Goal: Information Seeking & Learning: Learn about a topic

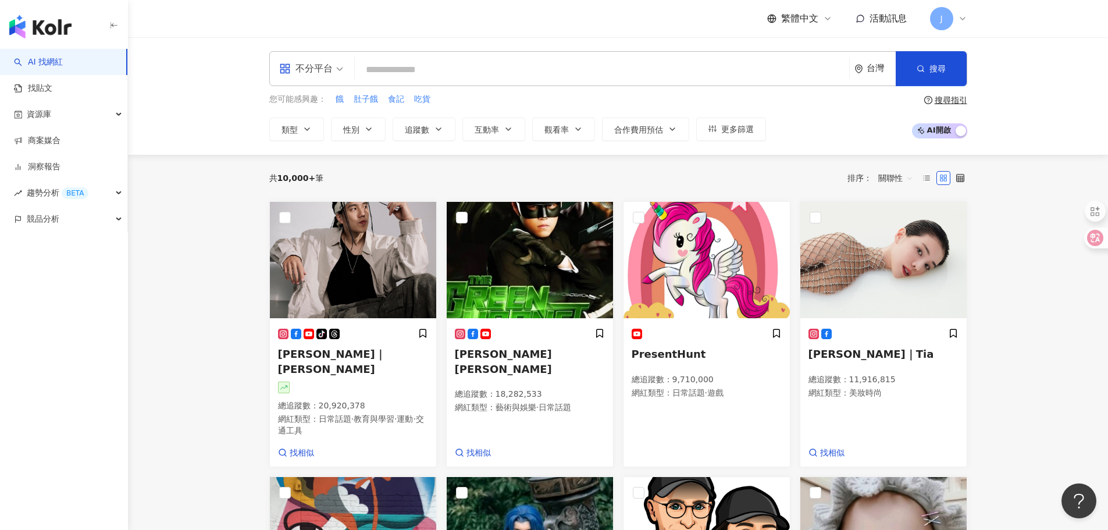
click at [319, 73] on div "不分平台" at bounding box center [306, 68] width 54 height 19
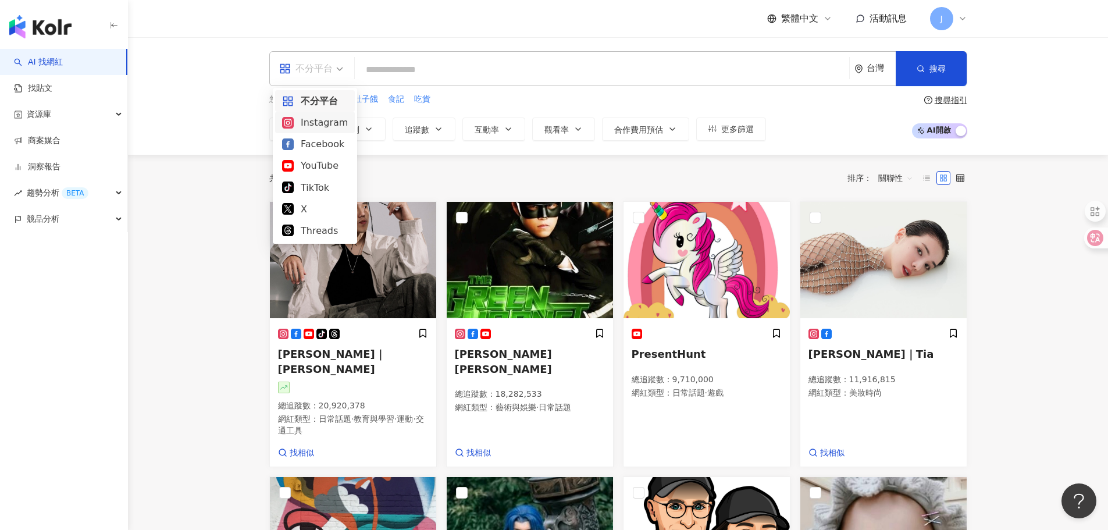
click at [314, 124] on div "Instagram" at bounding box center [315, 122] width 66 height 15
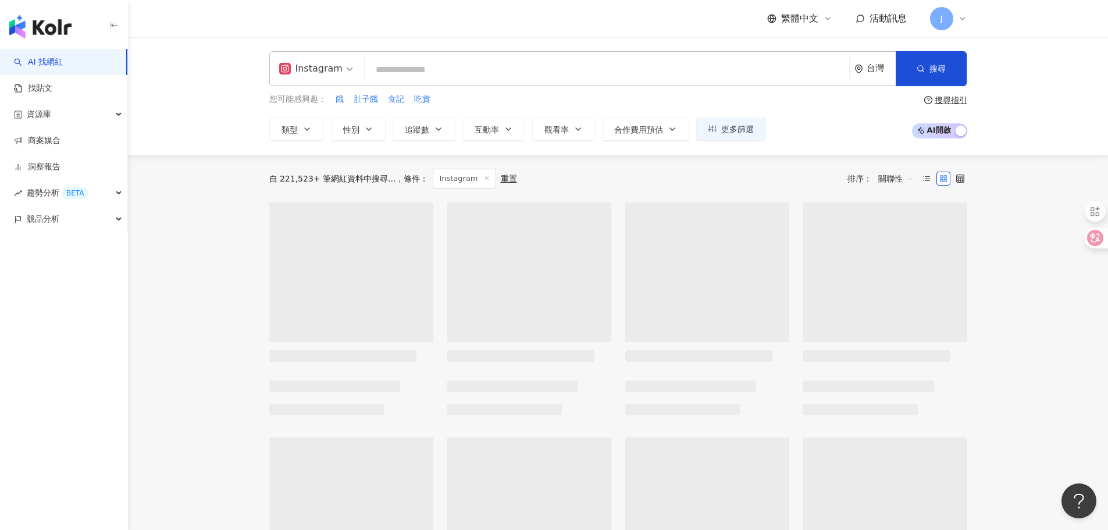
click at [394, 70] on input "search" at bounding box center [606, 70] width 475 height 22
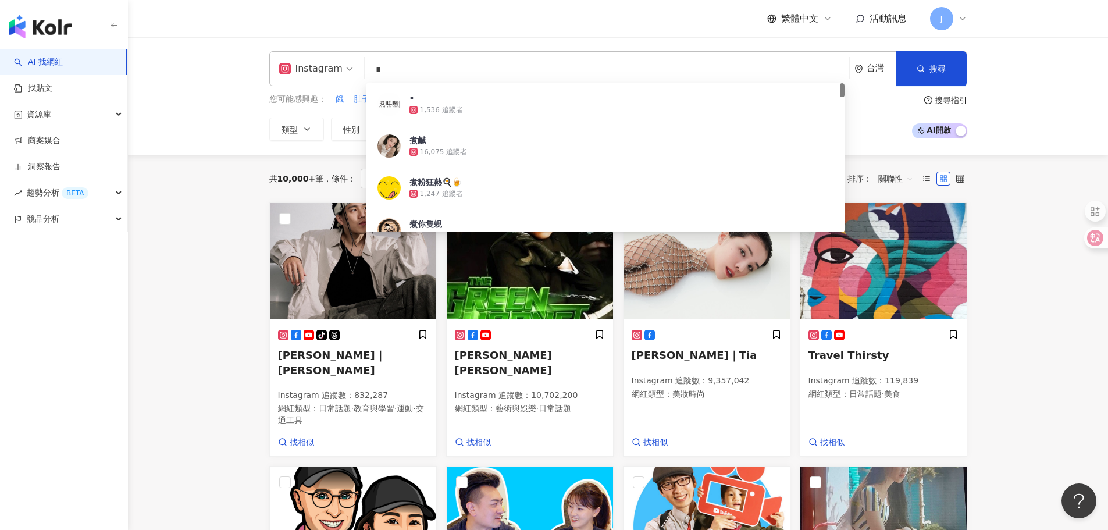
click at [570, 77] on input "*" at bounding box center [606, 70] width 475 height 22
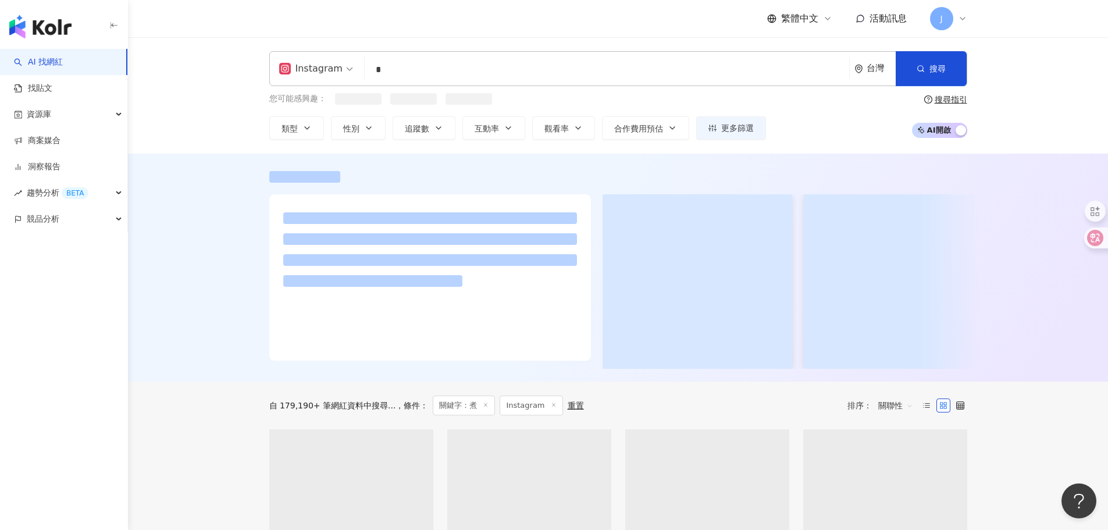
click at [552, 72] on input "*" at bounding box center [606, 70] width 475 height 22
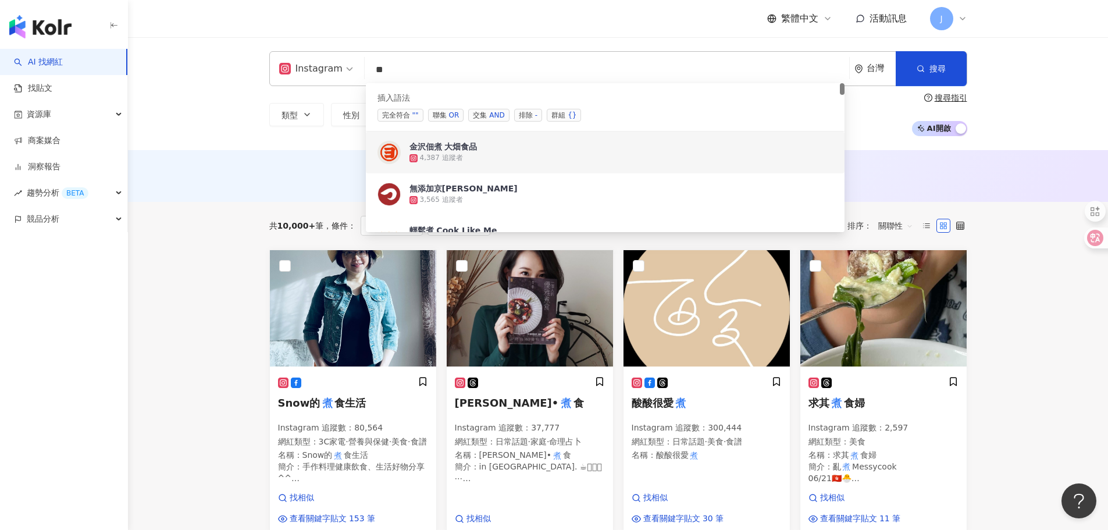
type input "*"
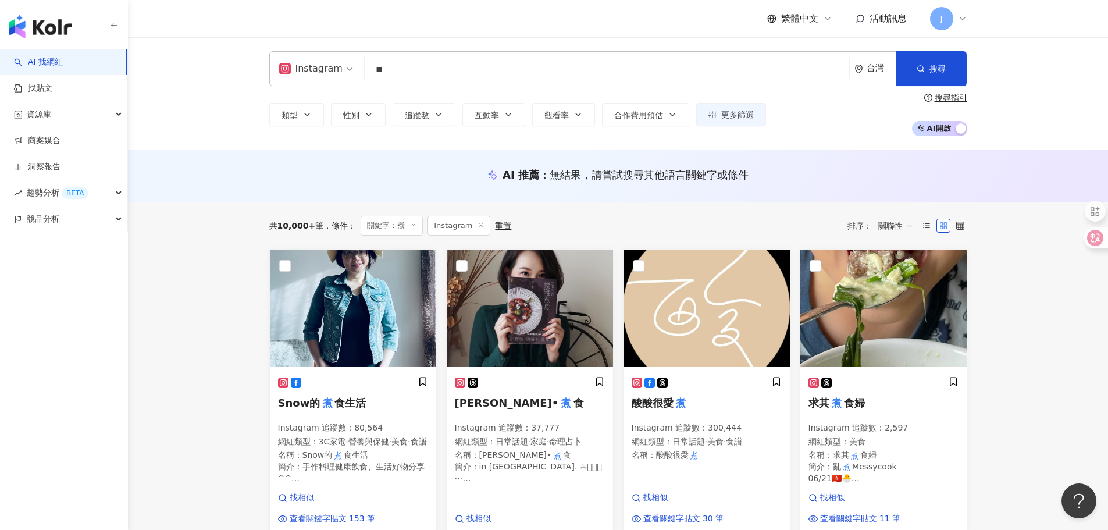
click at [422, 120] on span "追蹤數" at bounding box center [417, 115] width 24 height 9
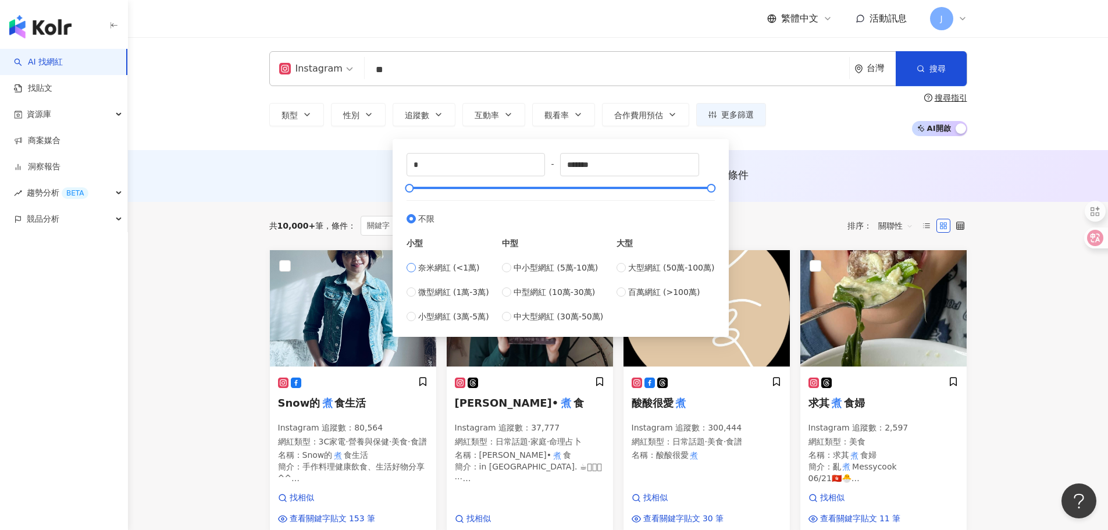
click at [429, 269] on span "奈米網紅 (<1萬)" at bounding box center [449, 267] width 62 height 13
type input "****"
drag, startPoint x: 443, startPoint y: 170, endPoint x: 406, endPoint y: 169, distance: 37.3
click at [406, 169] on div "* - **** 不限 小型 奈米網紅 (<1萬) 微型網紅 (1萬-3萬) 小型網紅 (3萬-5萬) 中型 中小型網紅 (5萬-10萬) 中型網紅 (10萬…" at bounding box center [561, 238] width 322 height 184
type input "****"
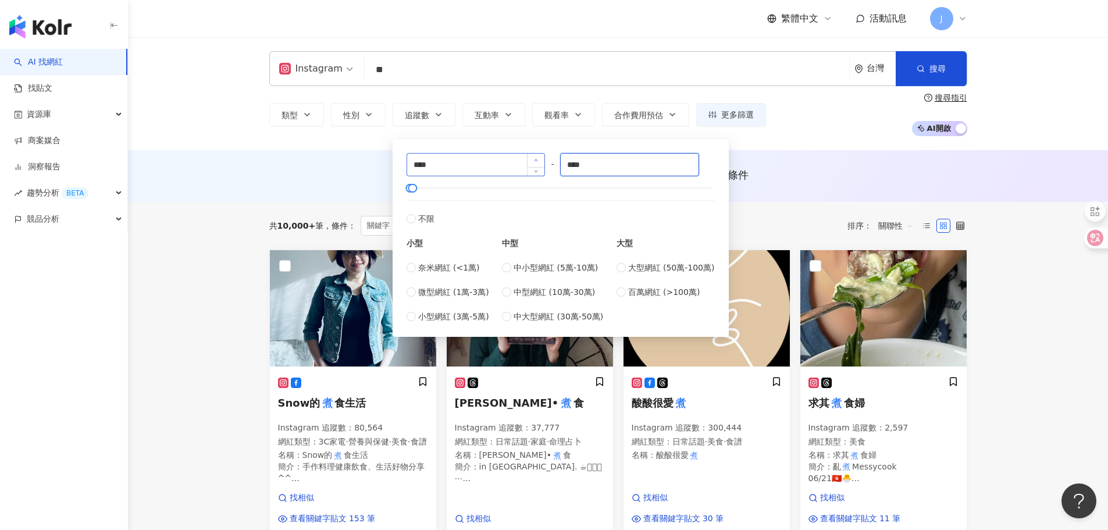
drag, startPoint x: 598, startPoint y: 163, endPoint x: 541, endPoint y: 164, distance: 57.6
click at [540, 164] on div "**** - **** 不限 小型 奈米網紅 (<1萬) 微型網紅 (1萬-3萬) 小型網紅 (3萬-5萬) 中型 中小型網紅 (5萬-10萬) 中型網紅 (…" at bounding box center [561, 238] width 308 height 170
click at [603, 164] on input "****" at bounding box center [630, 165] width 138 height 22
click at [631, 166] on input "****" at bounding box center [630, 165] width 138 height 22
drag, startPoint x: 639, startPoint y: 164, endPoint x: 599, endPoint y: 162, distance: 39.6
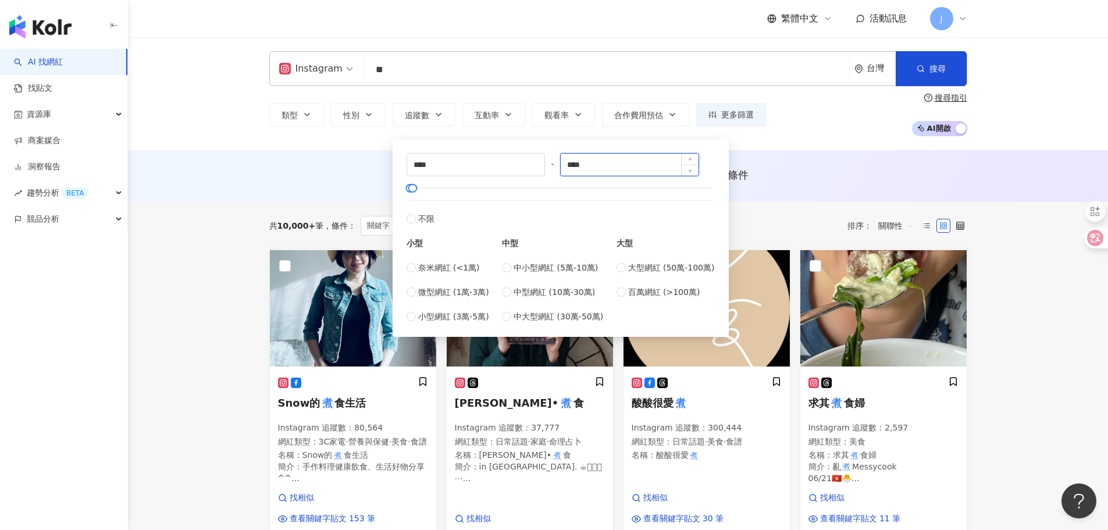
click at [512, 160] on div "**** - **** 不限 小型 奈米網紅 (<1萬) 微型網紅 (1萬-3萬) 小型網紅 (3萬-5萬) 中型 中小型網紅 (5萬-10萬) 中型網紅 (…" at bounding box center [561, 238] width 308 height 170
click at [629, 163] on input "****" at bounding box center [630, 165] width 138 height 22
drag, startPoint x: 629, startPoint y: 163, endPoint x: 560, endPoint y: 161, distance: 68.7
click at [560, 161] on div "**** - **** 不限 小型 奈米網紅 (<1萬) 微型網紅 (1萬-3萬) 小型網紅 (3萬-5萬) 中型 中小型網紅 (5萬-10萬) 中型網紅 (…" at bounding box center [561, 238] width 308 height 170
click at [937, 71] on span "搜尋" at bounding box center [938, 68] width 16 height 9
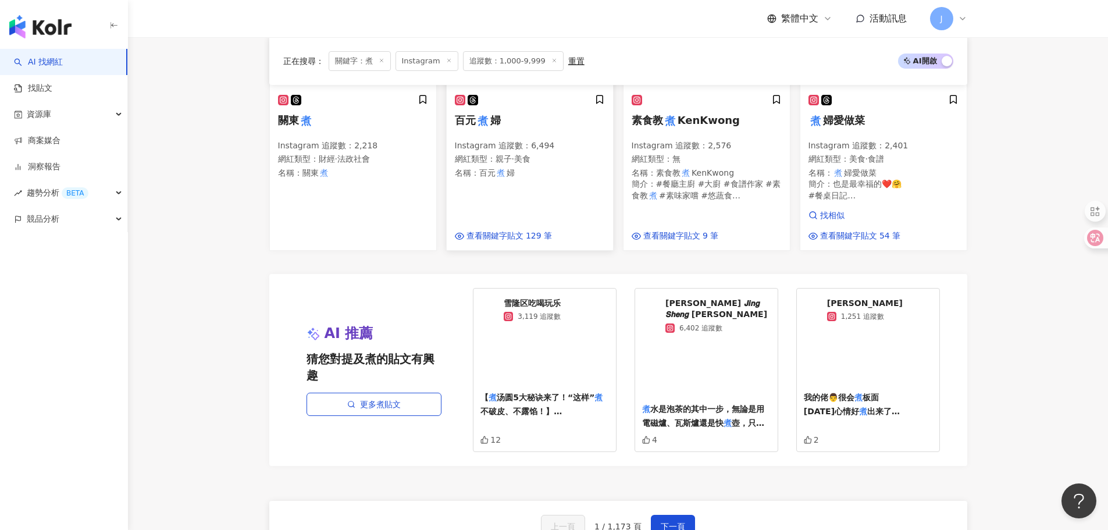
scroll to position [989, 0]
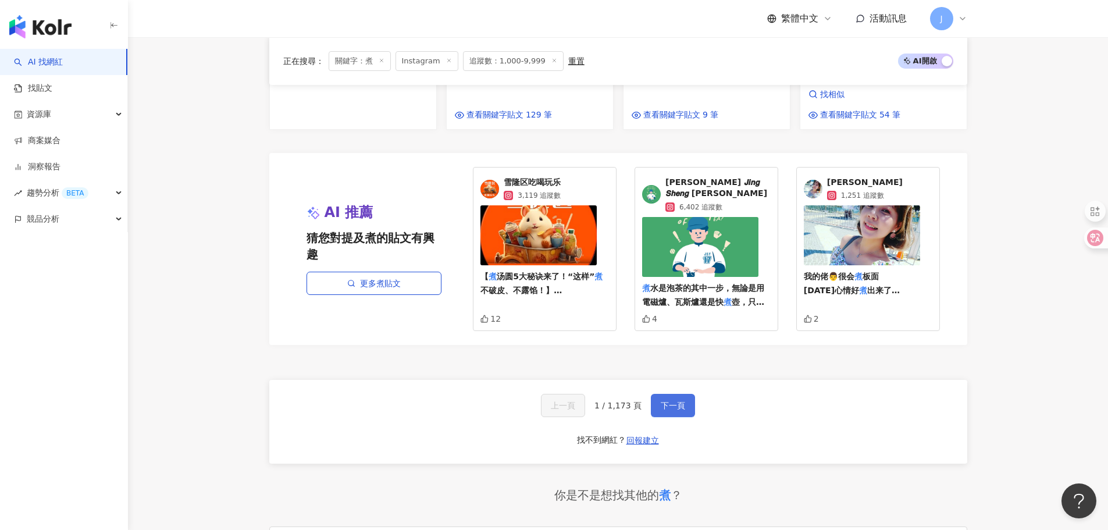
click at [676, 401] on span "下一頁" at bounding box center [673, 405] width 24 height 9
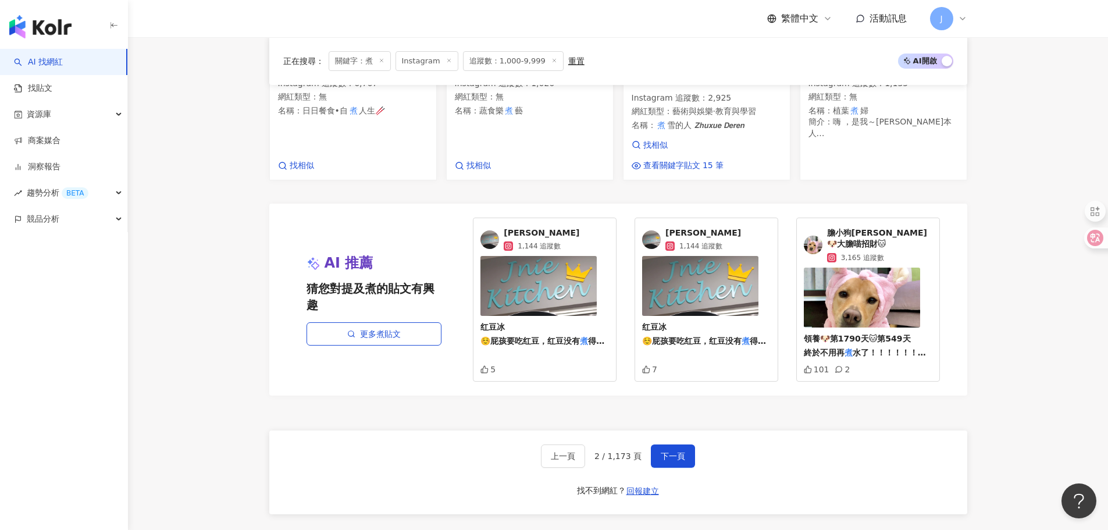
scroll to position [931, 0]
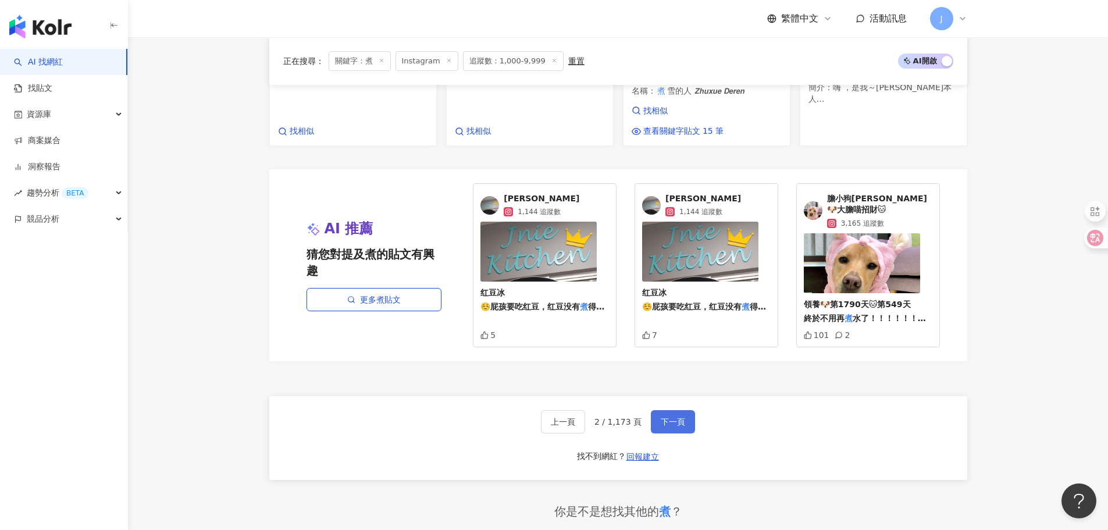
click at [674, 410] on button "下一頁" at bounding box center [673, 421] width 44 height 23
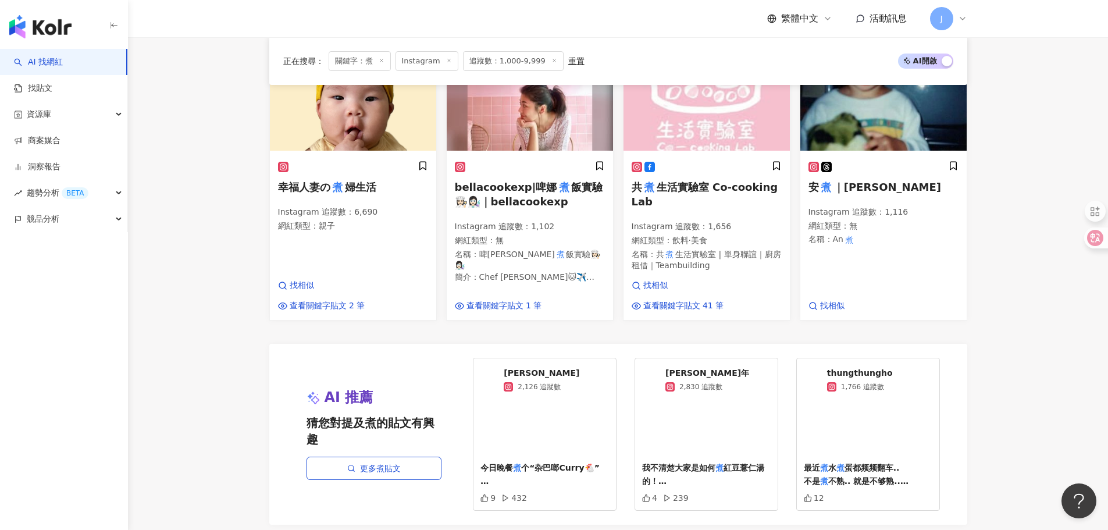
scroll to position [1000, 0]
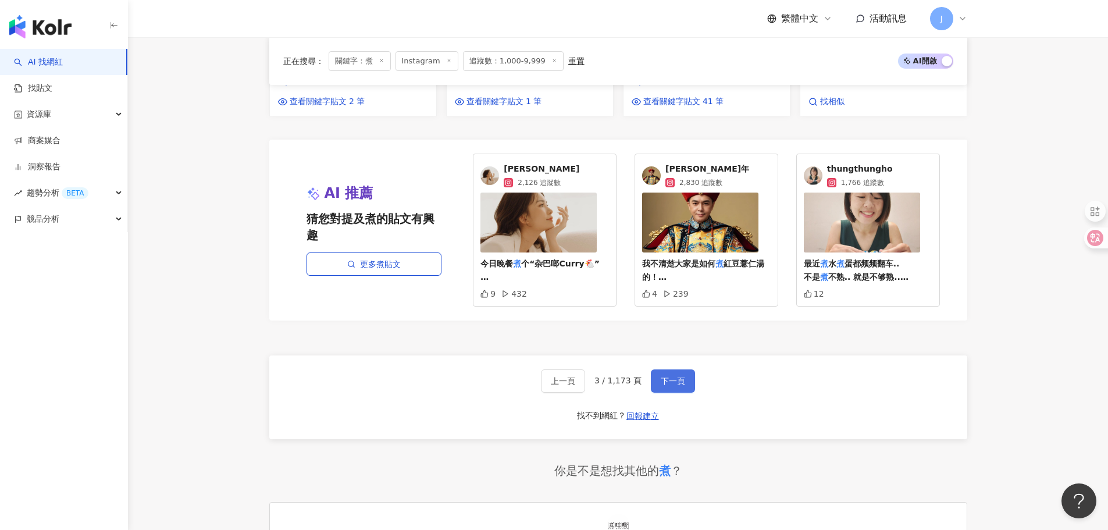
click at [670, 378] on span "下一頁" at bounding box center [673, 380] width 24 height 9
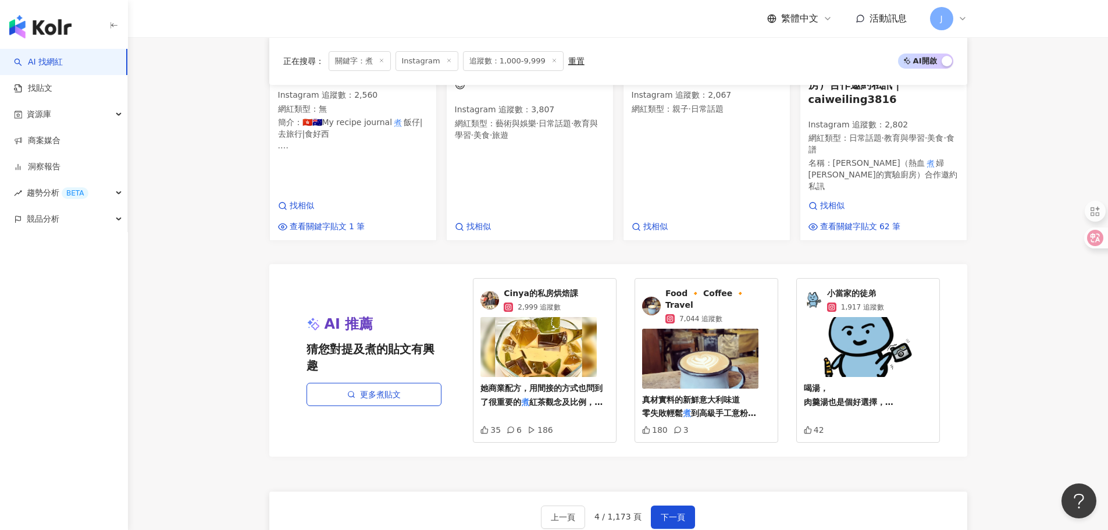
scroll to position [989, 0]
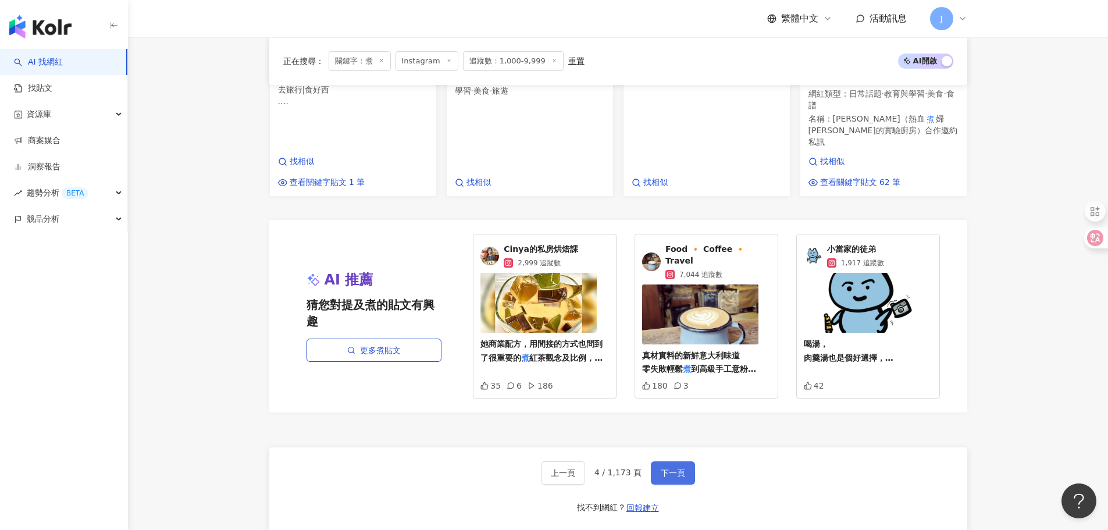
click at [671, 468] on span "下一頁" at bounding box center [673, 472] width 24 height 9
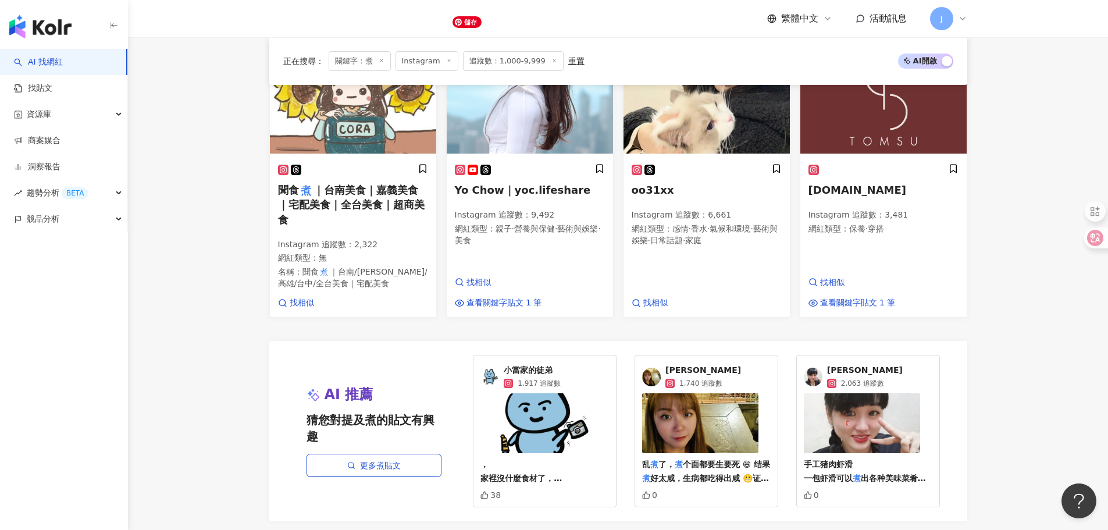
scroll to position [931, 0]
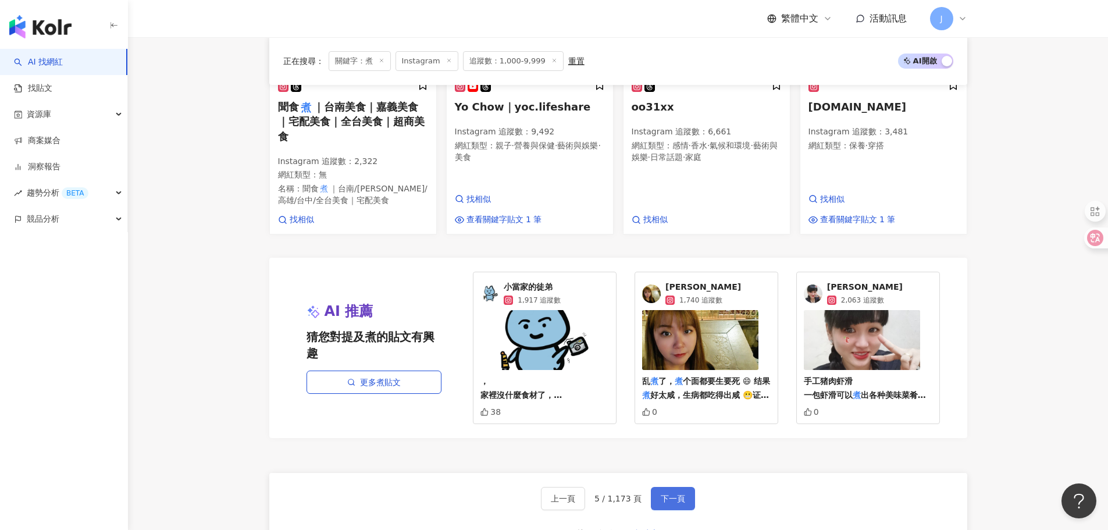
click at [678, 494] on span "下一頁" at bounding box center [673, 498] width 24 height 9
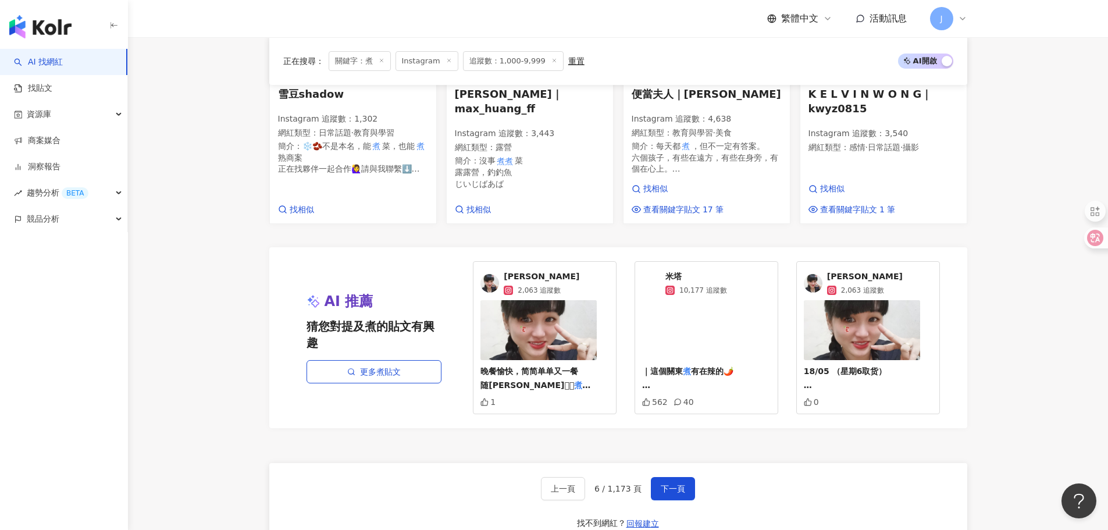
scroll to position [899, 0]
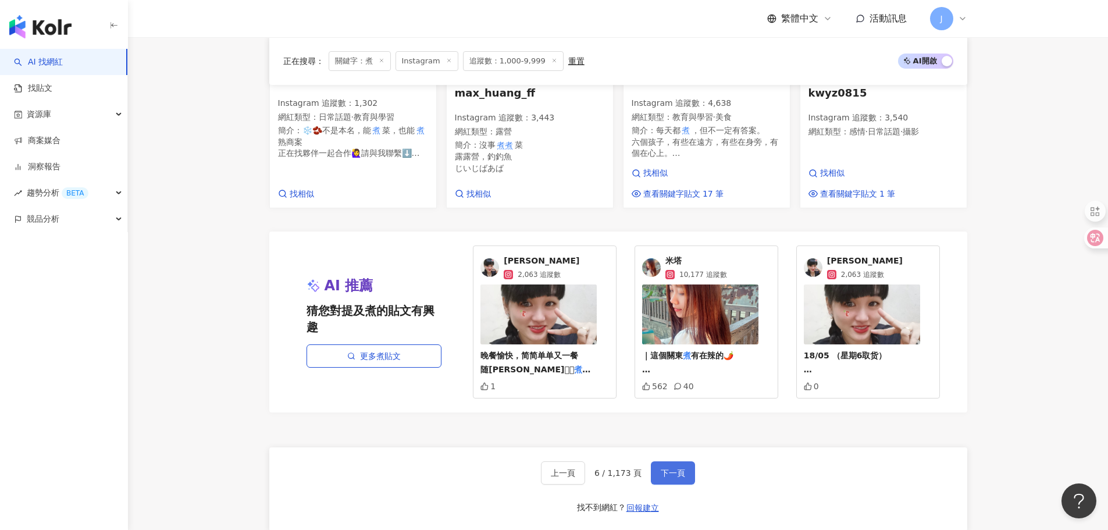
click at [673, 474] on span "下一頁" at bounding box center [673, 472] width 24 height 9
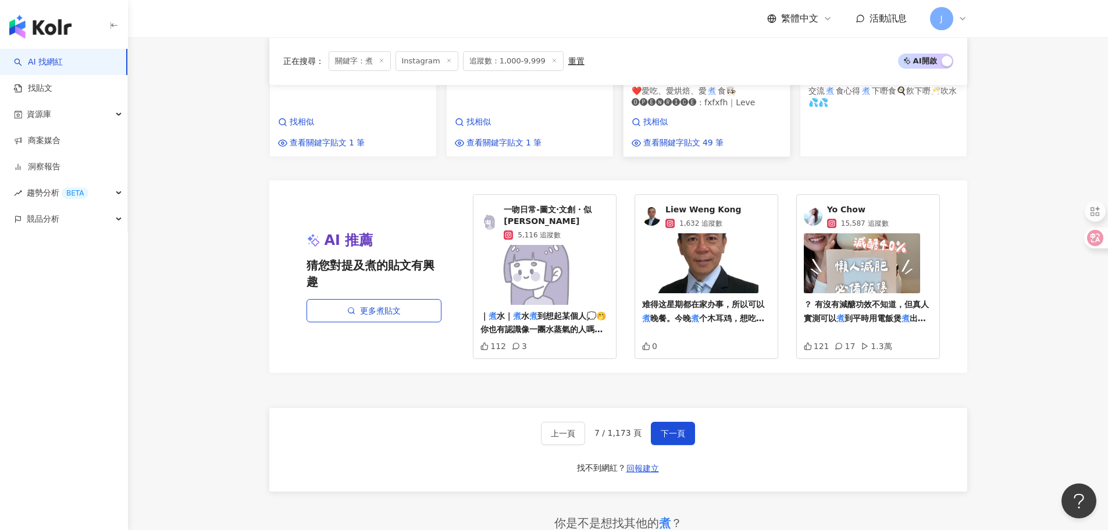
scroll to position [1018, 0]
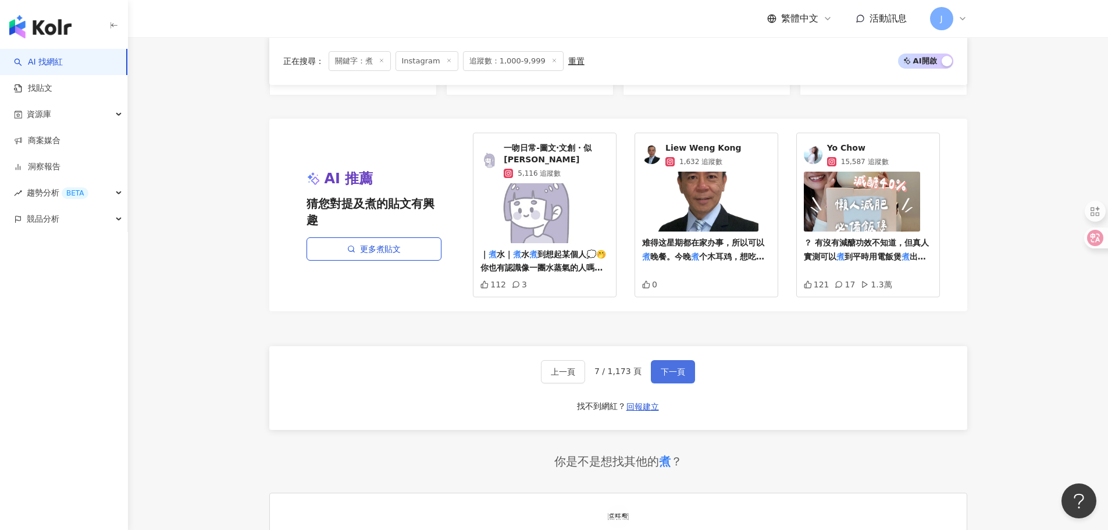
click at [664, 363] on button "下一頁" at bounding box center [673, 371] width 44 height 23
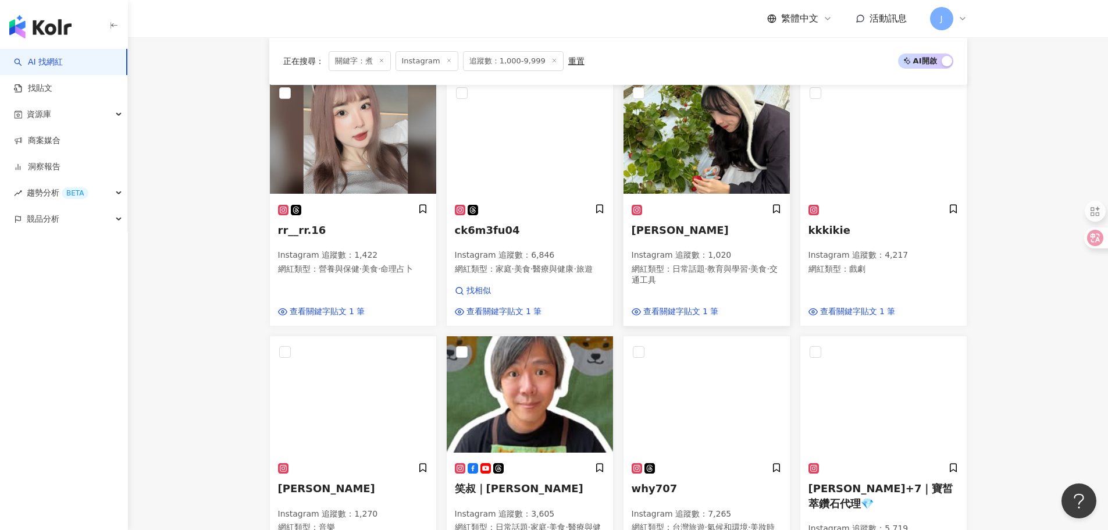
scroll to position [0, 0]
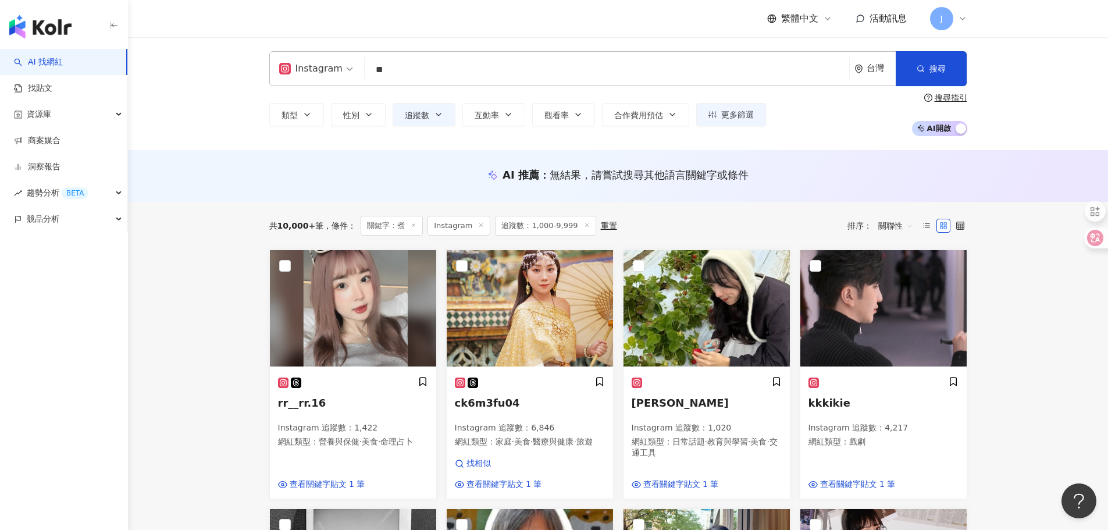
click at [411, 72] on input "*" at bounding box center [606, 70] width 475 height 22
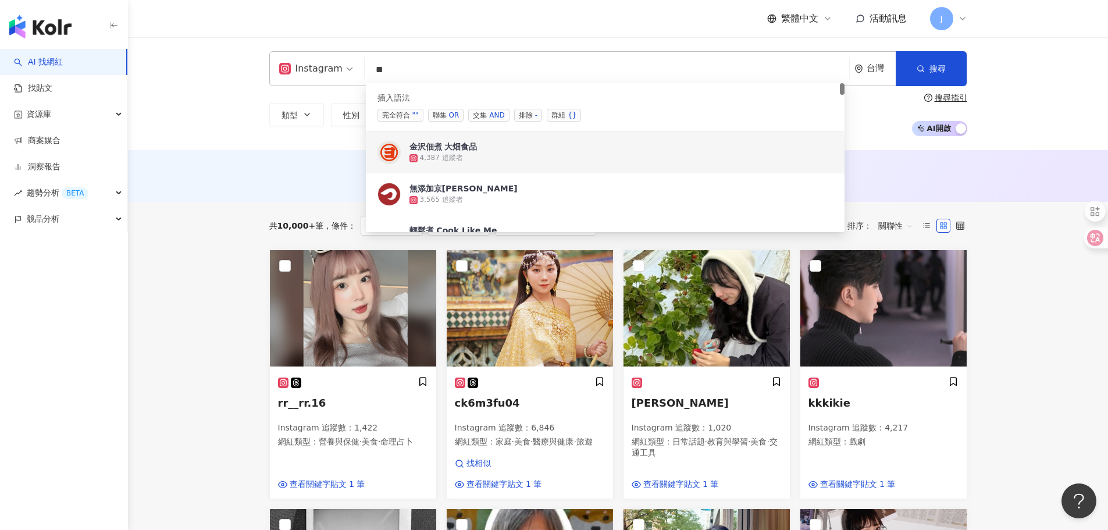
click at [373, 67] on input "*" at bounding box center [606, 70] width 475 height 22
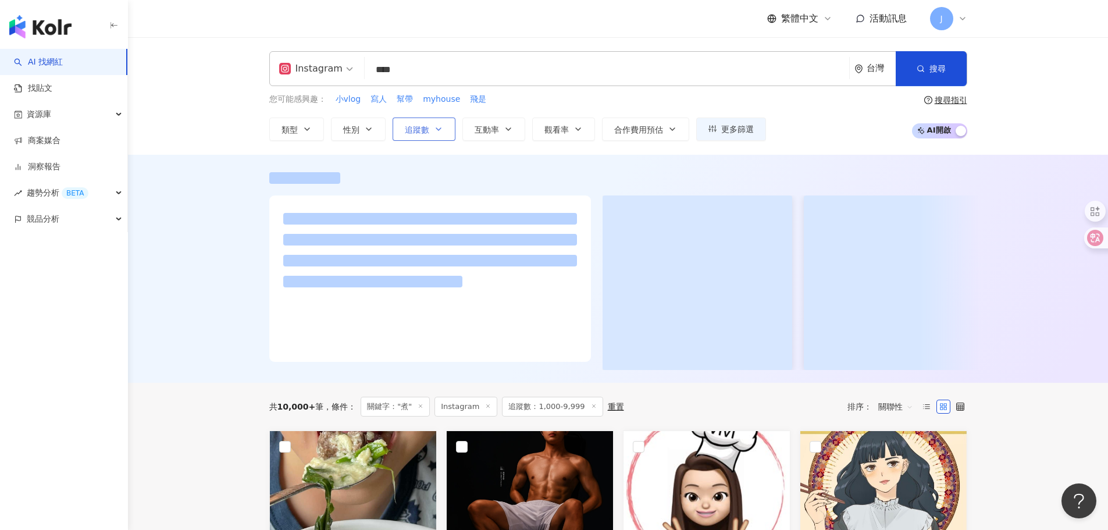
type input "***"
click at [419, 130] on span "追蹤數" at bounding box center [417, 129] width 24 height 9
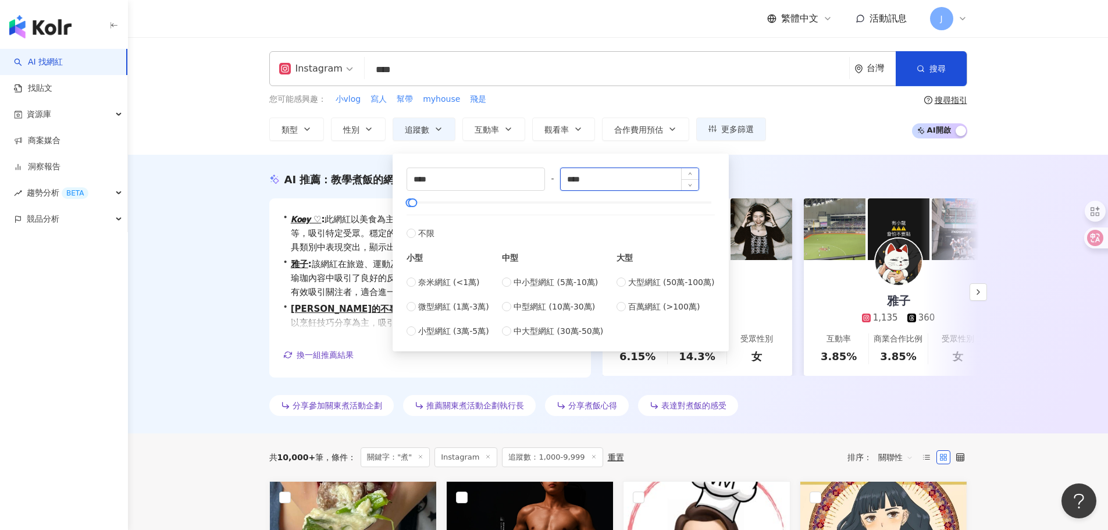
click at [588, 177] on input "****" at bounding box center [630, 179] width 138 height 22
drag, startPoint x: 518, startPoint y: 178, endPoint x: 498, endPoint y: 178, distance: 20.4
click at [505, 178] on div "**** - **** 不限 小型 奈米網紅 (<1萬) 微型網紅 (1萬-3萬) 小型網紅 (3萬-5萬) 中型 中小型網紅 (5萬-10萬) 中型網紅 (…" at bounding box center [561, 253] width 308 height 170
type input "*****"
click at [923, 73] on span "button" at bounding box center [921, 68] width 8 height 9
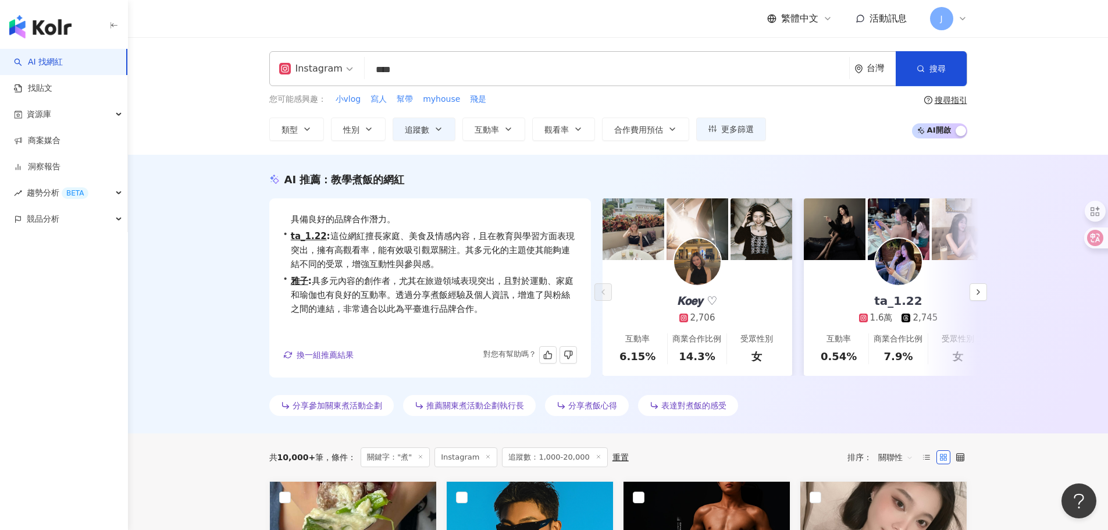
scroll to position [29, 0]
click at [249, 330] on div "AI 推薦 ： 教學煮飯的網紅 • 𝙆𝙤𝙚𝙮 ♡ : 擅長於美食創作，吸引了高度的粉絲互動，並在交通工具領域也表現出色。多樣化的內容涵蓋彩妝與日常話題，能夠有…" at bounding box center [618, 296] width 745 height 248
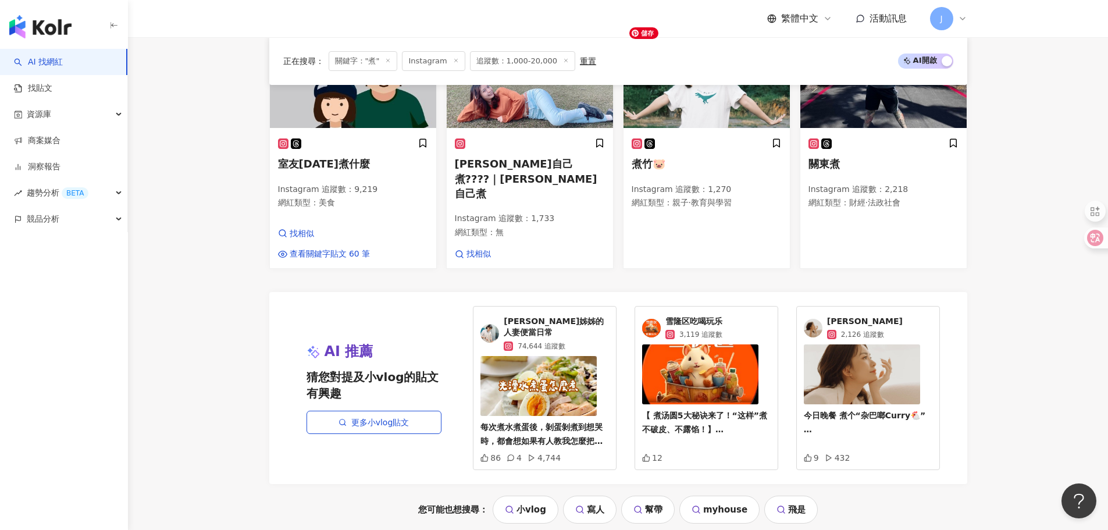
scroll to position [1047, 0]
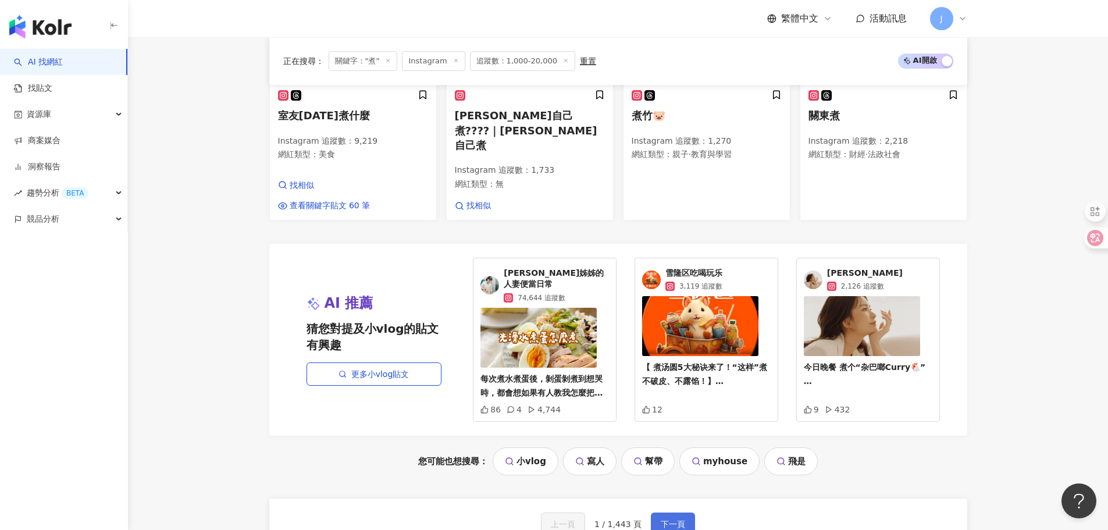
click at [665, 520] on span "下一頁" at bounding box center [673, 524] width 24 height 9
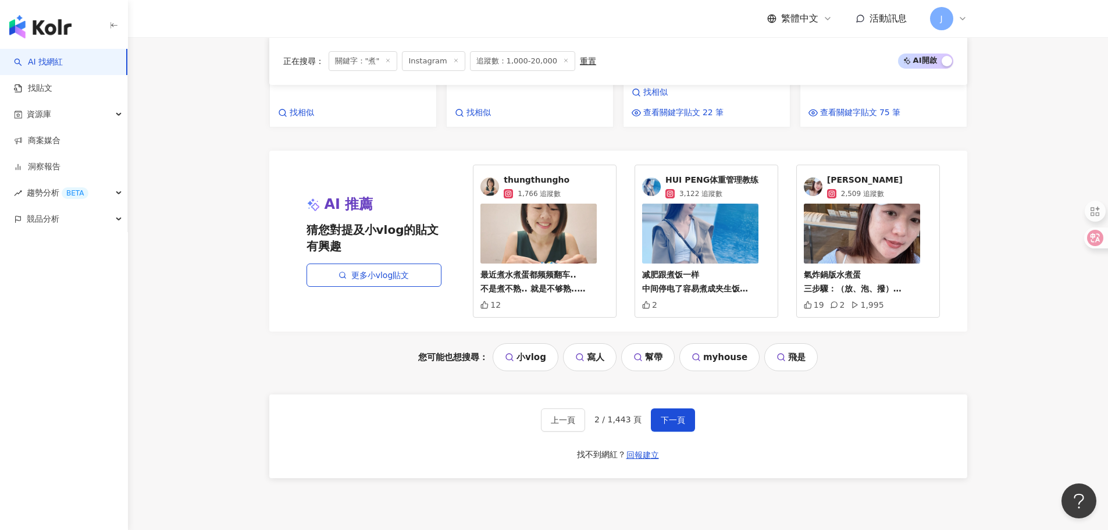
scroll to position [1167, 0]
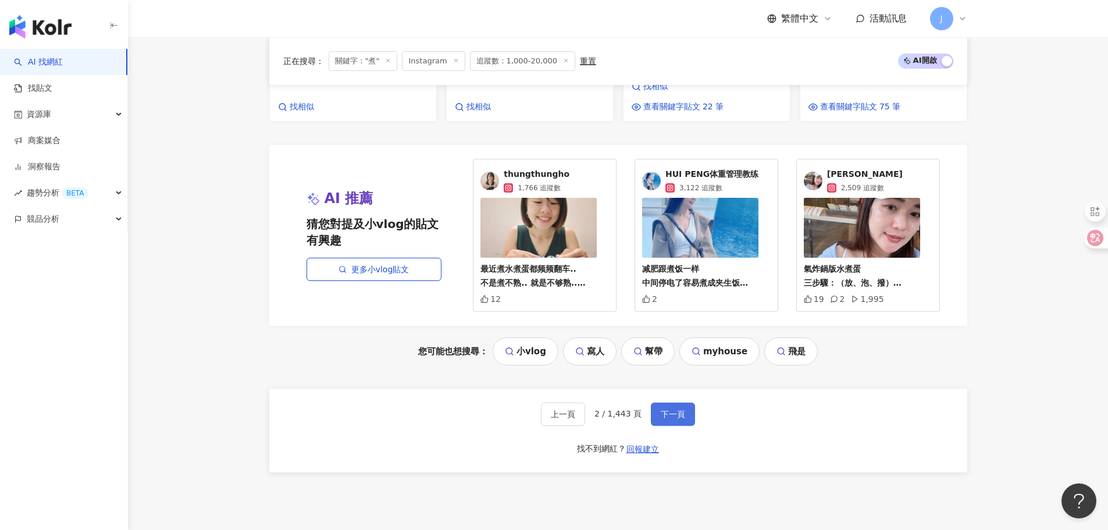
click at [666, 410] on span "下一頁" at bounding box center [673, 414] width 24 height 9
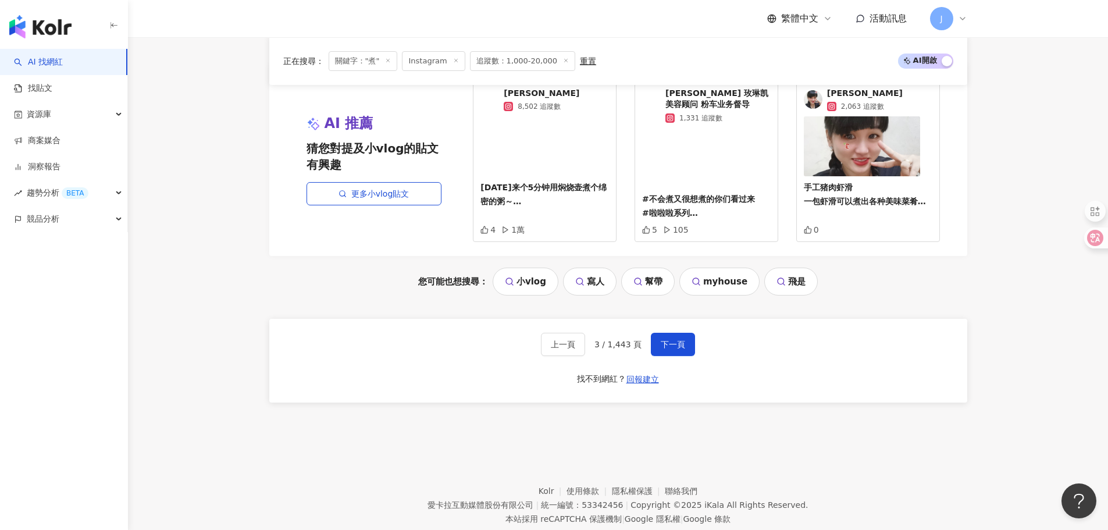
scroll to position [1254, 0]
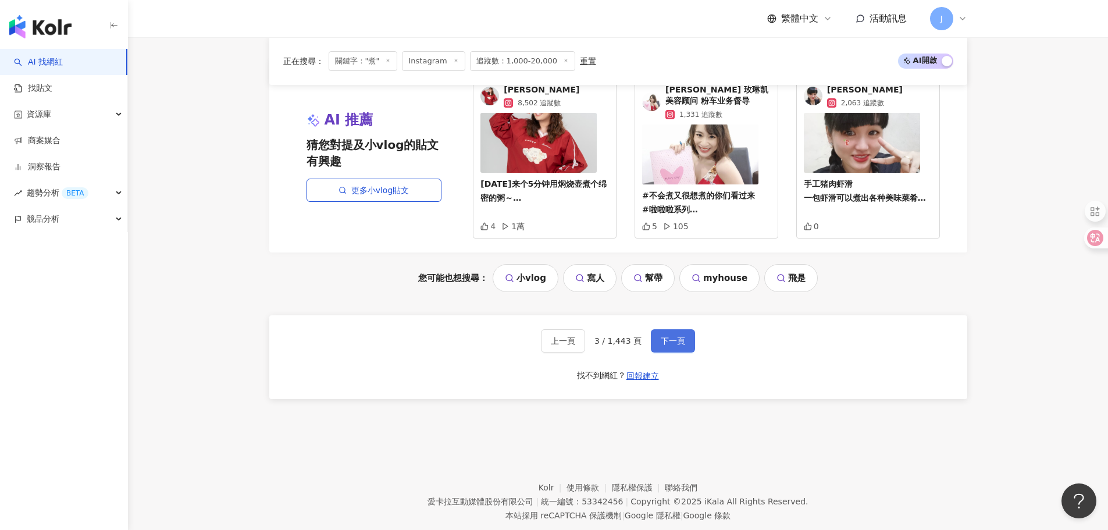
click at [661, 339] on span "下一頁" at bounding box center [673, 340] width 24 height 9
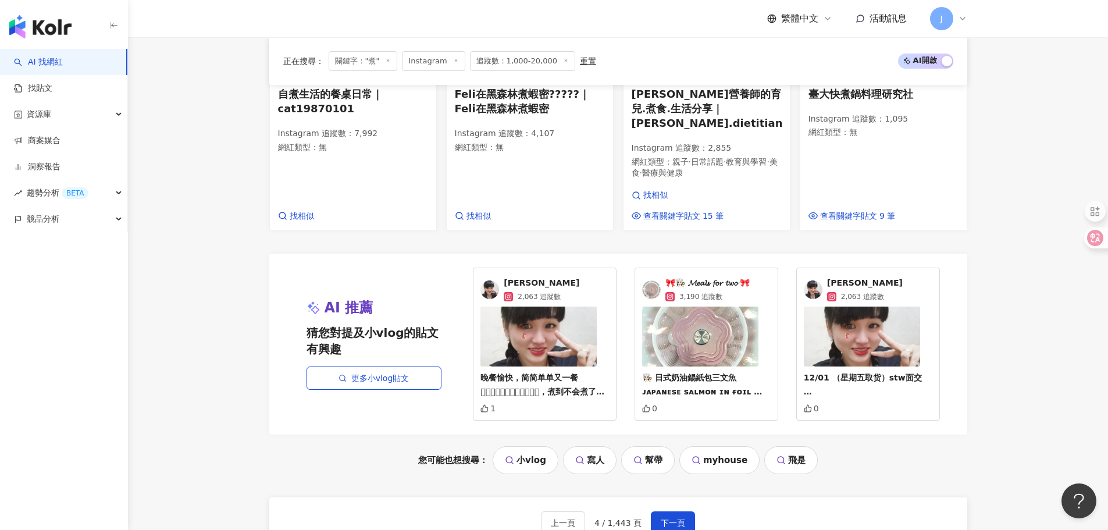
scroll to position [1076, 0]
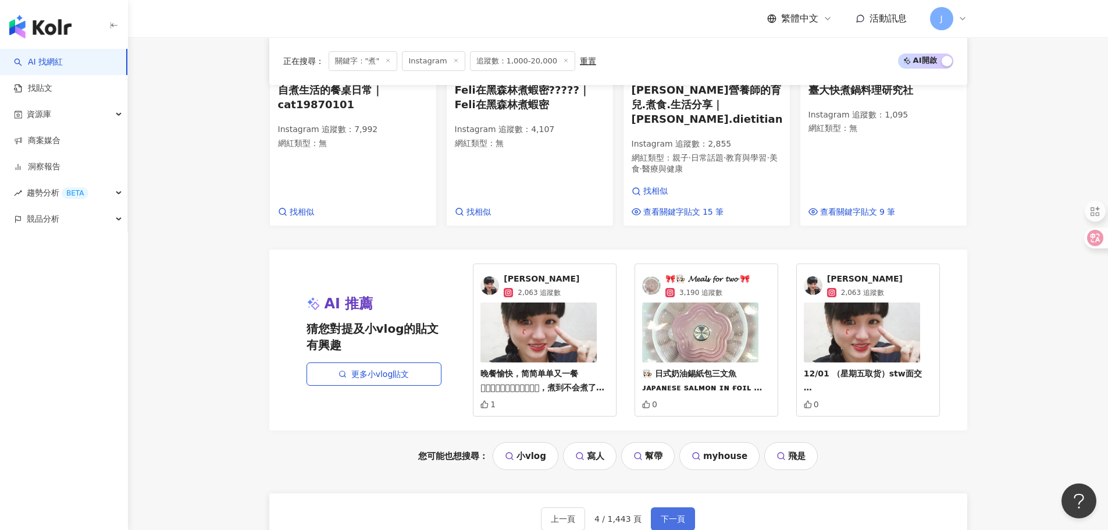
click at [670, 514] on span "下一頁" at bounding box center [673, 518] width 24 height 9
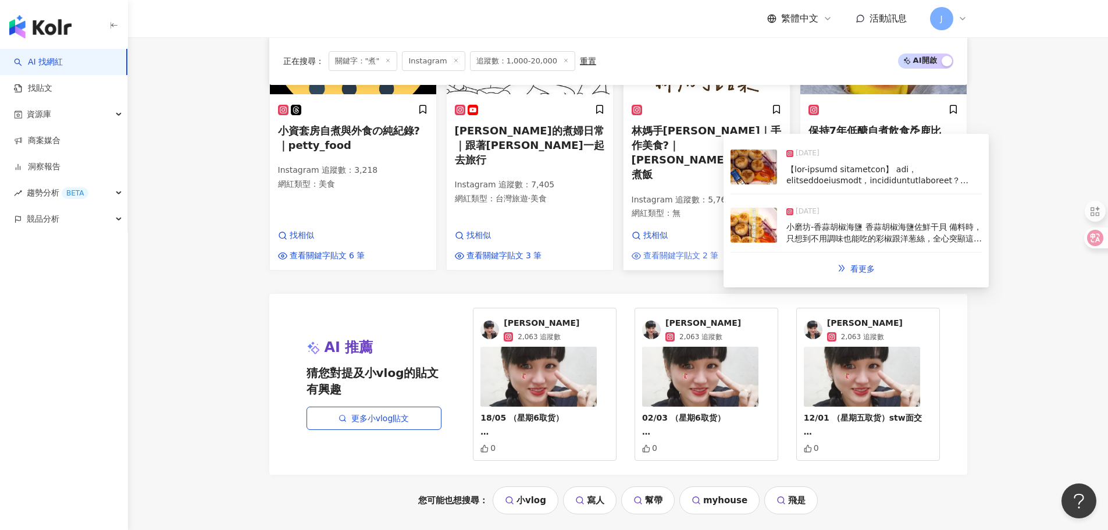
scroll to position [1259, 0]
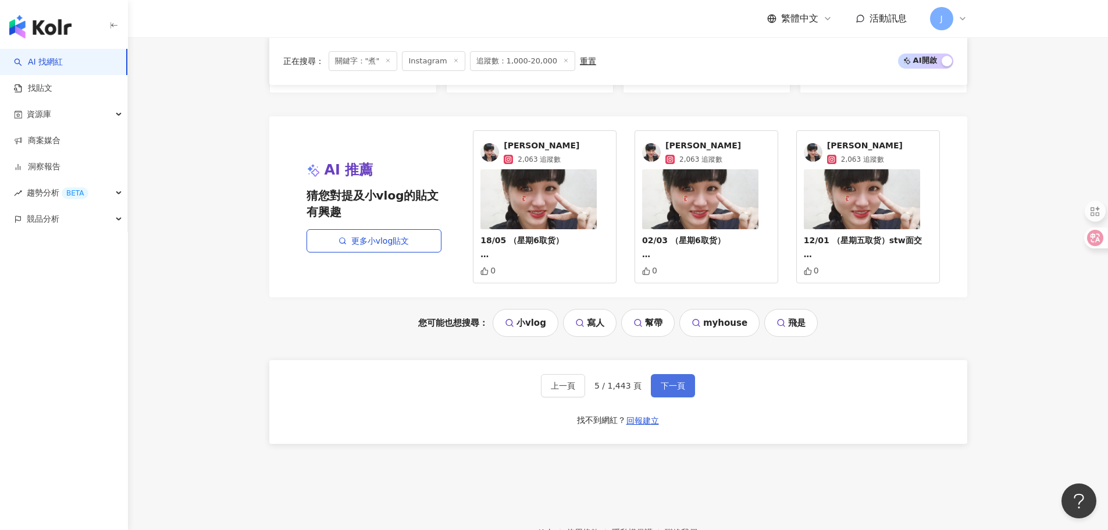
click at [673, 381] on span "下一頁" at bounding box center [673, 385] width 24 height 9
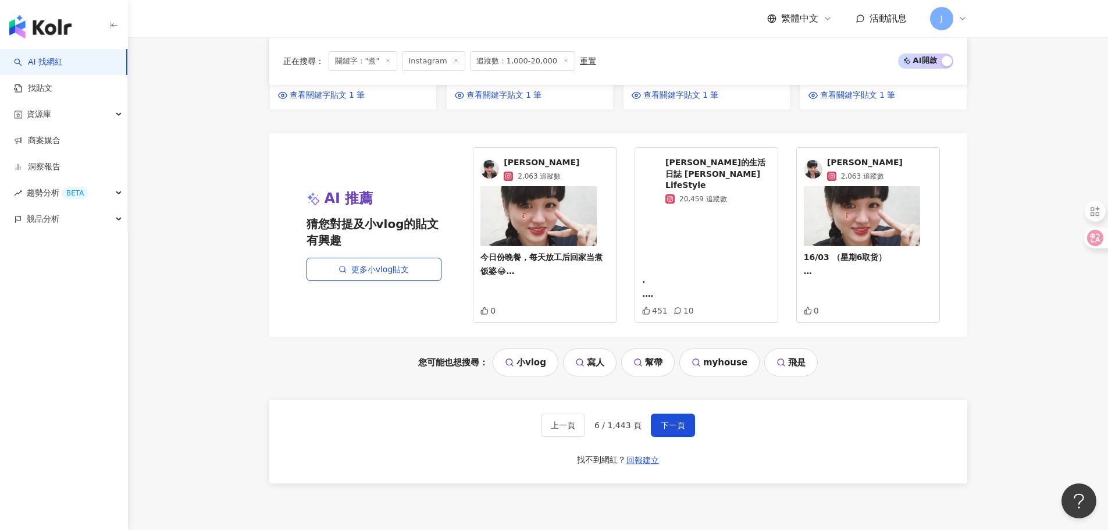
scroll to position [1308, 0]
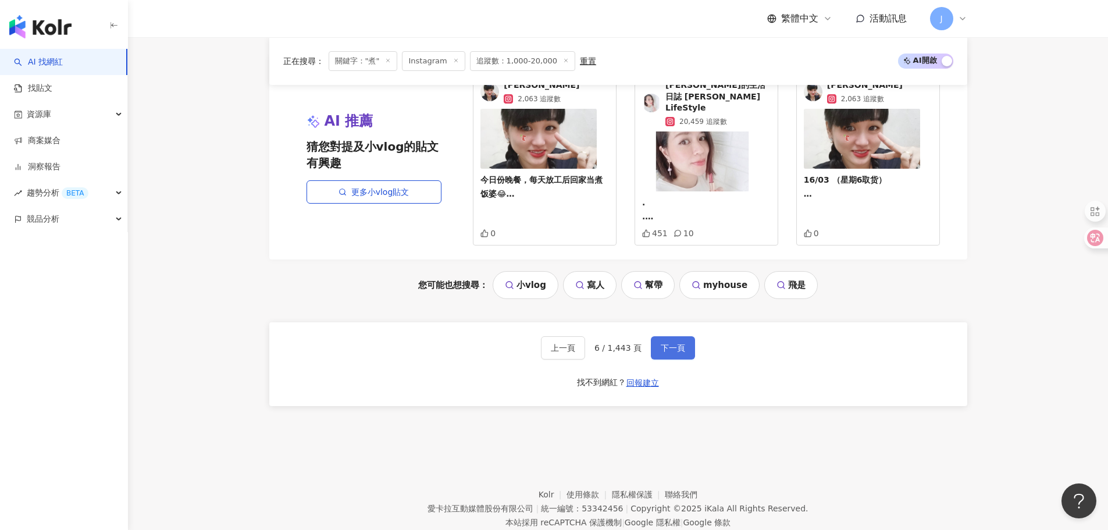
click at [673, 343] on span "下一頁" at bounding box center [673, 347] width 24 height 9
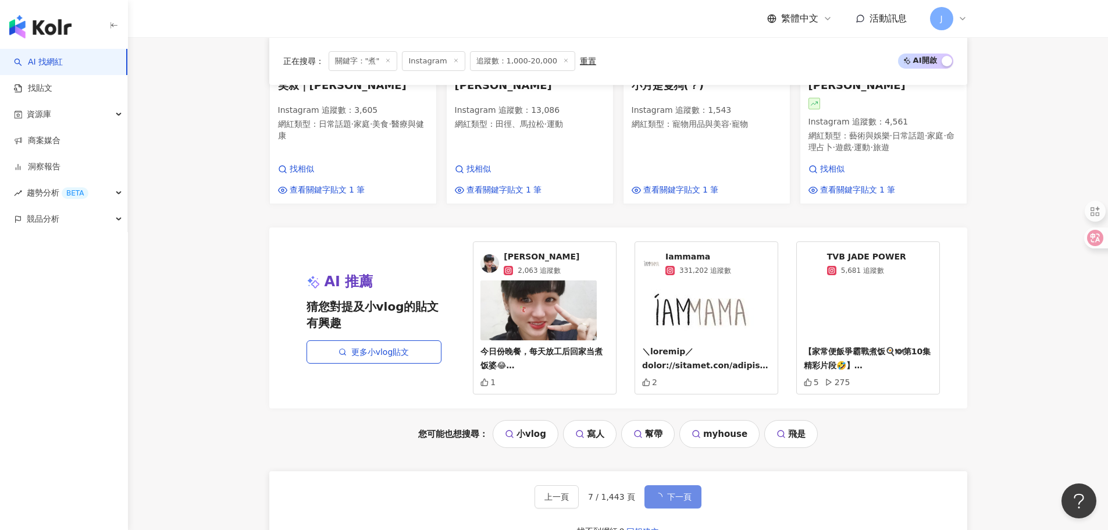
scroll to position [1233, 0]
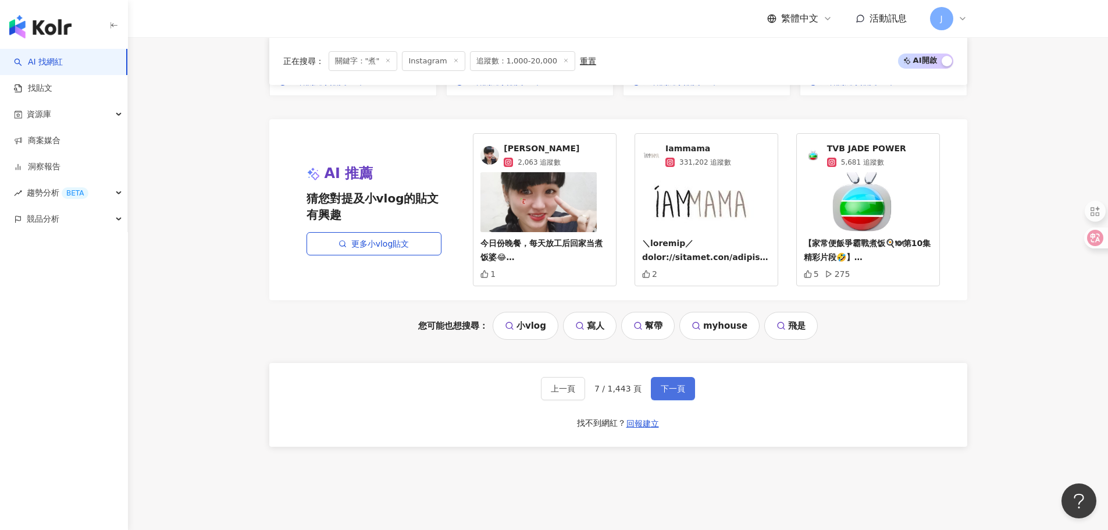
click at [676, 384] on span "下一頁" at bounding box center [673, 388] width 24 height 9
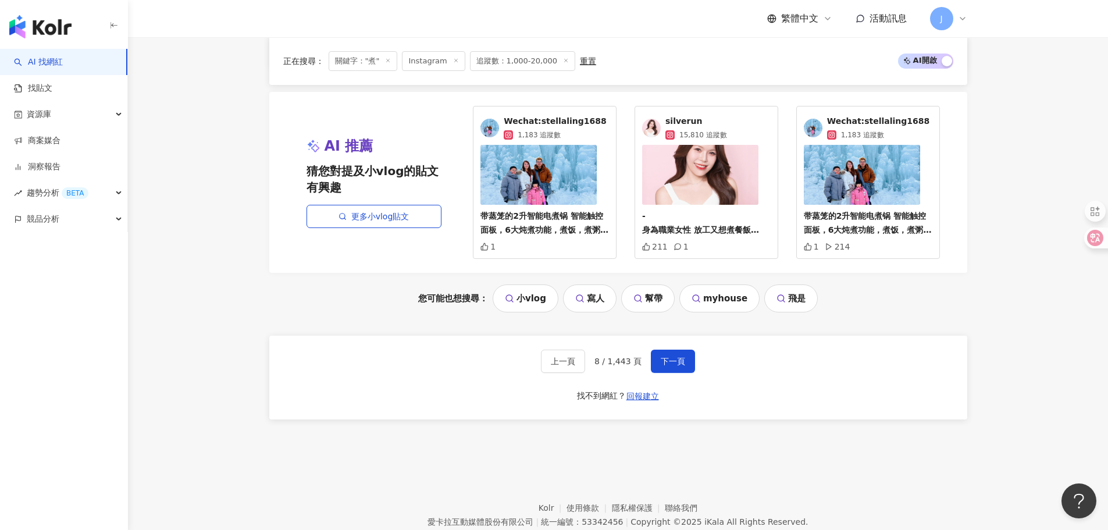
scroll to position [1244, 0]
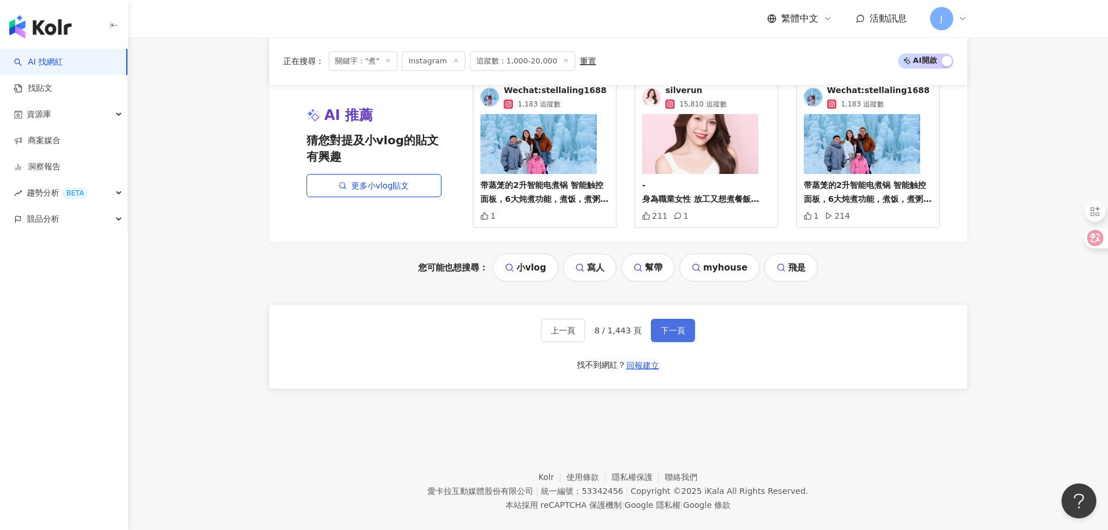
click at [673, 335] on span "下一頁" at bounding box center [673, 330] width 24 height 9
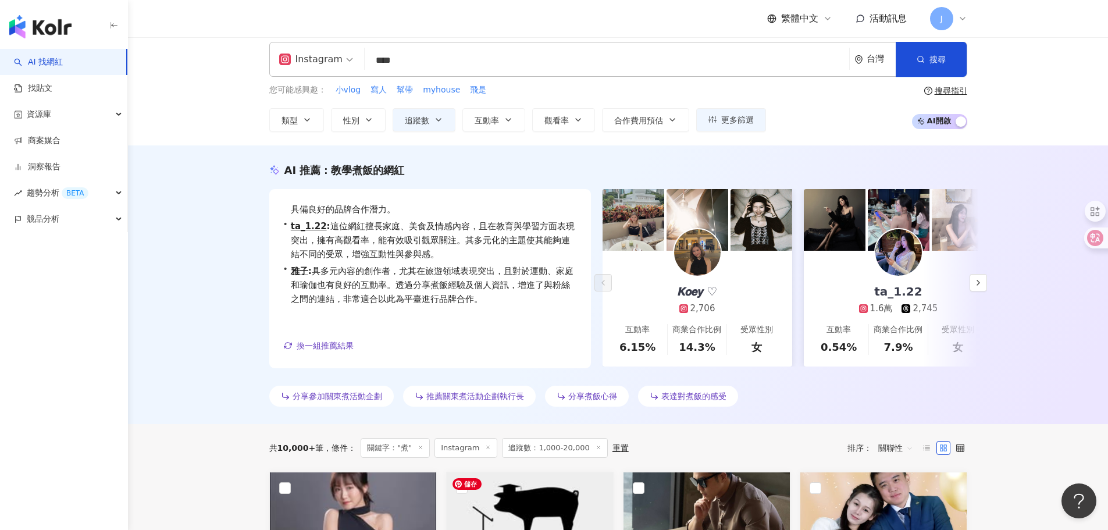
scroll to position [0, 0]
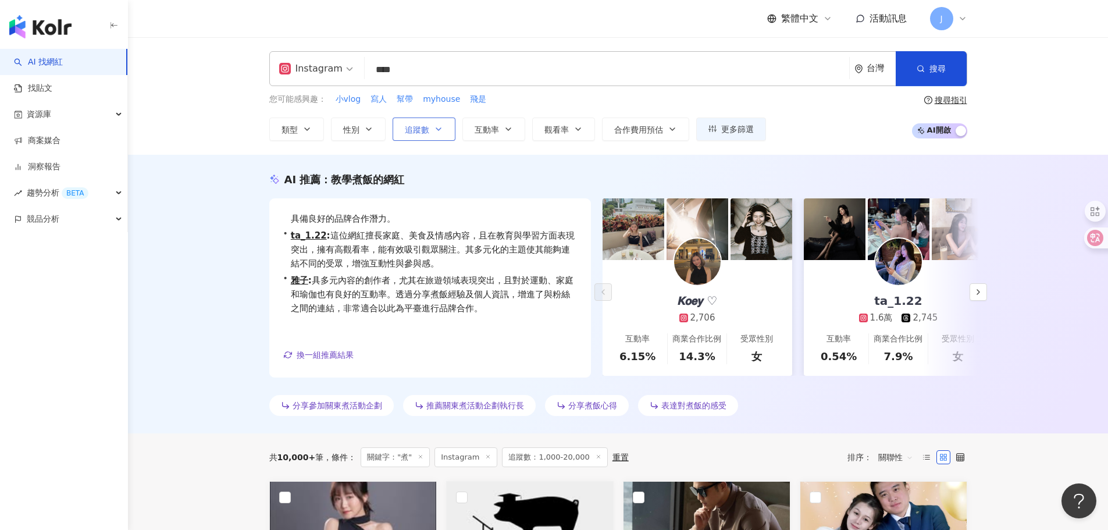
click at [410, 125] on span "追蹤數" at bounding box center [417, 129] width 24 height 9
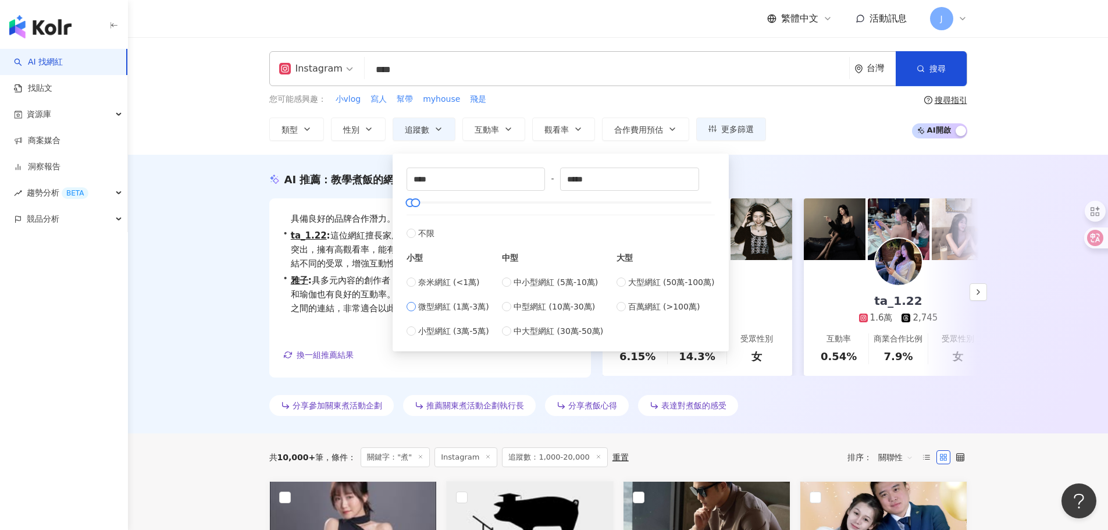
click at [454, 306] on span "微型網紅 (1萬-3萬)" at bounding box center [453, 306] width 71 height 13
type input "*****"
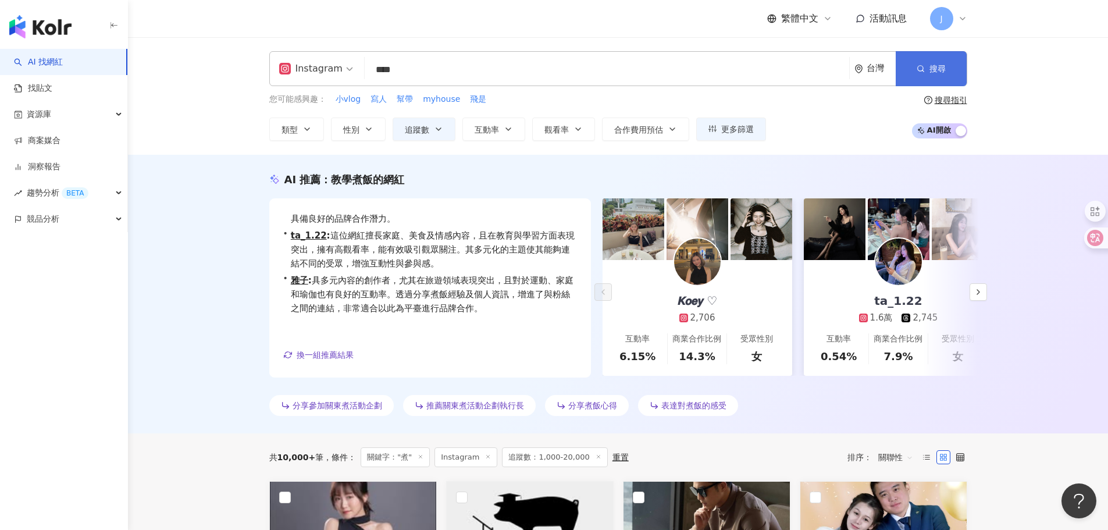
click at [926, 73] on button "搜尋" at bounding box center [931, 68] width 71 height 35
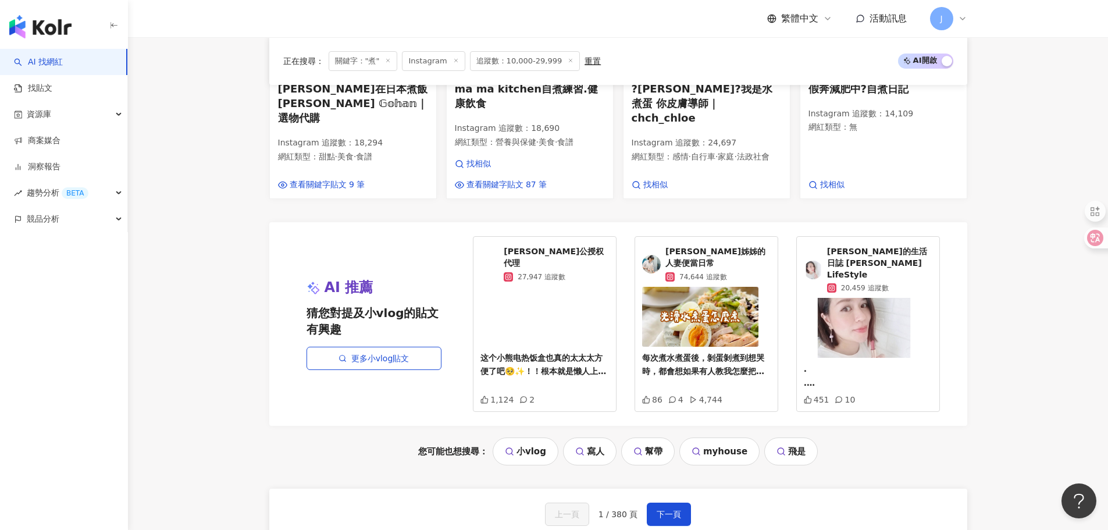
scroll to position [1105, 0]
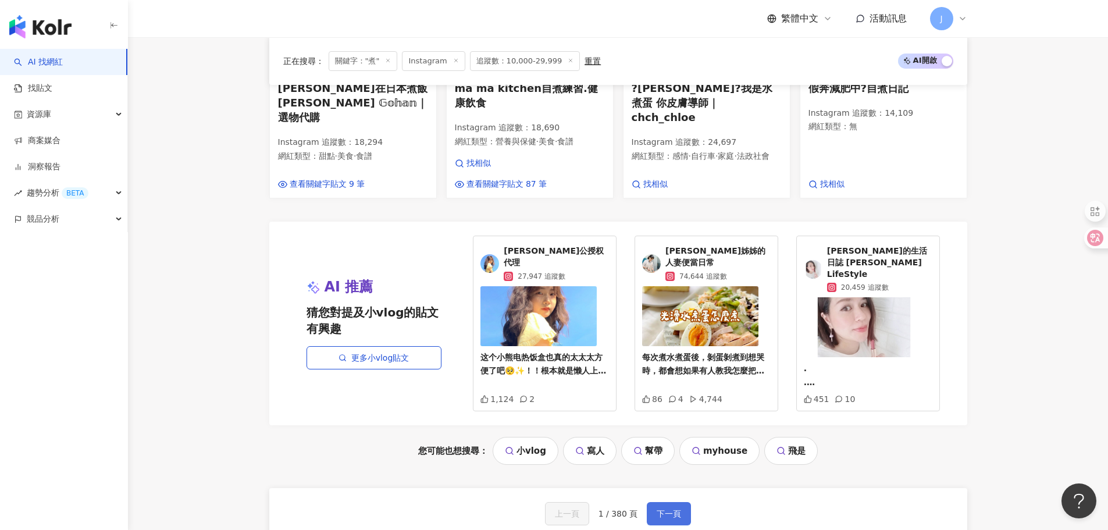
click at [668, 509] on span "下一頁" at bounding box center [669, 513] width 24 height 9
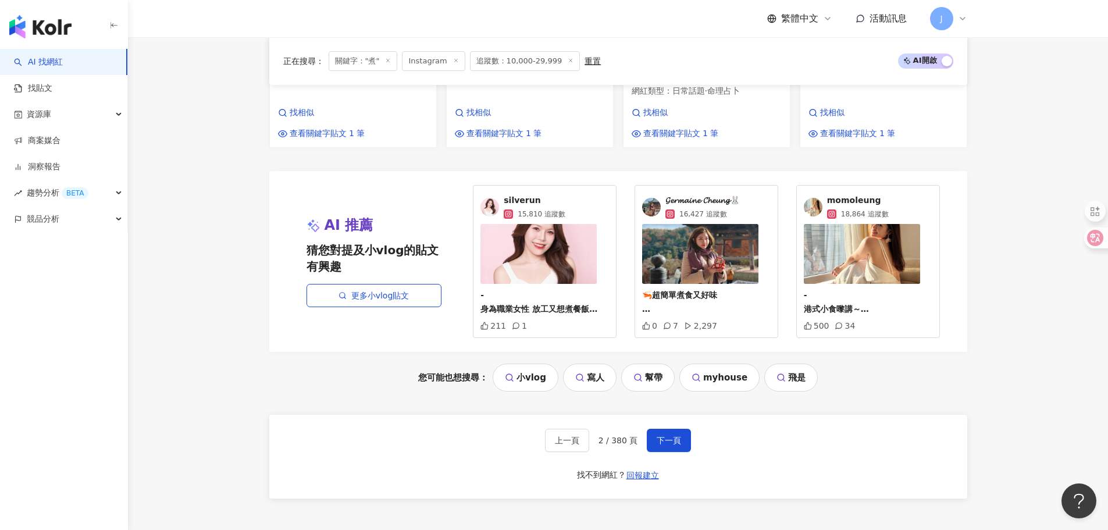
scroll to position [1210, 0]
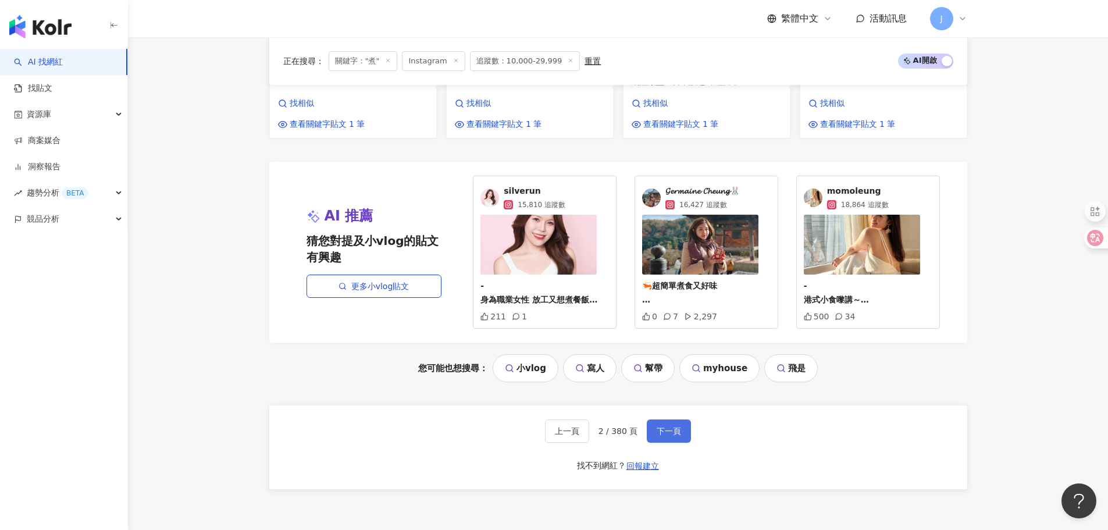
click at [666, 426] on span "下一頁" at bounding box center [669, 430] width 24 height 9
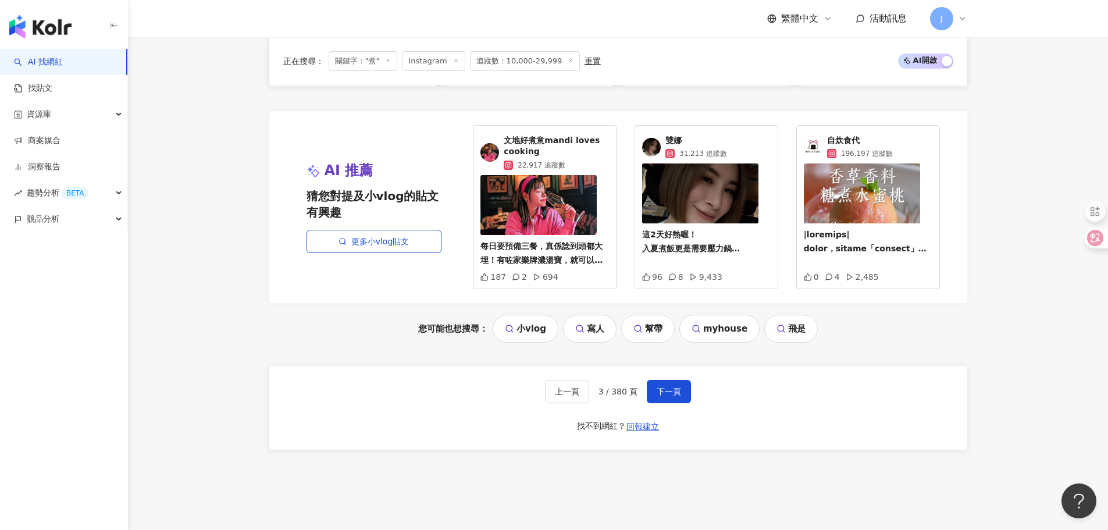
scroll to position [1239, 0]
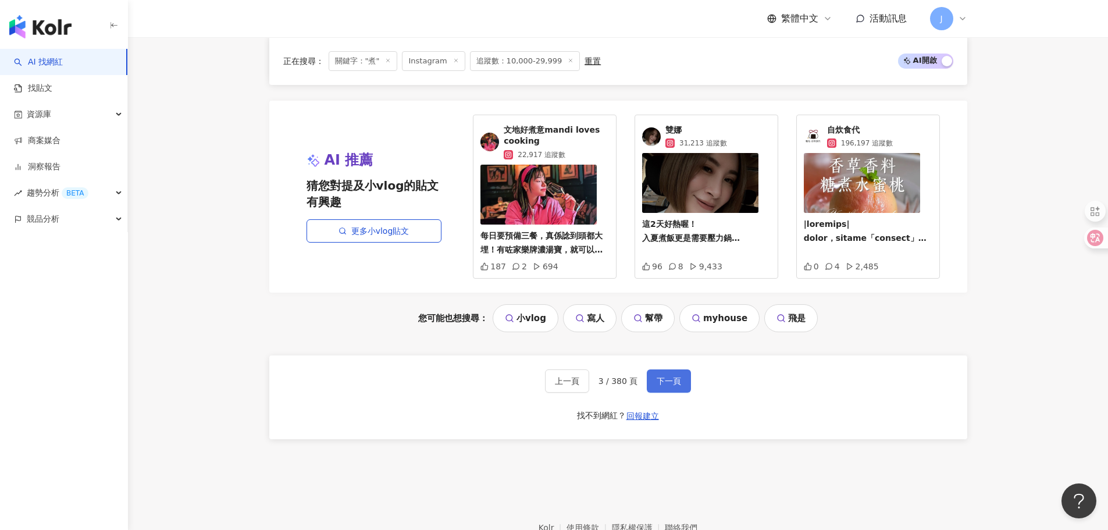
click at [674, 376] on span "下一頁" at bounding box center [669, 380] width 24 height 9
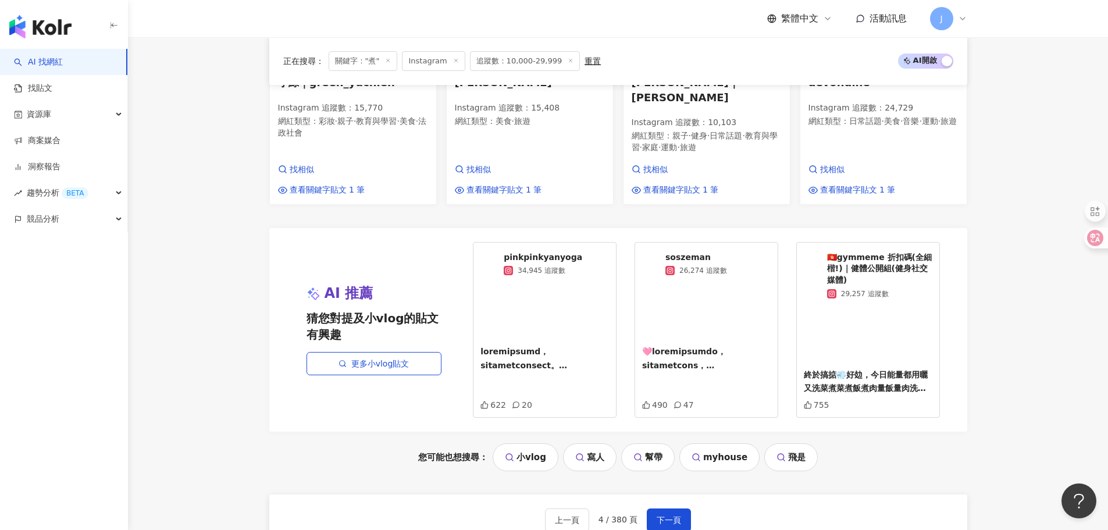
scroll to position [1238, 0]
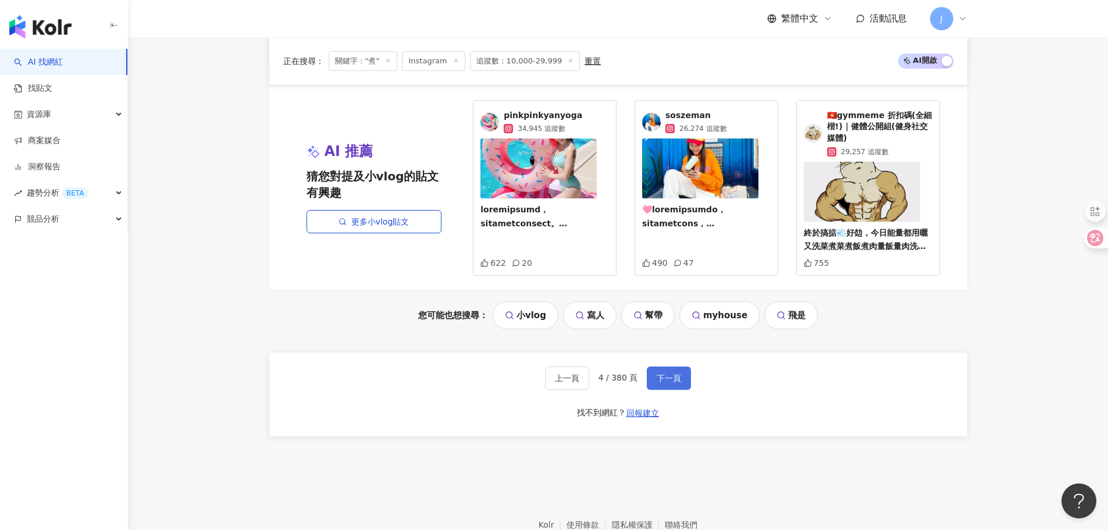
click at [670, 374] on span "下一頁" at bounding box center [669, 378] width 24 height 9
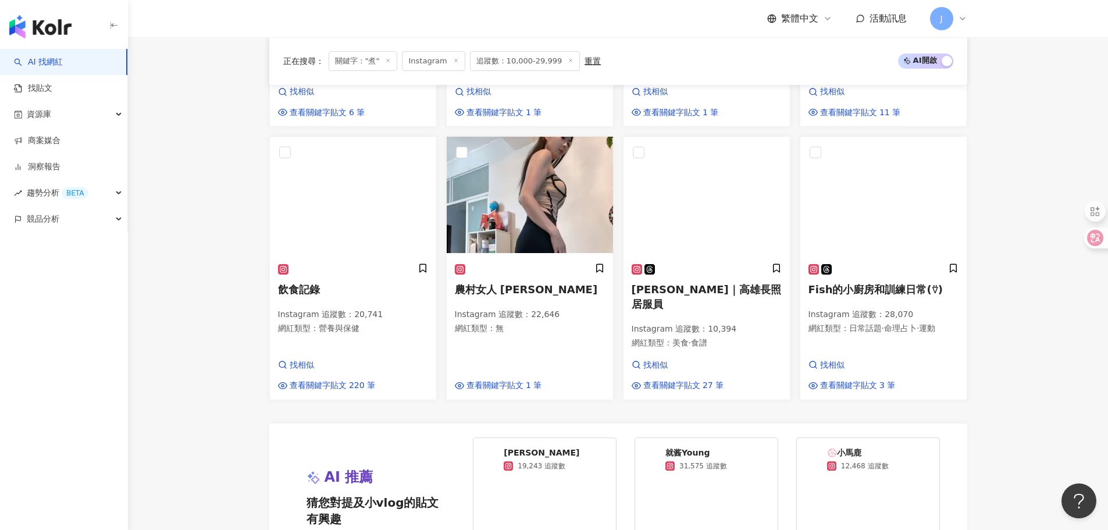
scroll to position [1146, 0]
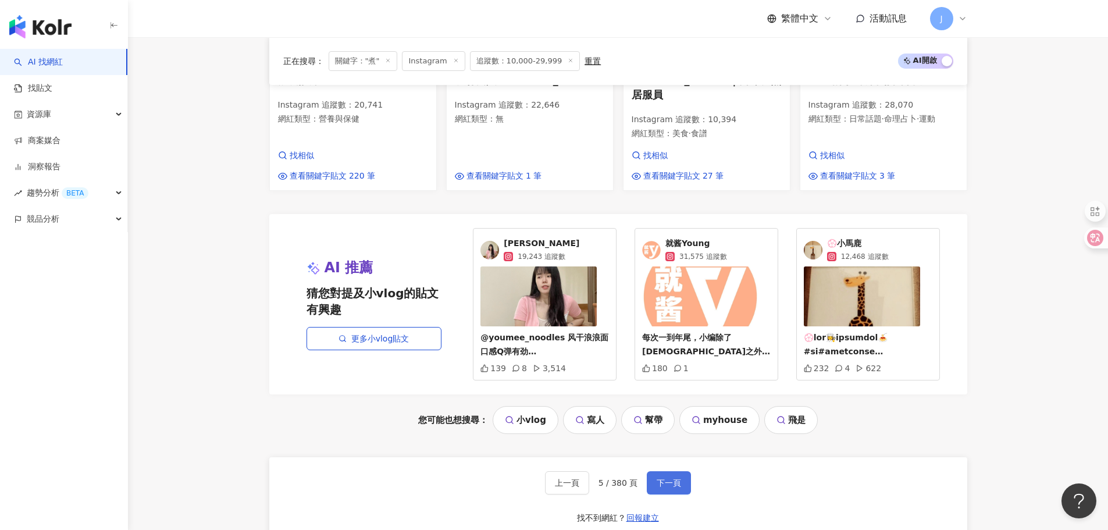
click at [657, 471] on button "下一頁" at bounding box center [669, 482] width 44 height 23
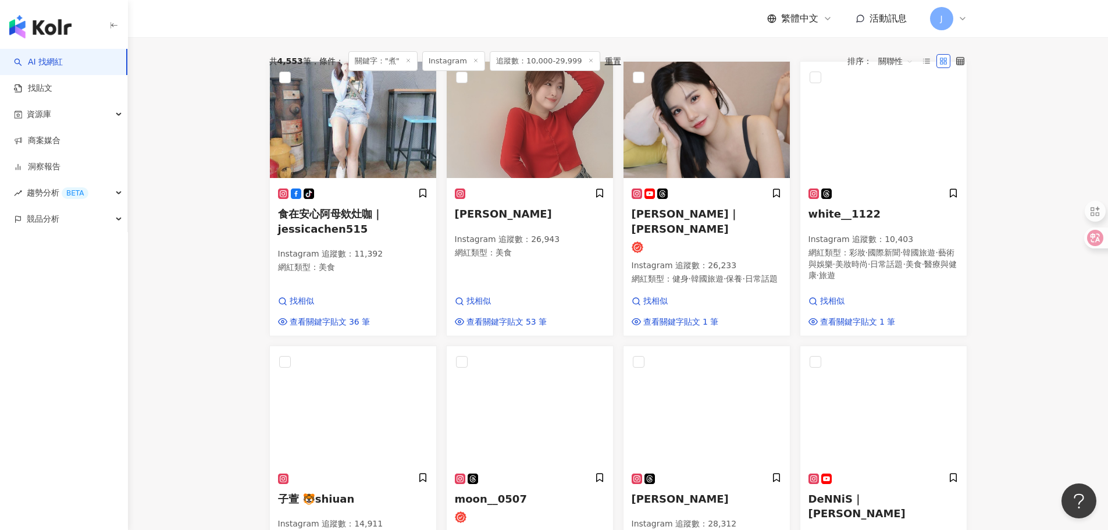
scroll to position [427, 0]
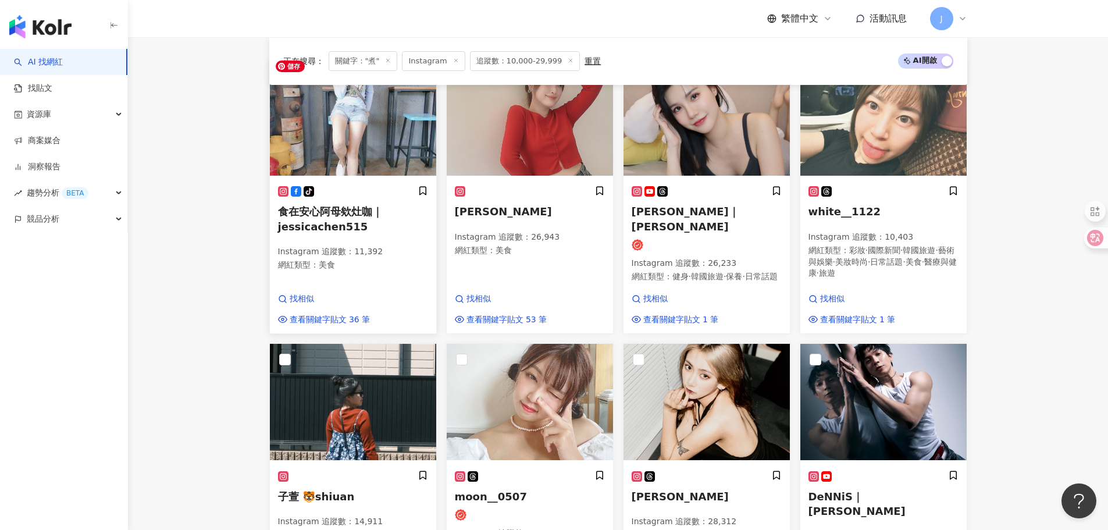
drag, startPoint x: 359, startPoint y: 123, endPoint x: 354, endPoint y: 113, distance: 10.9
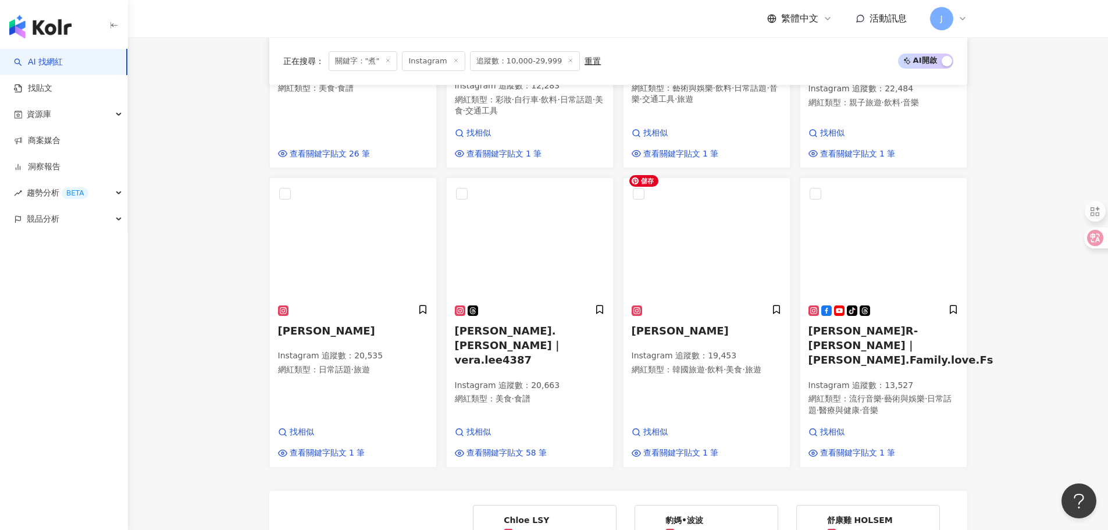
scroll to position [1183, 0]
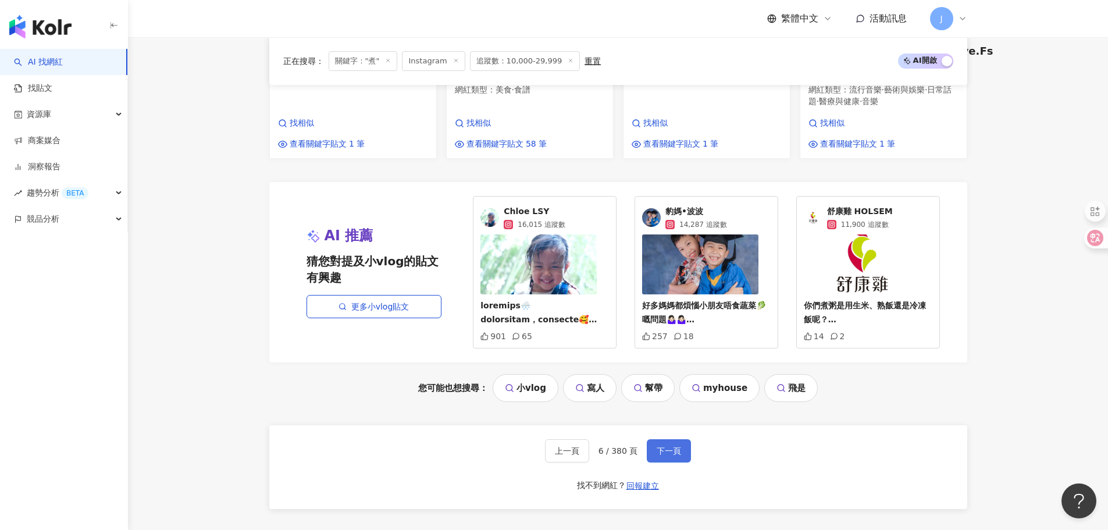
click at [663, 439] on button "下一頁" at bounding box center [669, 450] width 44 height 23
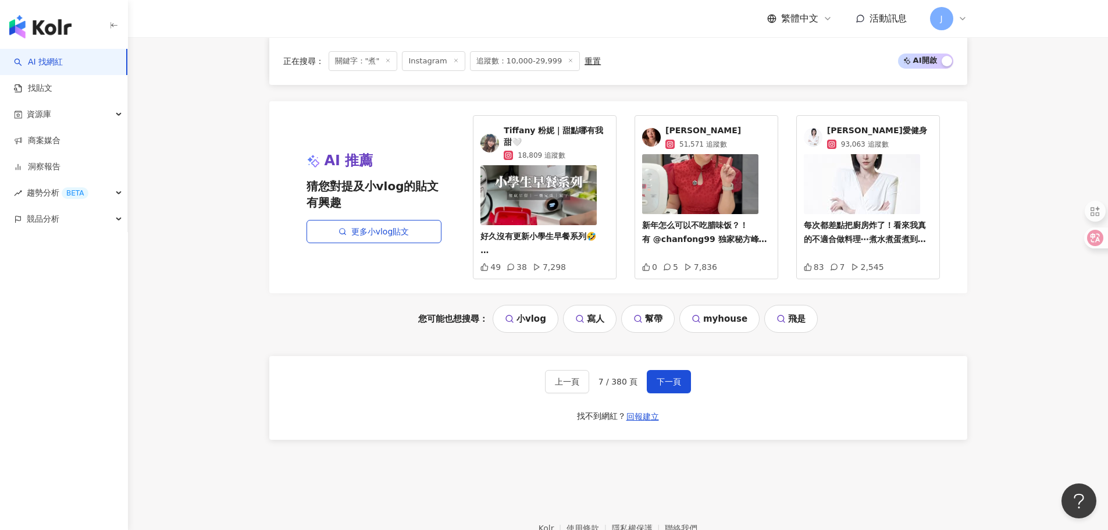
scroll to position [1230, 0]
click at [664, 376] on span "下一頁" at bounding box center [669, 380] width 24 height 9
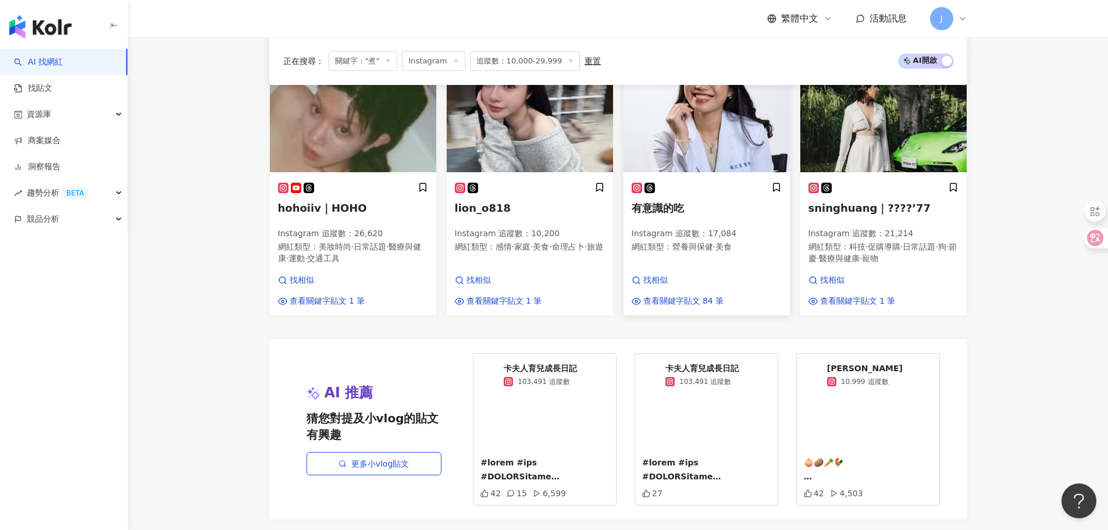
scroll to position [1282, 0]
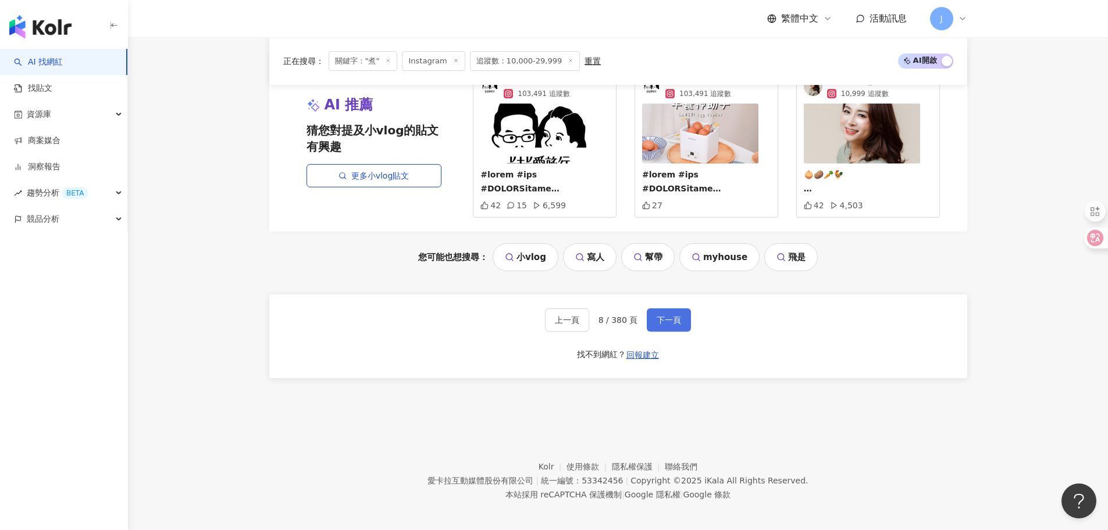
click at [663, 308] on button "下一頁" at bounding box center [669, 319] width 44 height 23
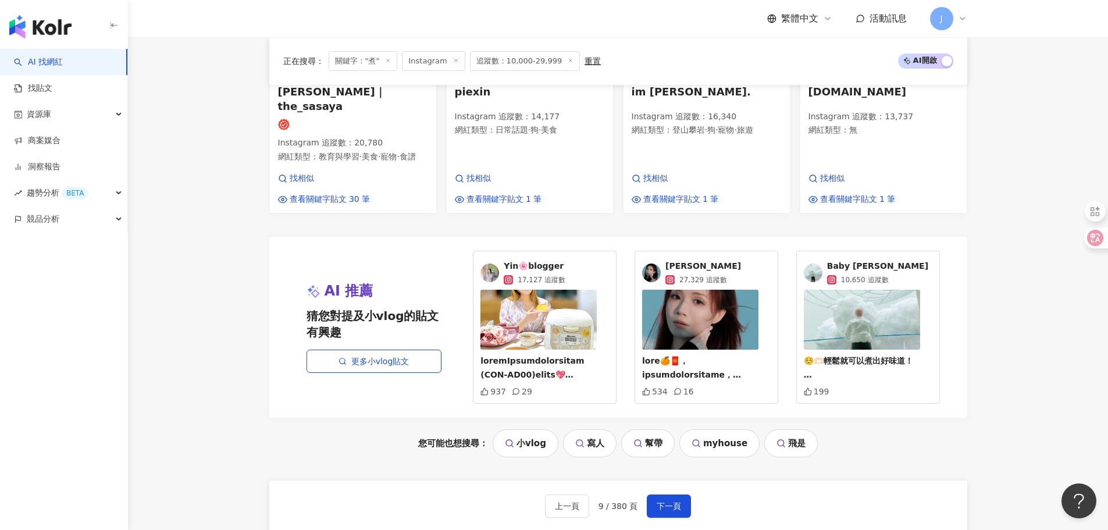
scroll to position [1270, 0]
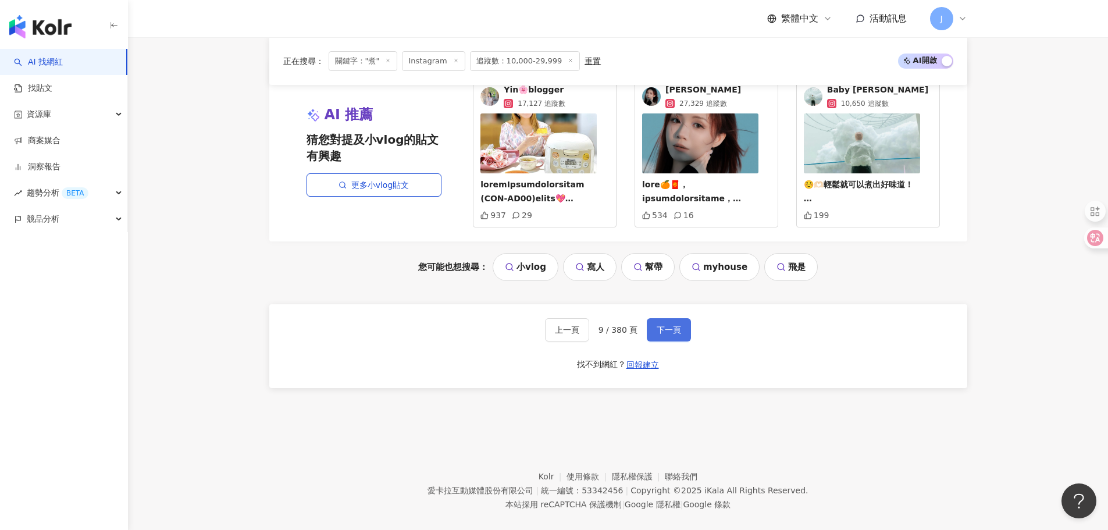
click at [663, 318] on button "下一頁" at bounding box center [669, 329] width 44 height 23
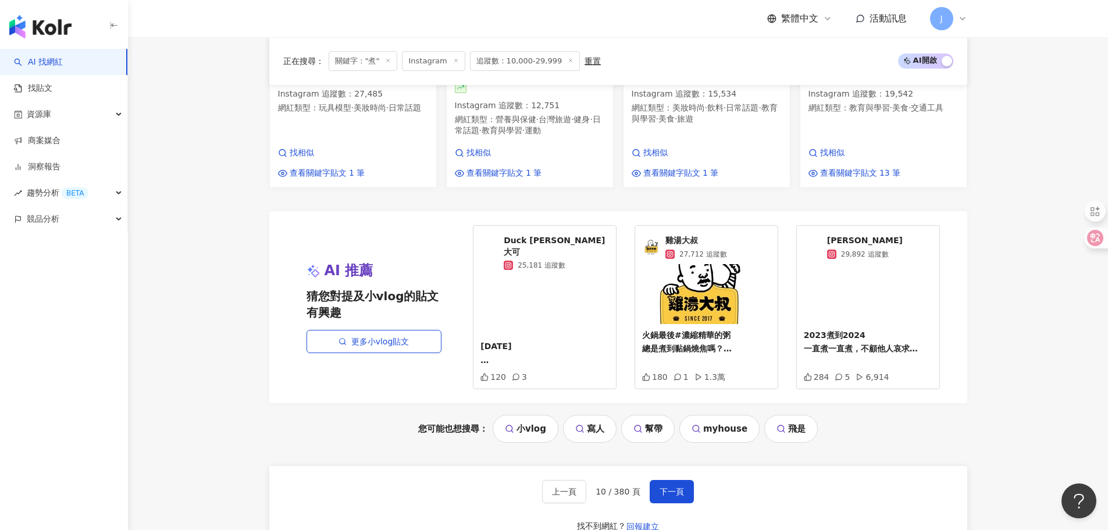
scroll to position [1297, 0]
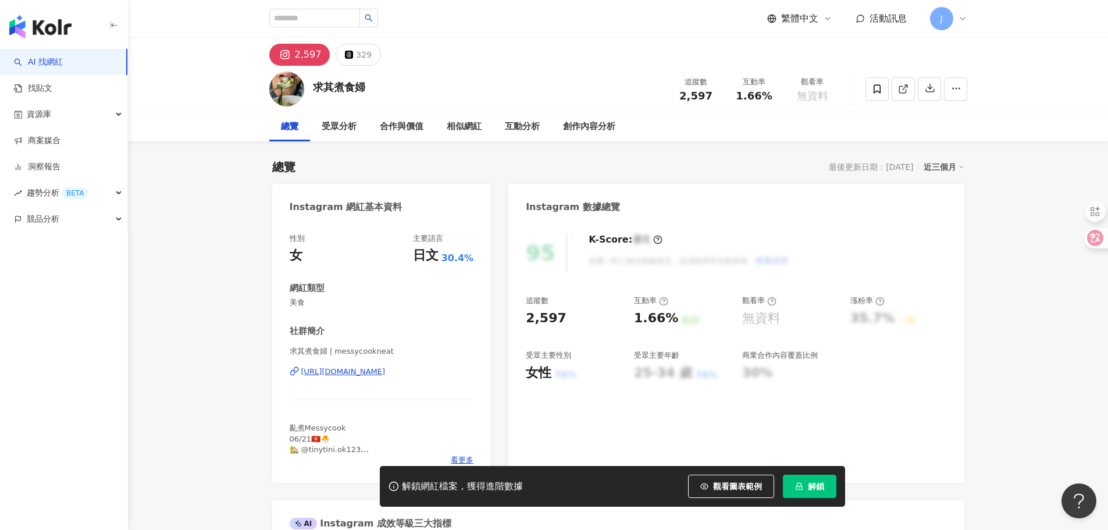
scroll to position [175, 0]
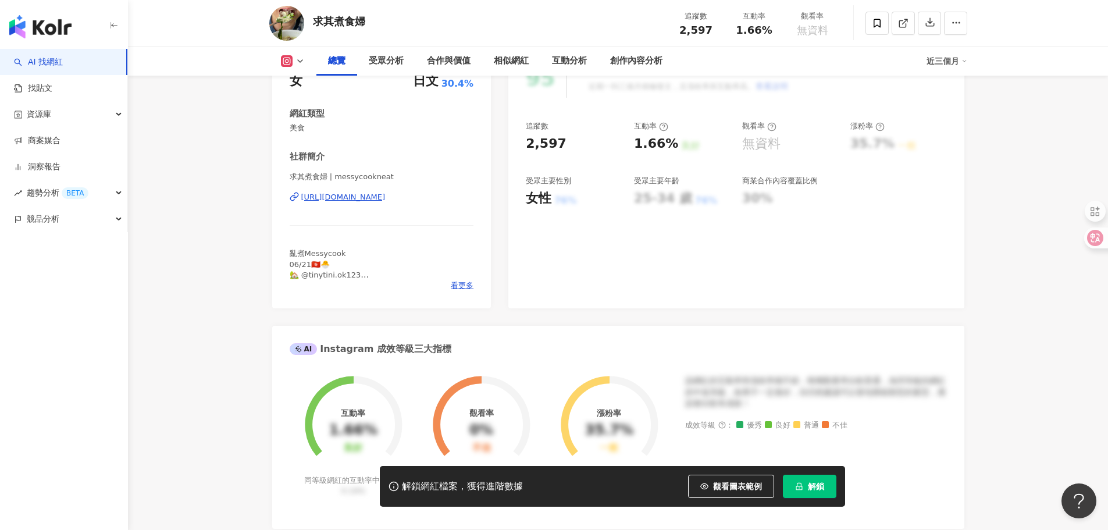
click at [386, 198] on div "https://www.instagram.com/messycookneat/" at bounding box center [343, 197] width 84 height 10
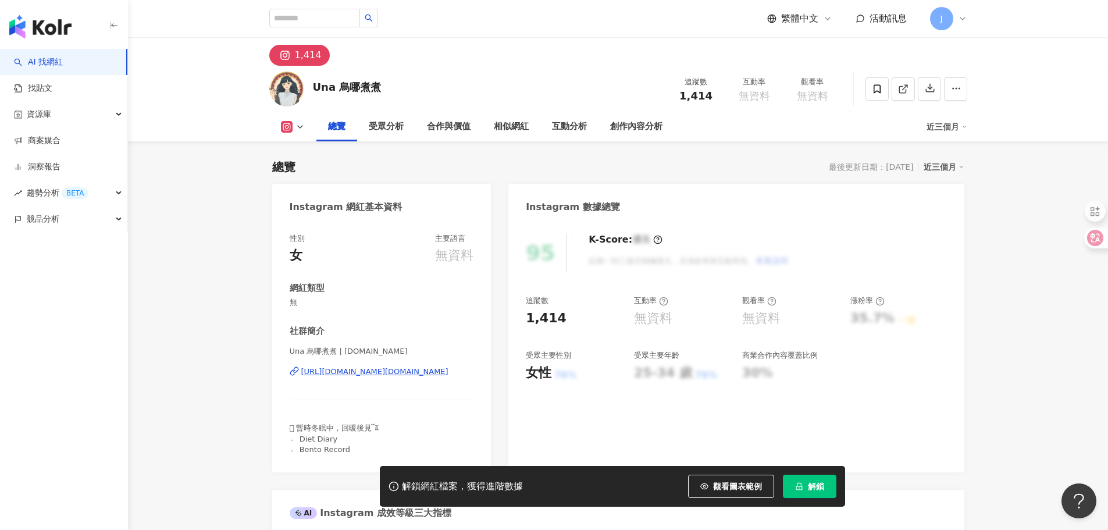
drag, startPoint x: 419, startPoint y: 368, endPoint x: 486, endPoint y: 250, distance: 136.5
click at [419, 368] on div "https://www.instagram.com/una.cooking/" at bounding box center [374, 372] width 147 height 10
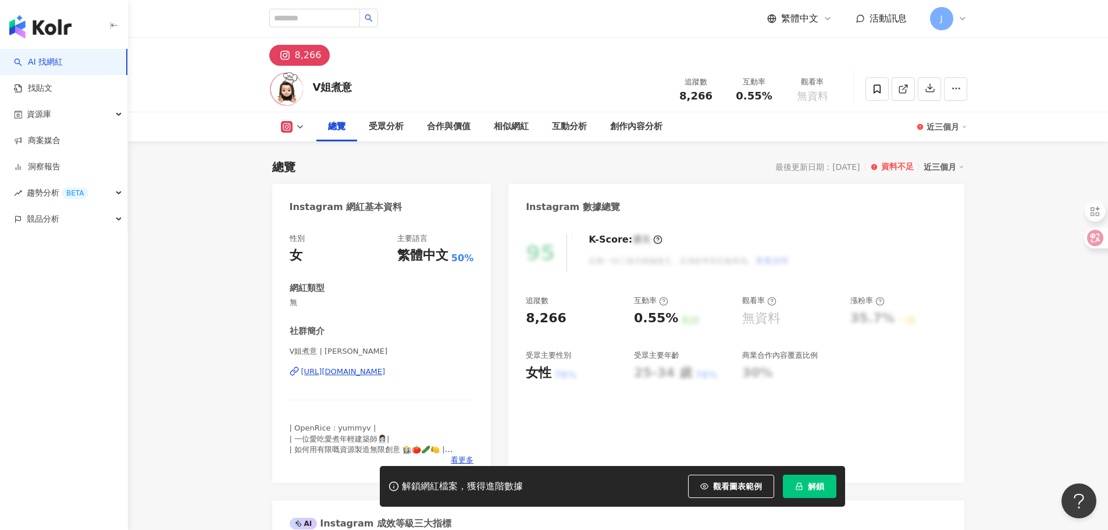
click at [386, 370] on div "https://www.instagram.com/vichelinhk/" at bounding box center [343, 372] width 84 height 10
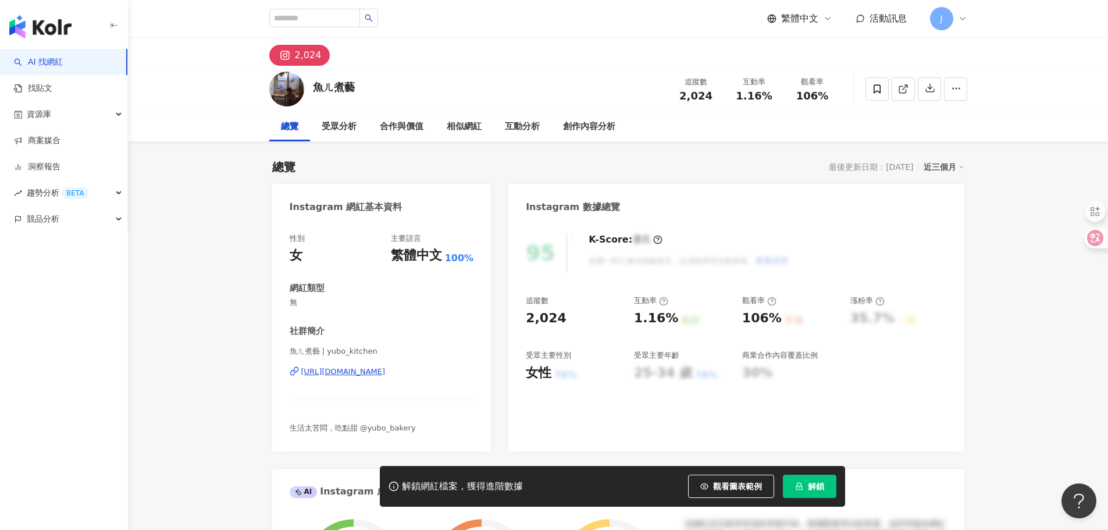
click at [386, 376] on div "[URL][DOMAIN_NAME]" at bounding box center [343, 372] width 84 height 10
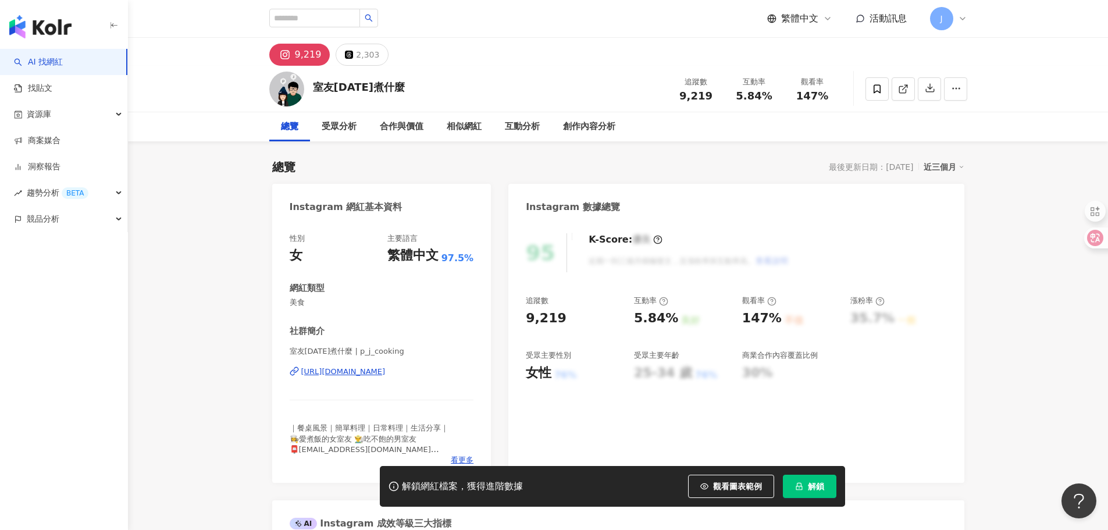
click at [379, 375] on div "https://www.instagram.com/p_j_cooking/" at bounding box center [343, 372] width 84 height 10
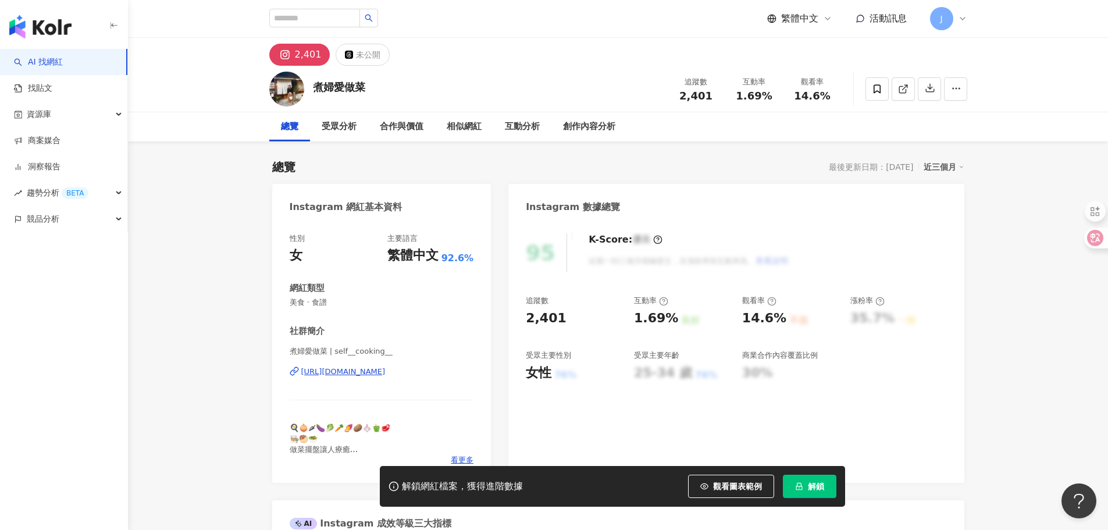
click at [386, 376] on div "https://www.instagram.com/self__cooking__/" at bounding box center [343, 372] width 84 height 10
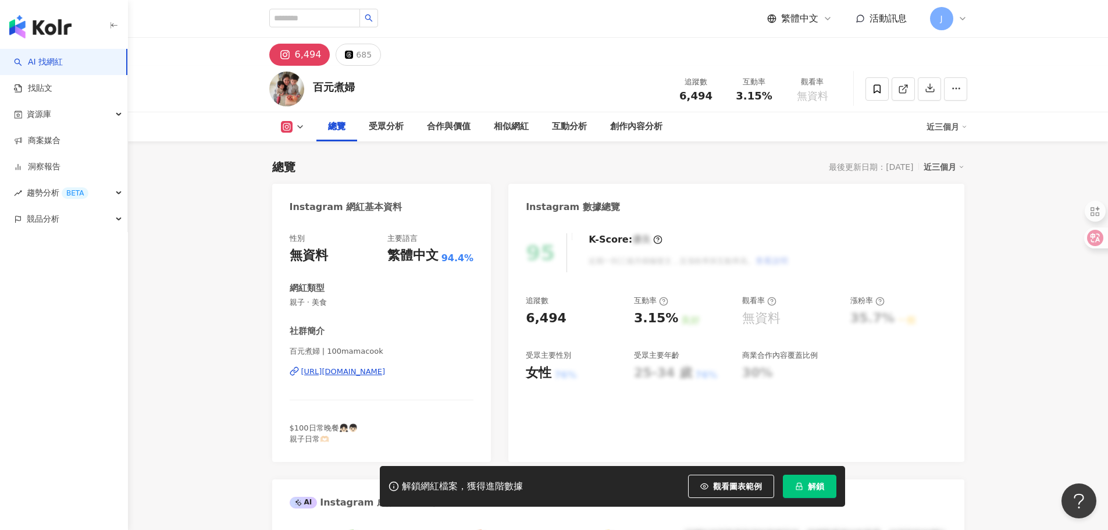
click at [386, 376] on div "[URL][DOMAIN_NAME]" at bounding box center [343, 372] width 84 height 10
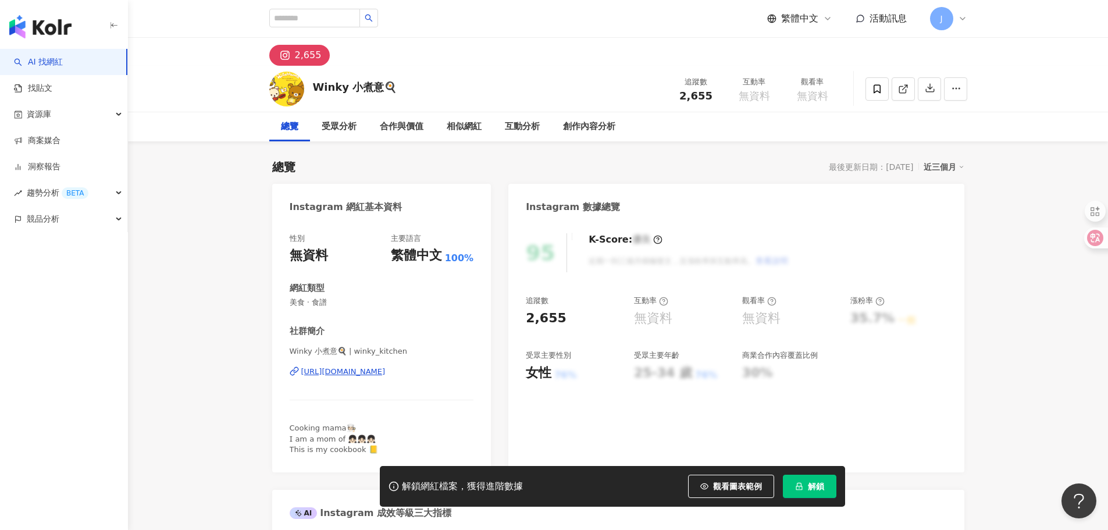
click at [386, 371] on div "https://www.instagram.com/winky_kitchen/" at bounding box center [343, 372] width 84 height 10
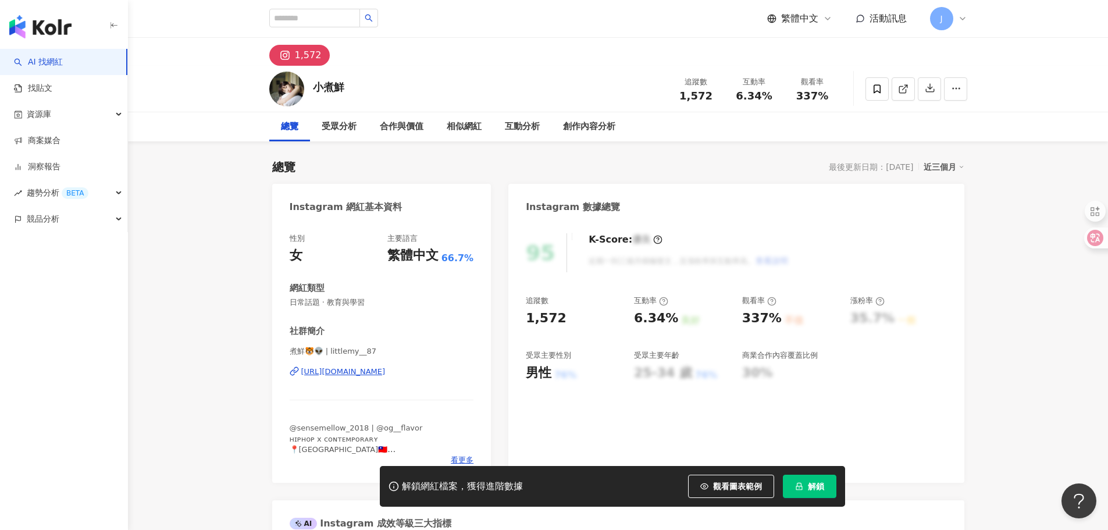
click at [386, 372] on div "https://www.instagram.com/littlemy__87/" at bounding box center [343, 372] width 84 height 10
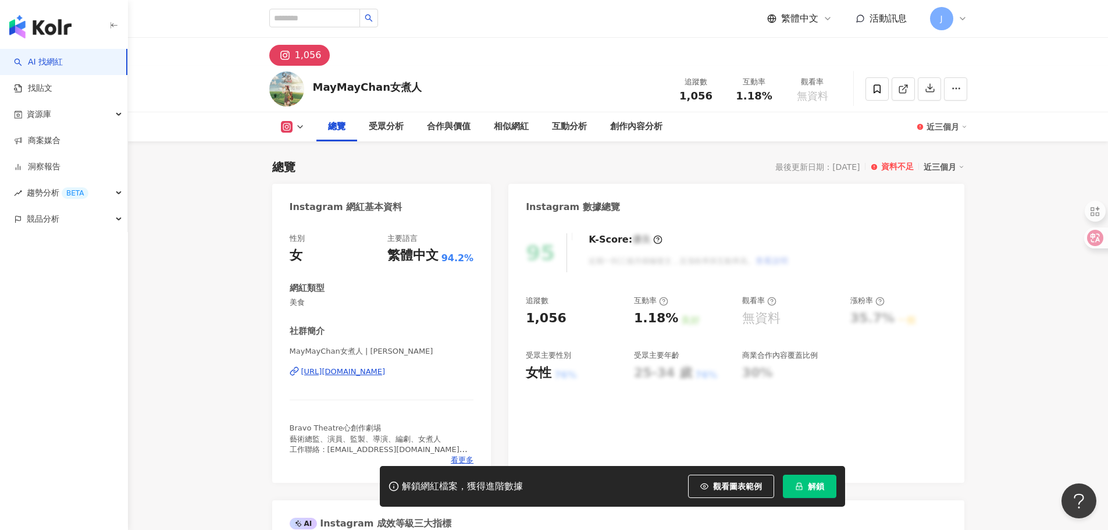
click at [386, 374] on div "https://www.instagram.com/chanmaymay/" at bounding box center [343, 372] width 84 height 10
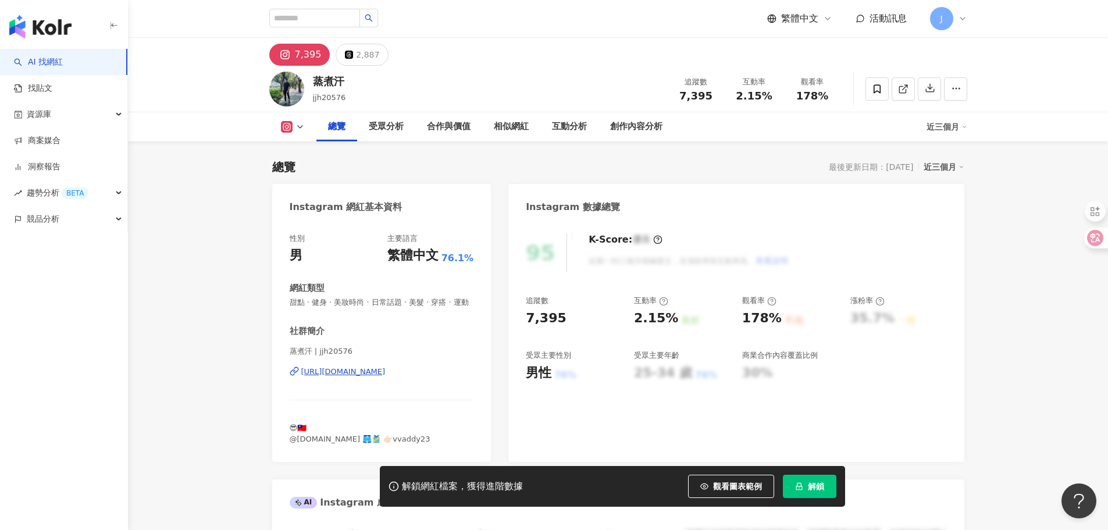
click at [386, 377] on div "https://www.instagram.com/jjh20576/" at bounding box center [343, 372] width 84 height 10
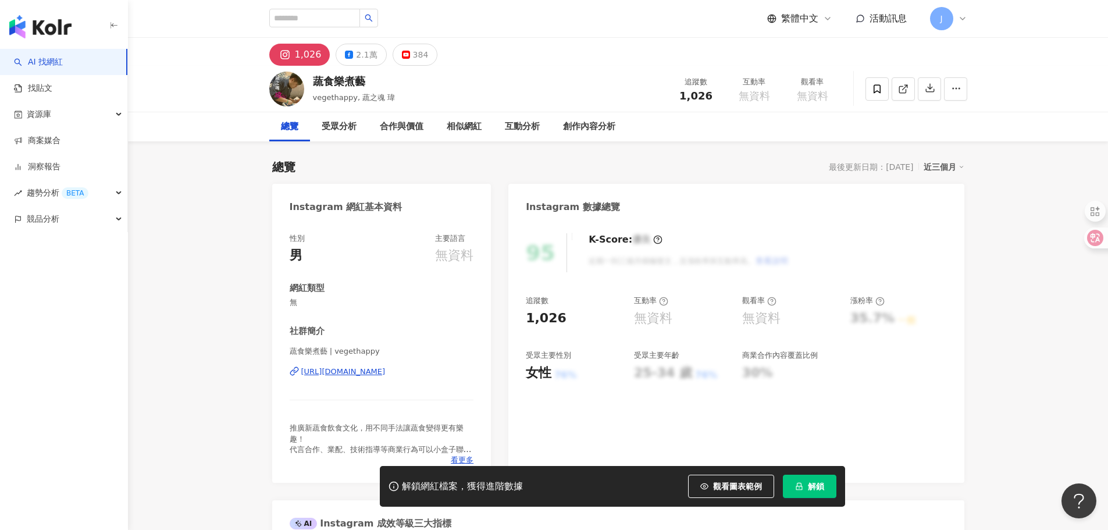
click at [386, 375] on div "https://www.instagram.com/vegethappy/" at bounding box center [343, 372] width 84 height 10
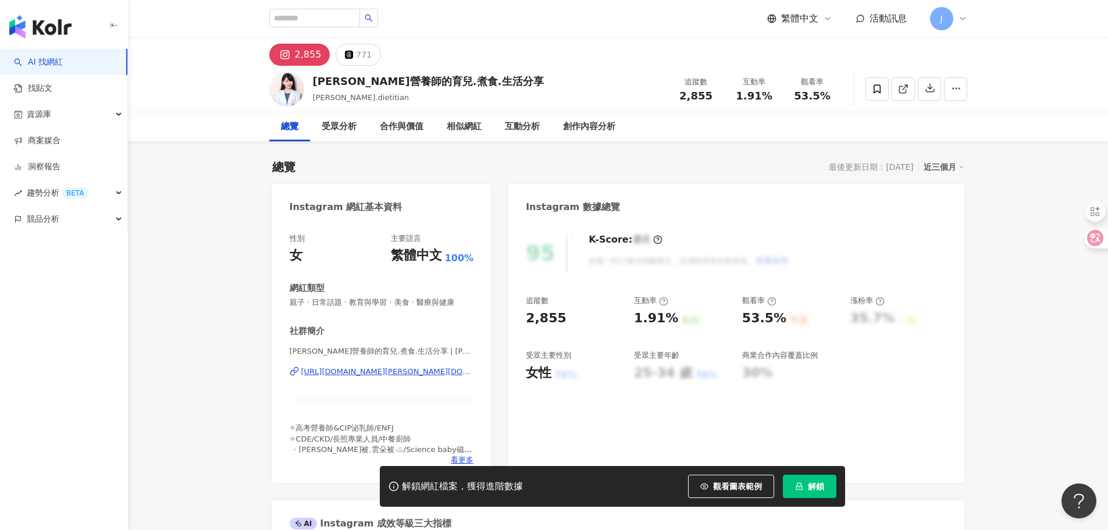
click at [392, 373] on div "[URL][DOMAIN_NAME][PERSON_NAME][DOMAIN_NAME]" at bounding box center [387, 372] width 173 height 10
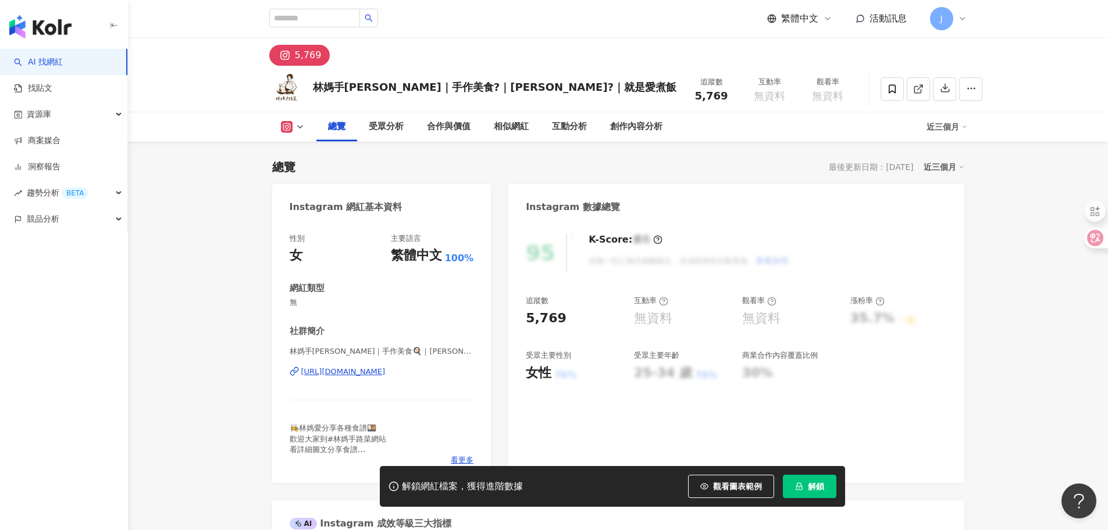
click at [386, 374] on div "https://www.instagram.com/linmacooking/" at bounding box center [343, 372] width 84 height 10
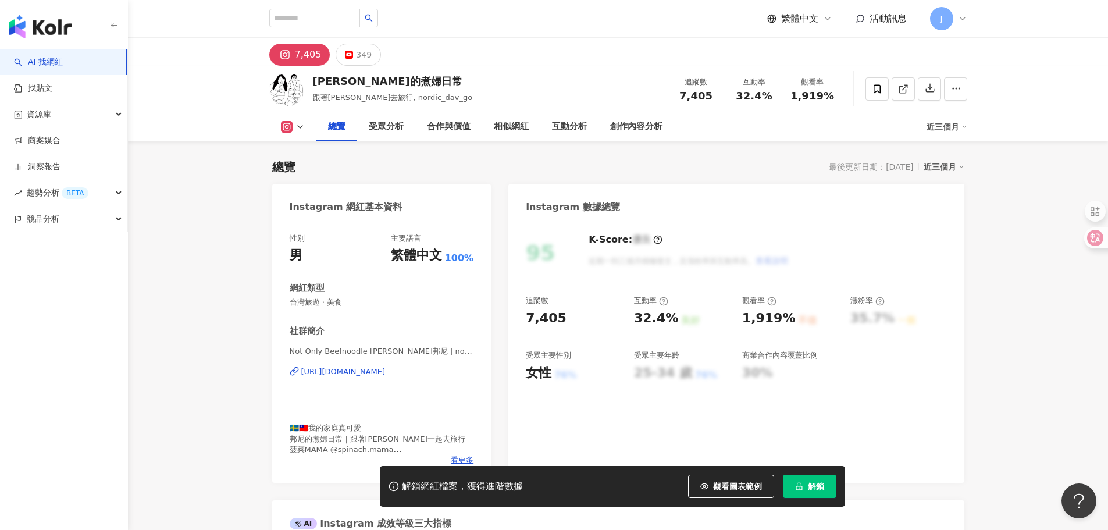
click at [378, 371] on div "https://www.instagram.com/nordic_dav_go/" at bounding box center [343, 372] width 84 height 10
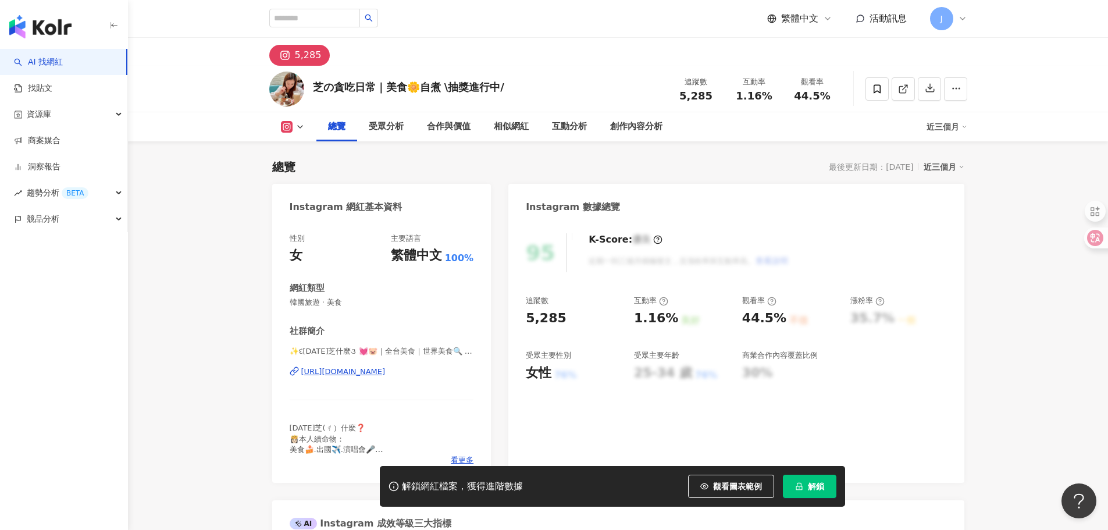
click at [386, 369] on div "https://www.instagram.com/choholic_eat/" at bounding box center [343, 372] width 84 height 10
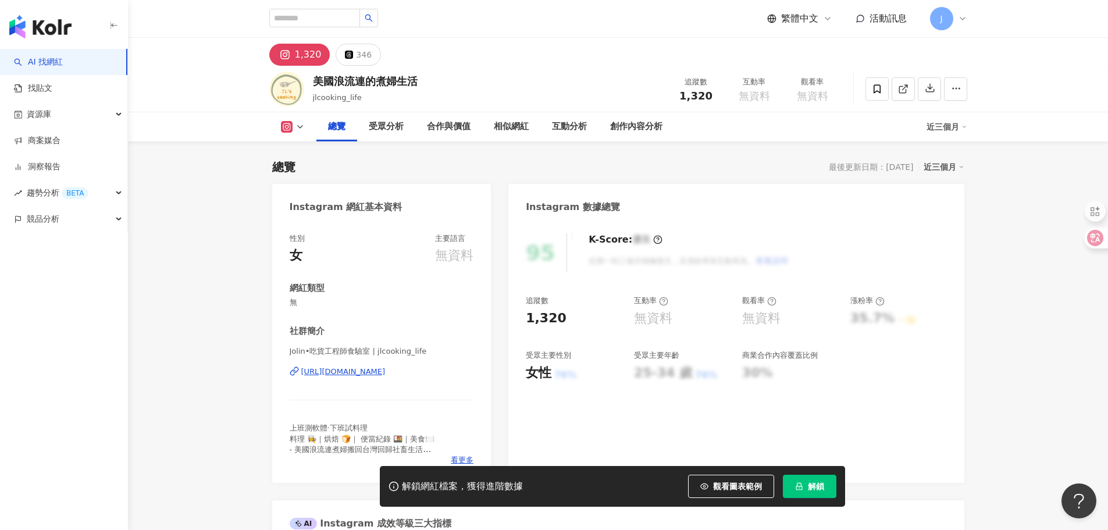
click at [386, 372] on div "[URL][DOMAIN_NAME]" at bounding box center [343, 372] width 84 height 10
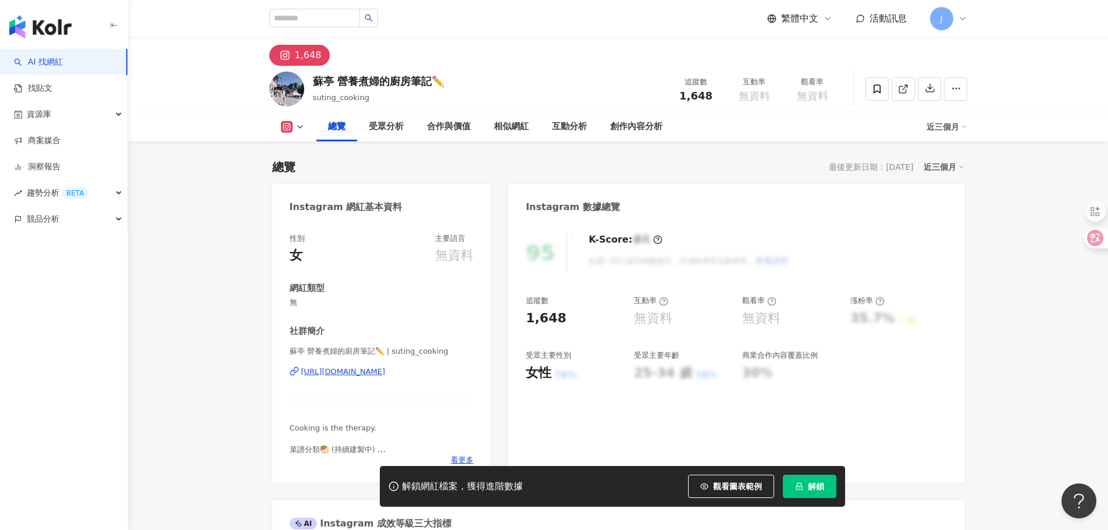
click at [386, 372] on div "https://www.instagram.com/suting_cooking/" at bounding box center [343, 372] width 84 height 10
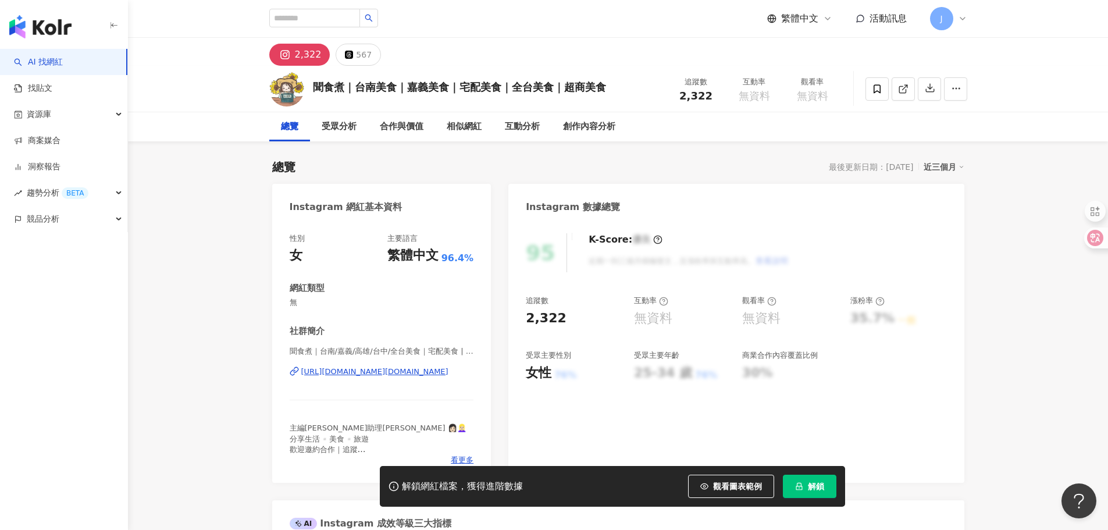
click at [407, 369] on div "https://www.instagram.com/wenfo.od/" at bounding box center [374, 372] width 147 height 10
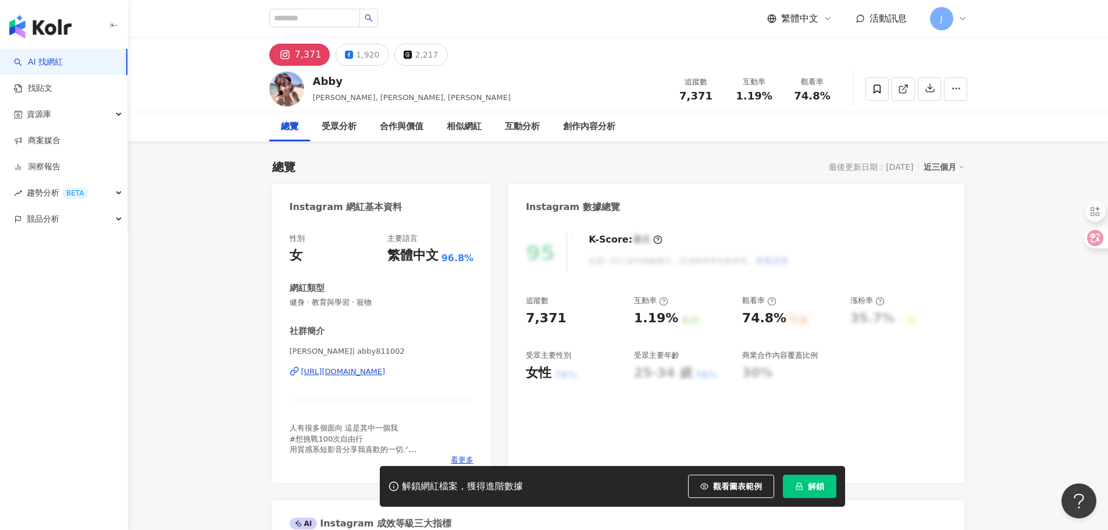
click at [385, 375] on div "[URL][DOMAIN_NAME]" at bounding box center [343, 372] width 84 height 10
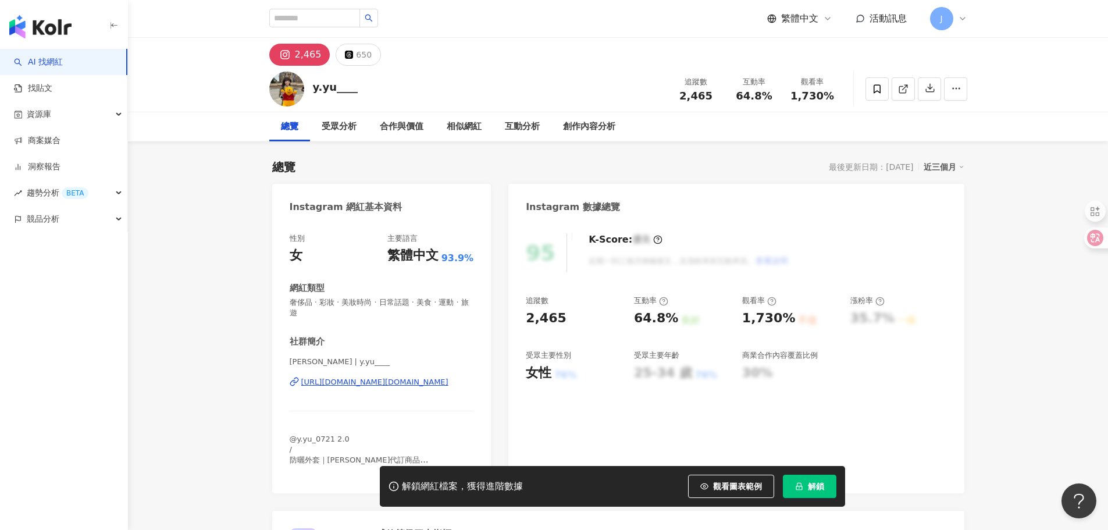
click at [407, 385] on div "[URL][DOMAIN_NAME][DOMAIN_NAME]" at bounding box center [374, 382] width 147 height 10
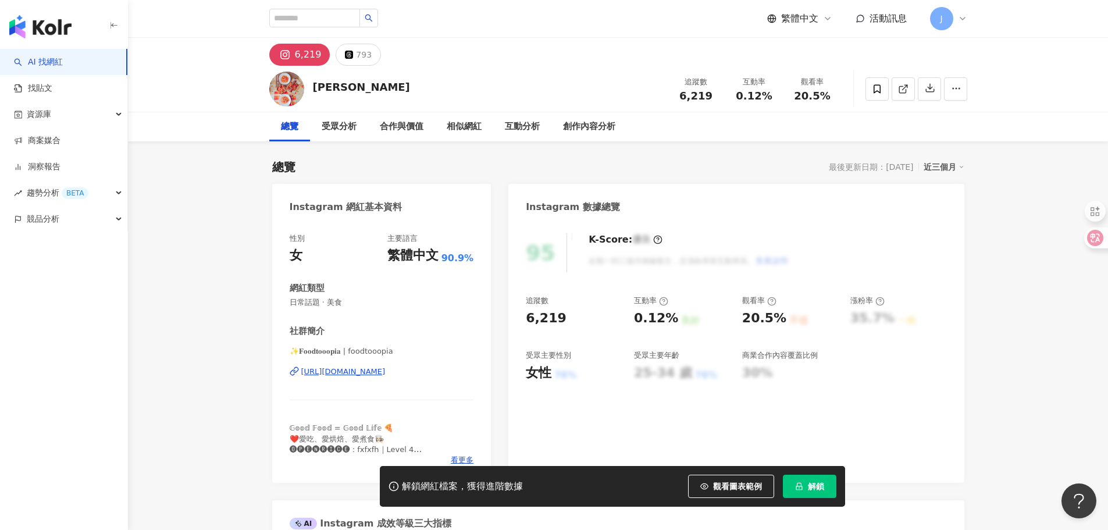
click at [413, 378] on div "✨𝐅𝐨𝐨𝐝𝐭𝐨𝐨𝐨𝐩𝐢𝐚 | foodtooopia https://www.instagram.com/foodtooopia/" at bounding box center [382, 380] width 184 height 68
click at [386, 375] on div "https://www.instagram.com/foodtooopia/" at bounding box center [343, 372] width 84 height 10
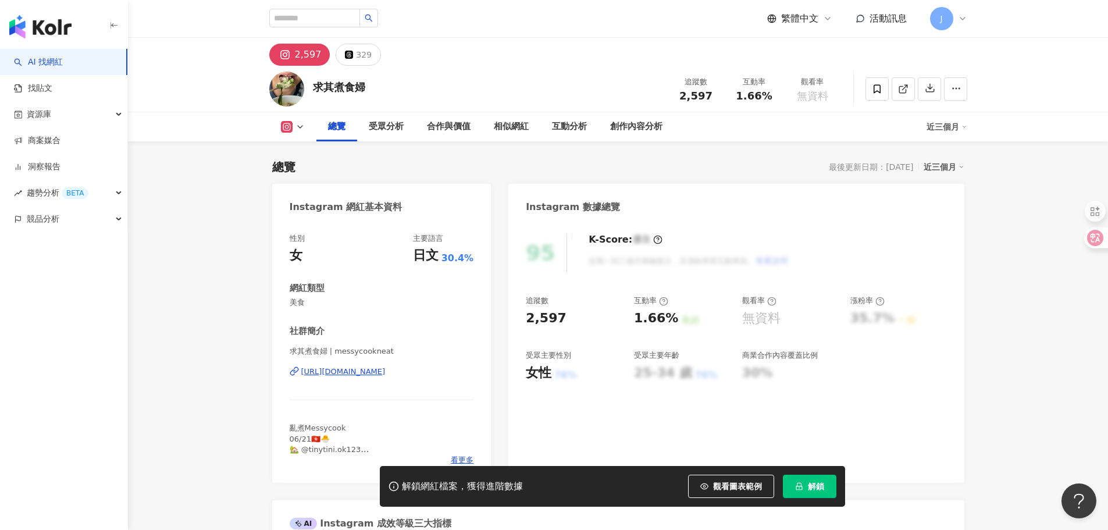
click at [386, 374] on div "https://www.instagram.com/messycookneat/" at bounding box center [343, 372] width 84 height 10
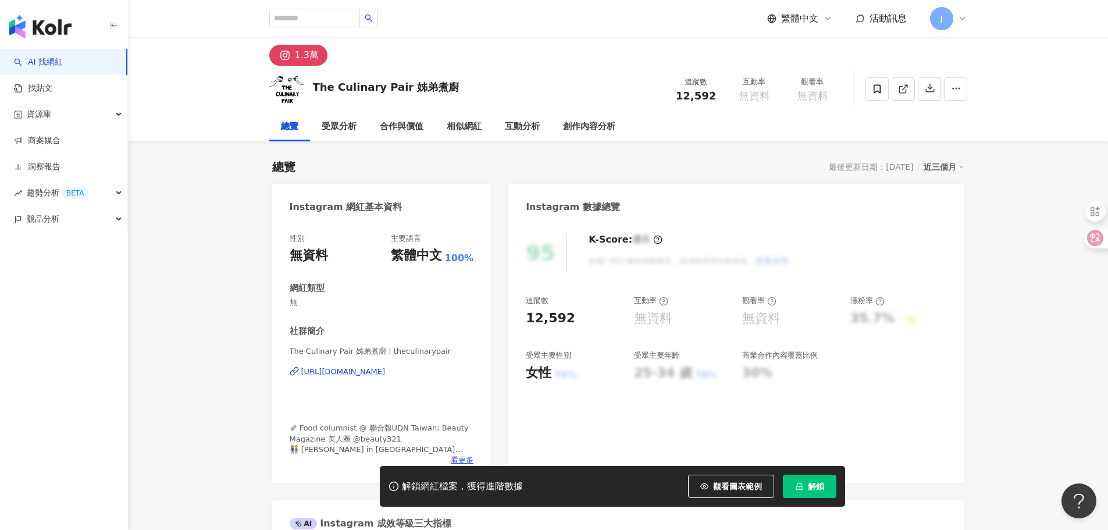
click at [386, 373] on div "[URL][DOMAIN_NAME]" at bounding box center [343, 372] width 84 height 10
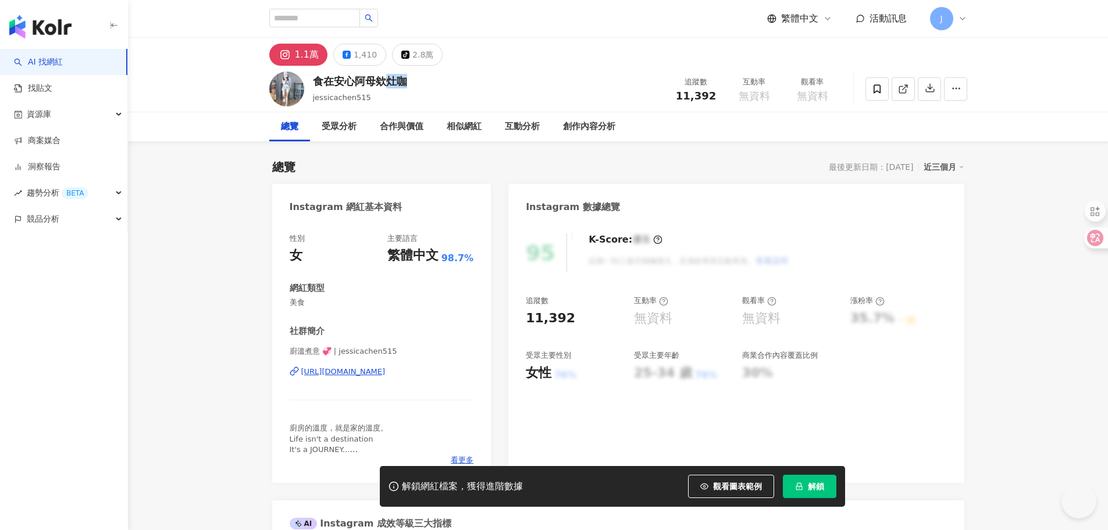
drag, startPoint x: 399, startPoint y: 82, endPoint x: 411, endPoint y: 82, distance: 11.6
click at [411, 82] on div "食在安心阿母欸灶咖 jessicachen515 追蹤數 11,392 互動率 無資料 觀看率 無資料" at bounding box center [618, 89] width 745 height 46
click at [386, 371] on div "https://www.instagram.com/jessicachen515/" at bounding box center [343, 372] width 84 height 10
click at [42, 19] on img "button" at bounding box center [40, 26] width 62 height 23
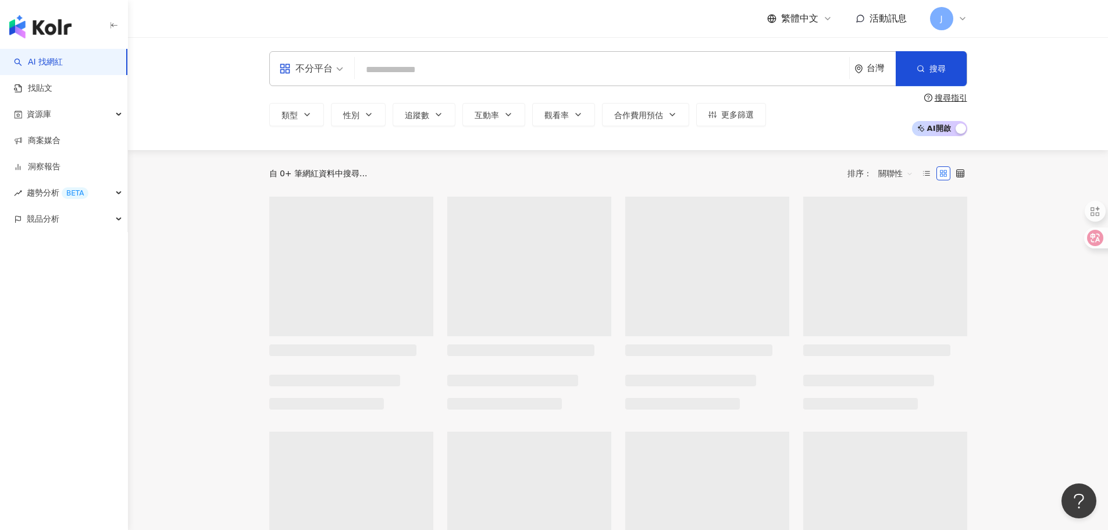
click at [310, 77] on div "不分平台" at bounding box center [306, 68] width 54 height 19
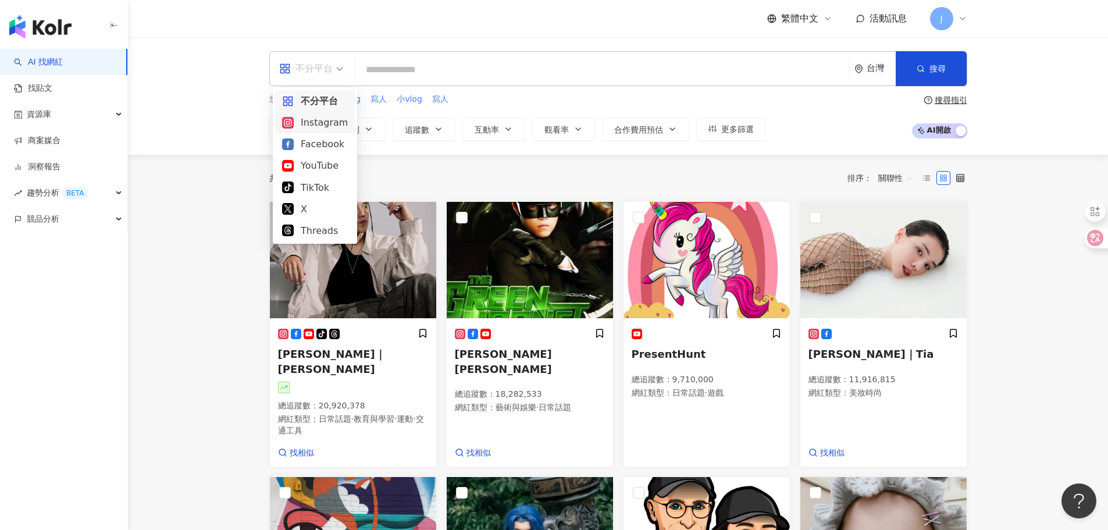
click at [316, 121] on div "Instagram" at bounding box center [315, 122] width 66 height 15
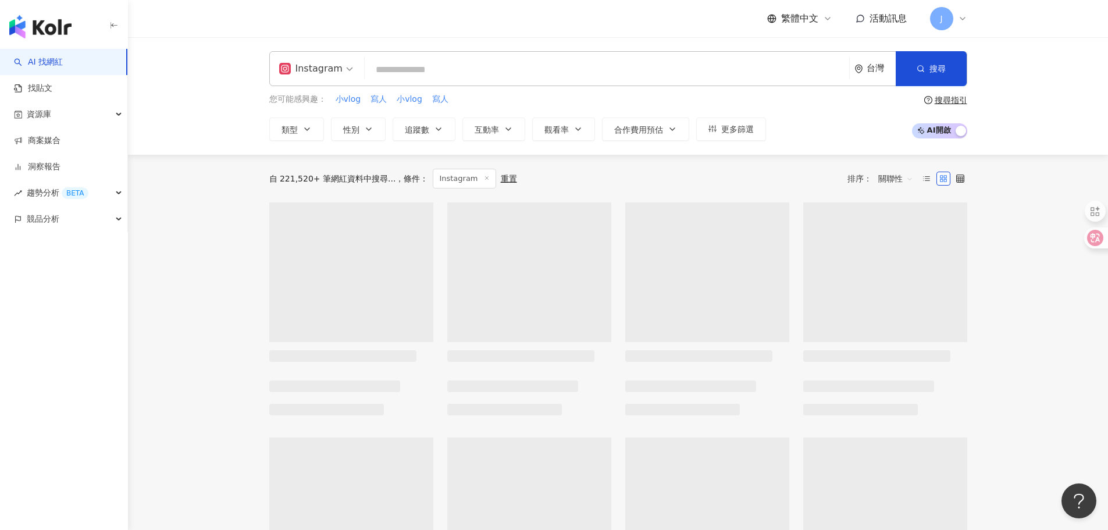
click at [400, 74] on input "search" at bounding box center [606, 70] width 475 height 22
paste input "**"
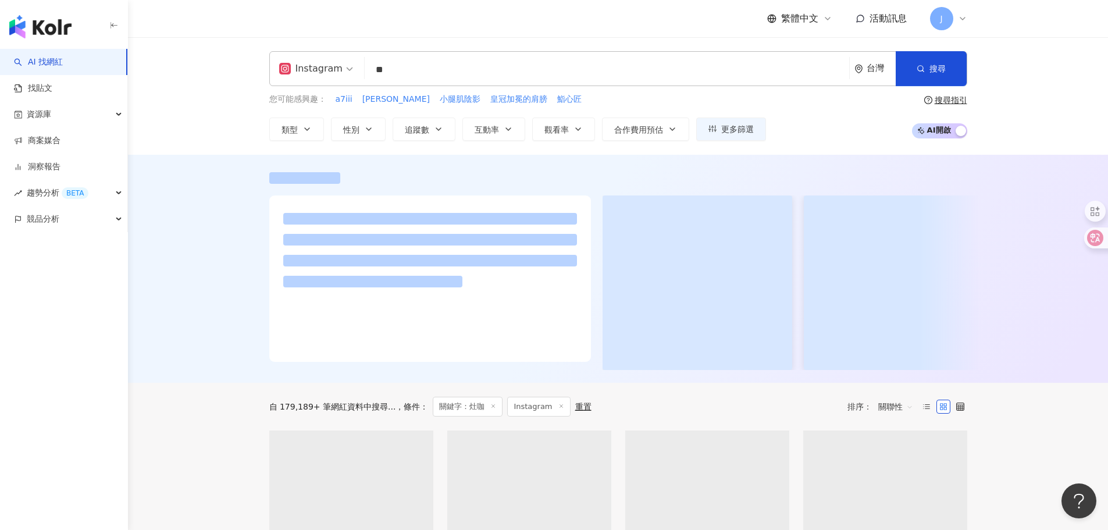
type input "**"
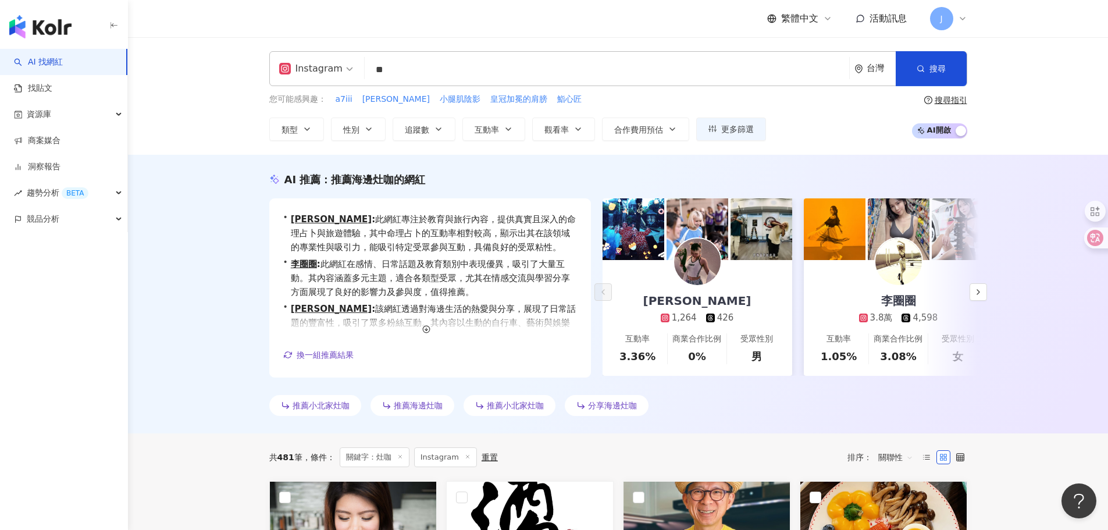
click at [222, 192] on div "AI 推薦 ： 推薦海邊灶咖的網紅 • 謝維妮 : 此網紅專注於教育與旅行內容，提供真實且深入的命理占卜與旅遊體驗，其中命理占卜的互動率相對較高，顯示出其在該…" at bounding box center [618, 294] width 980 height 279
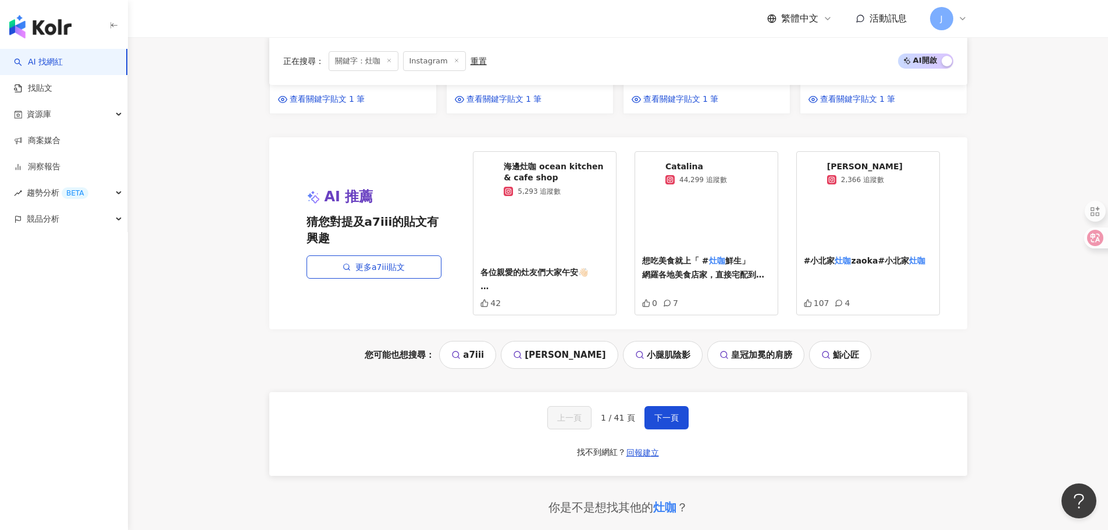
scroll to position [1222, 0]
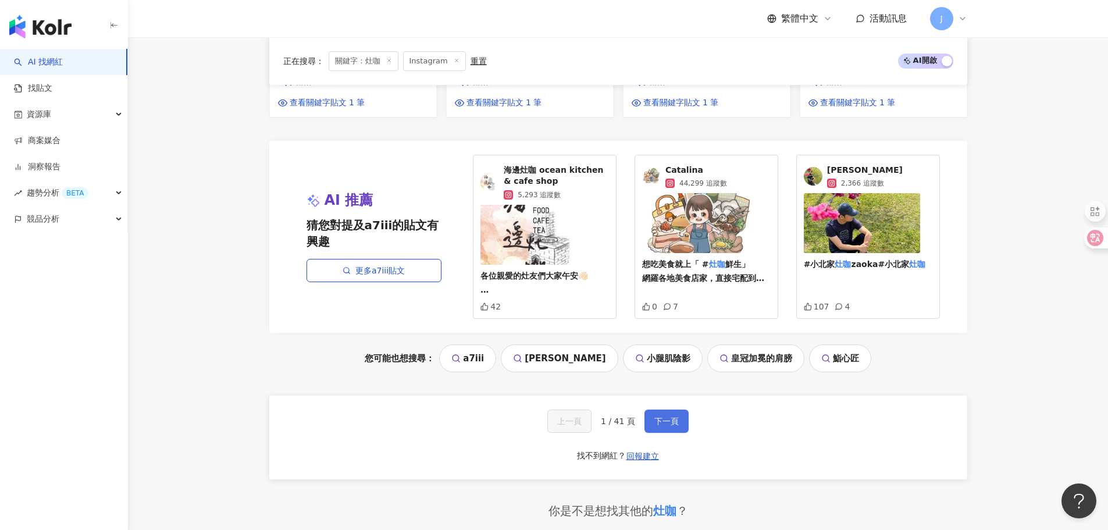
click at [676, 417] on span "下一頁" at bounding box center [667, 421] width 24 height 9
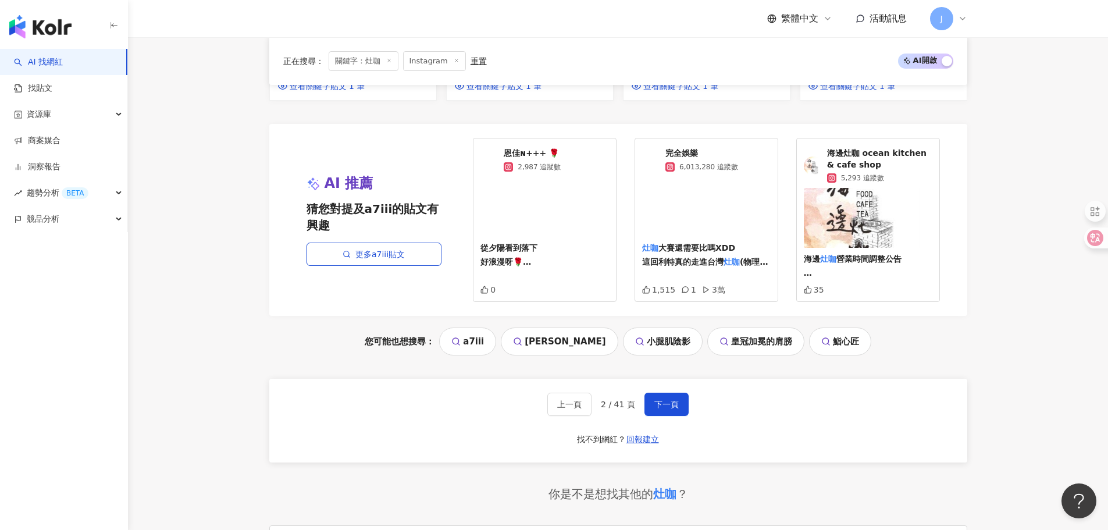
scroll to position [1313, 0]
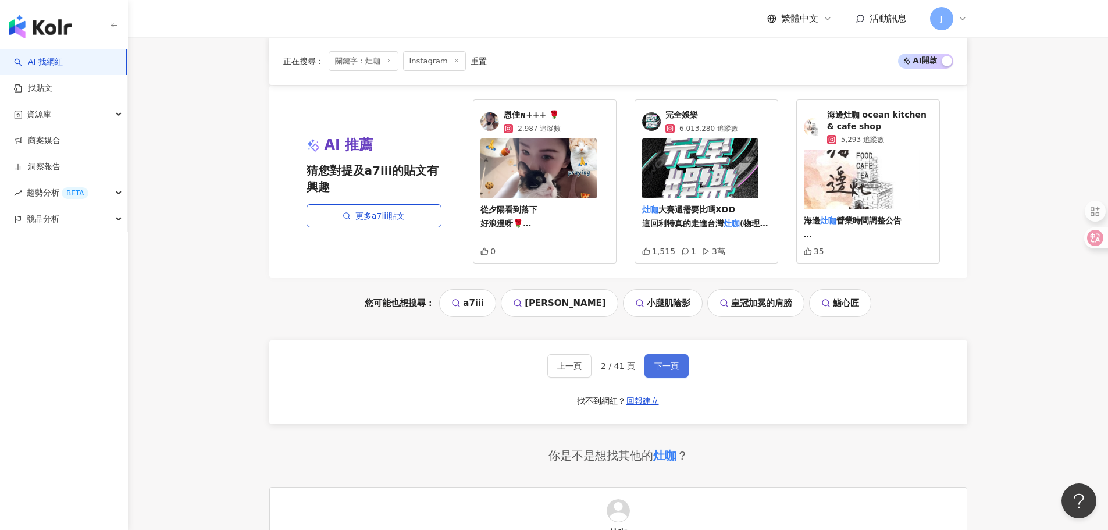
click at [670, 361] on span "下一頁" at bounding box center [667, 365] width 24 height 9
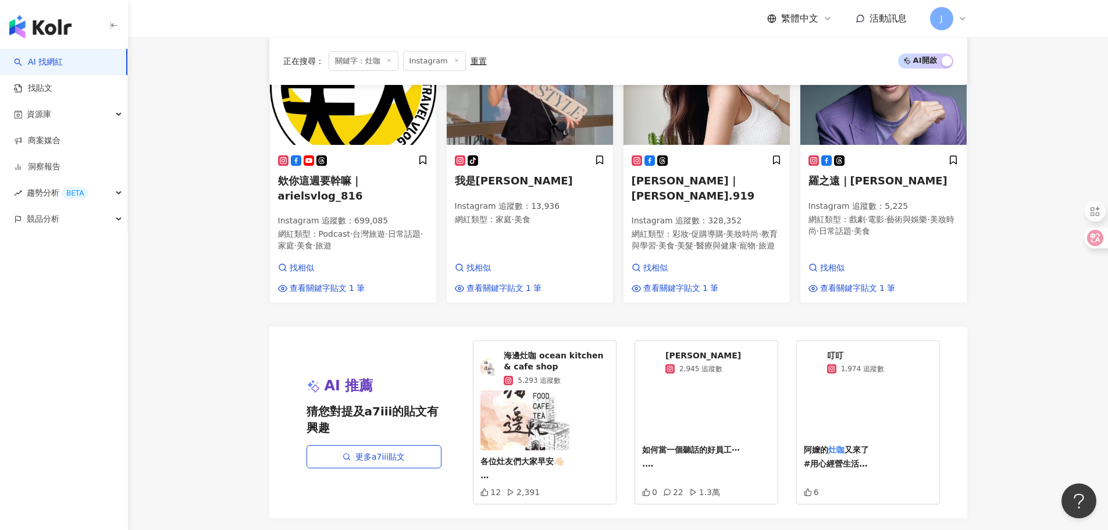
scroll to position [1179, 0]
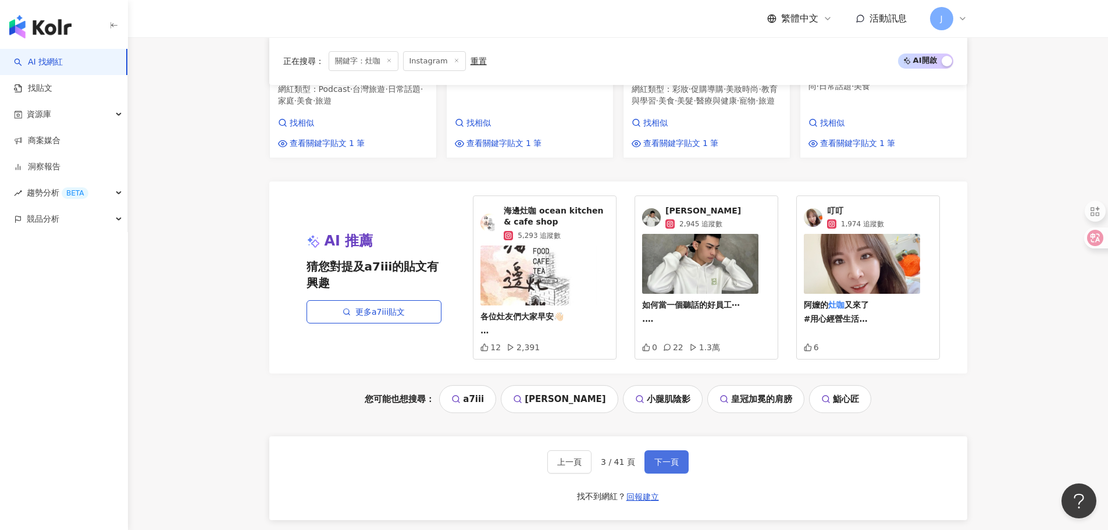
click at [667, 457] on span "下一頁" at bounding box center [667, 461] width 24 height 9
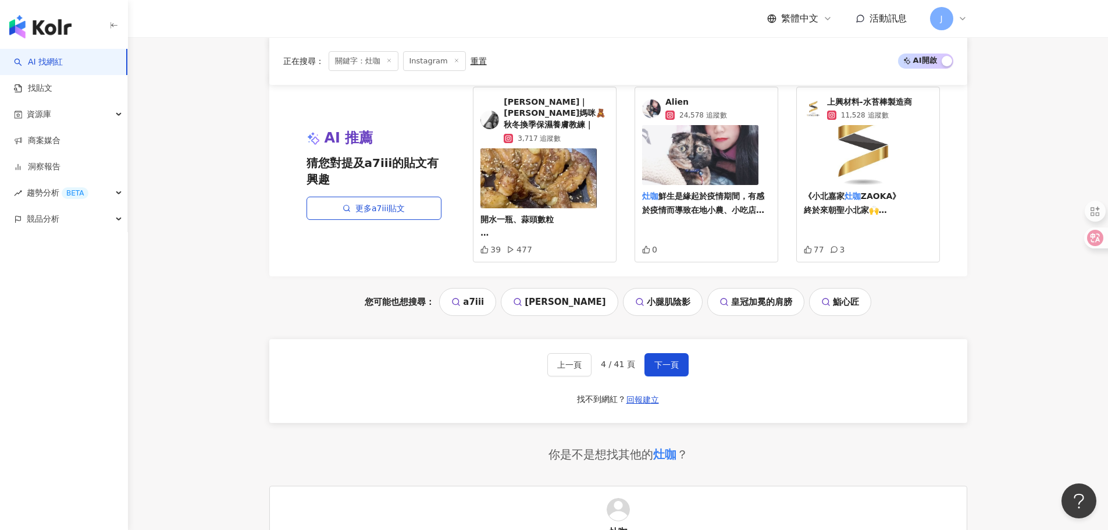
scroll to position [1304, 0]
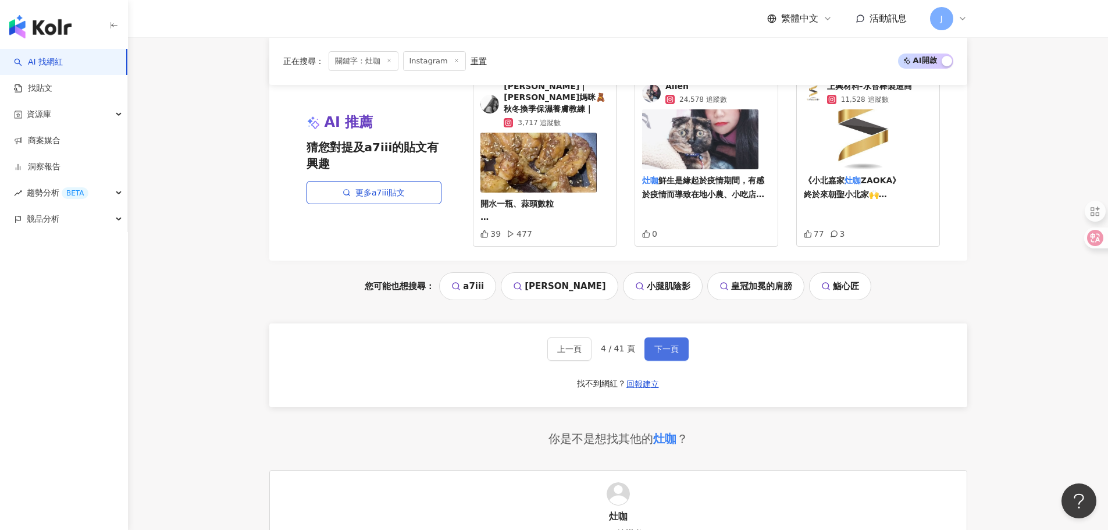
click at [682, 337] on button "下一頁" at bounding box center [667, 348] width 44 height 23
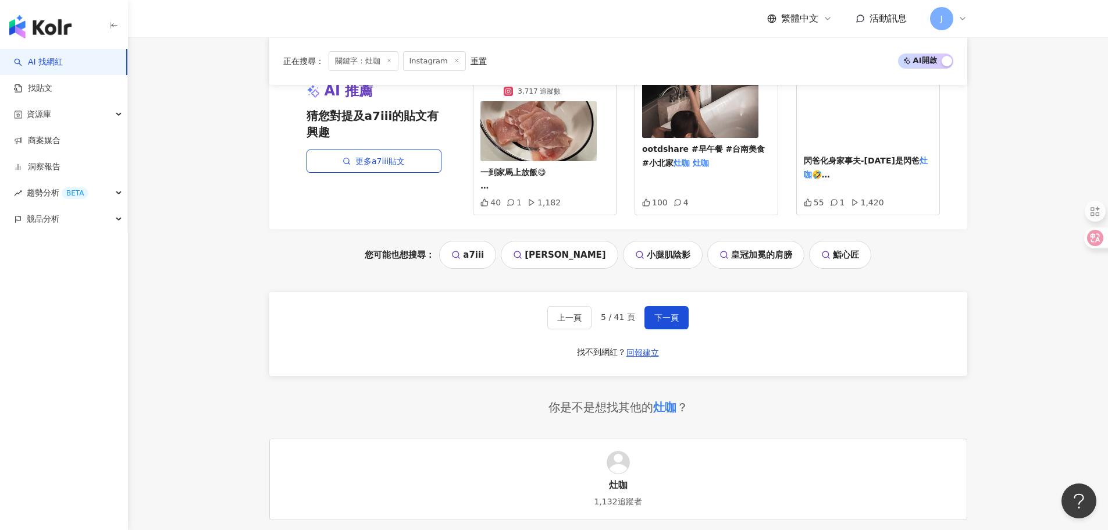
scroll to position [1336, 0]
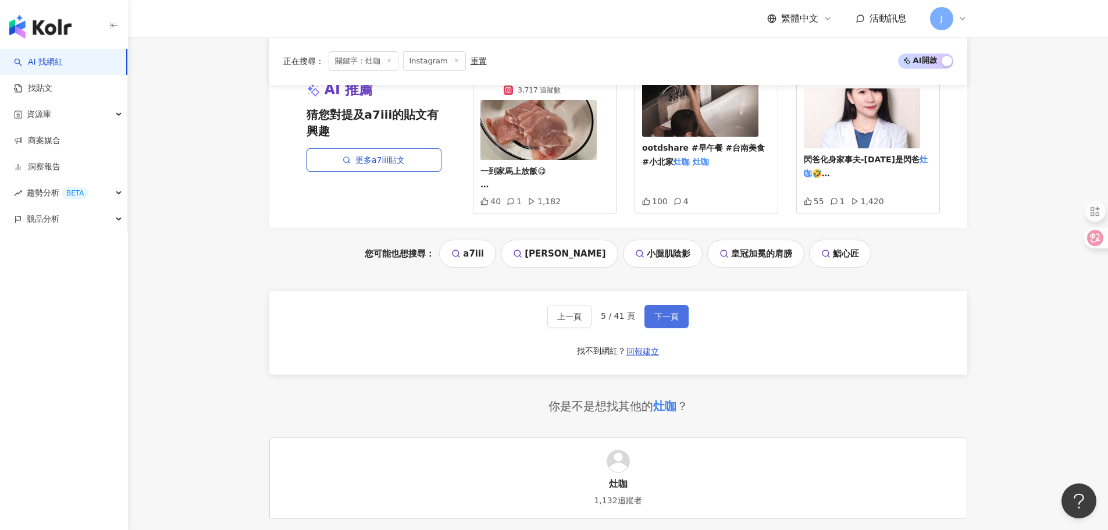
click at [674, 305] on button "下一頁" at bounding box center [667, 316] width 44 height 23
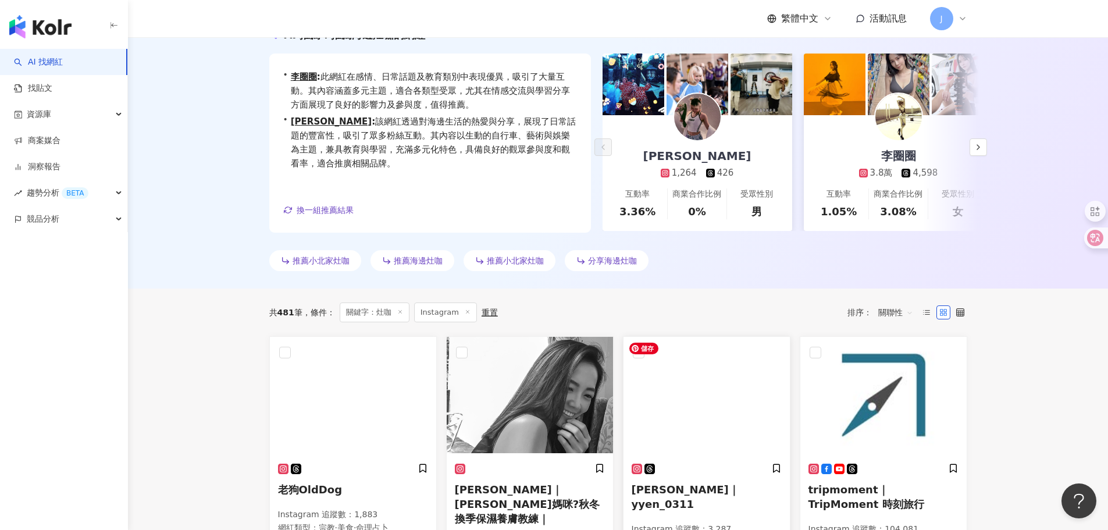
scroll to position [0, 0]
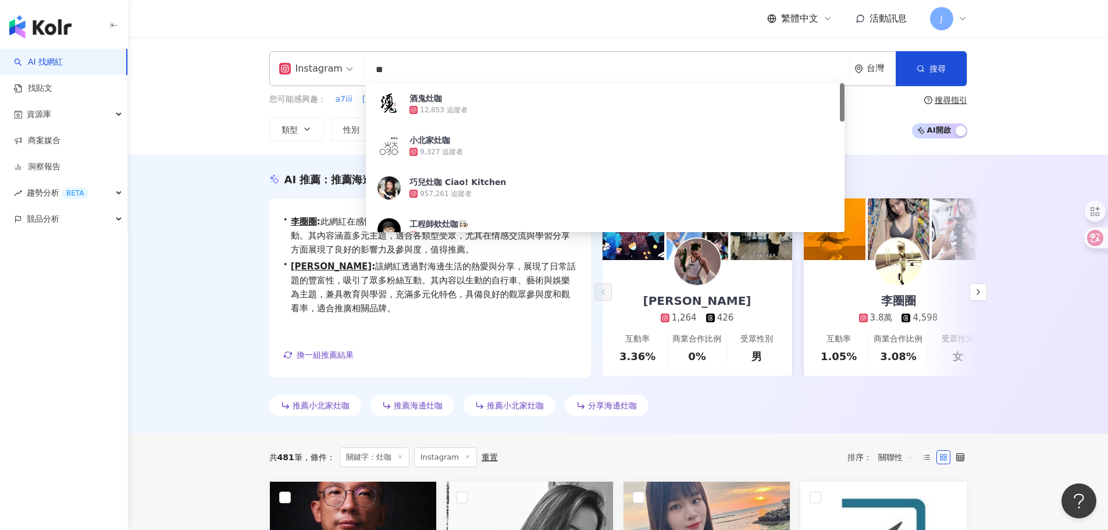
drag, startPoint x: 360, startPoint y: 70, endPoint x: 349, endPoint y: 68, distance: 10.7
click at [342, 68] on div "Instagram ** 台灣 搜尋 4577f058-fd80-4b65-99b8-af45209dda22 酒鬼灶咖 12,853 追蹤者 小北家灶咖 9…" at bounding box center [618, 68] width 698 height 35
click at [225, 165] on div "AI 推薦 ： 推薦海邊灶咖的網紅 • 謝維妮 : 此網紅專注於教育與旅行內容，提供真實且深入的命理占卜與旅遊體驗，其中命理占卜的互動率相對較高，顯示出其在該…" at bounding box center [618, 294] width 980 height 279
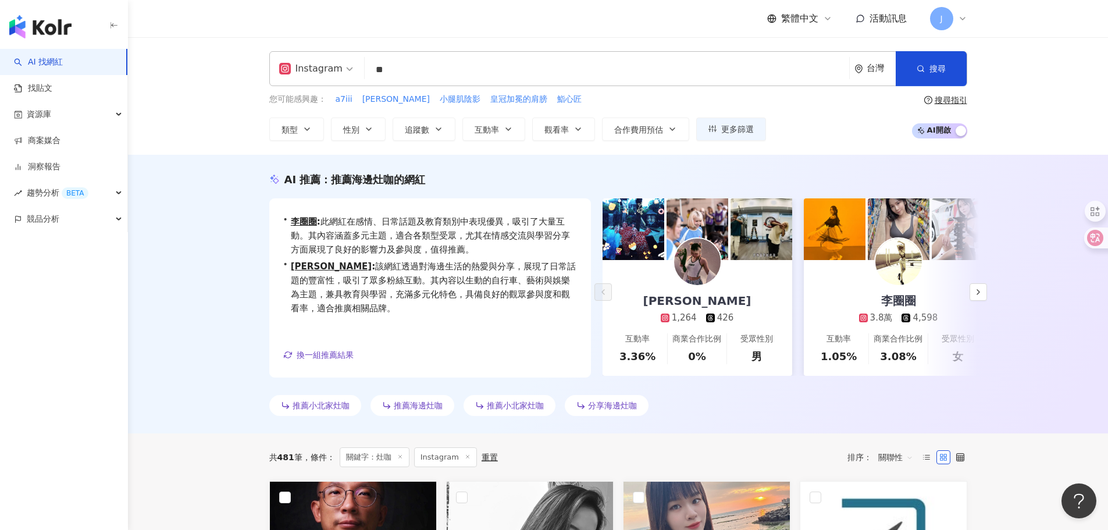
click at [402, 69] on input "**" at bounding box center [606, 70] width 475 height 22
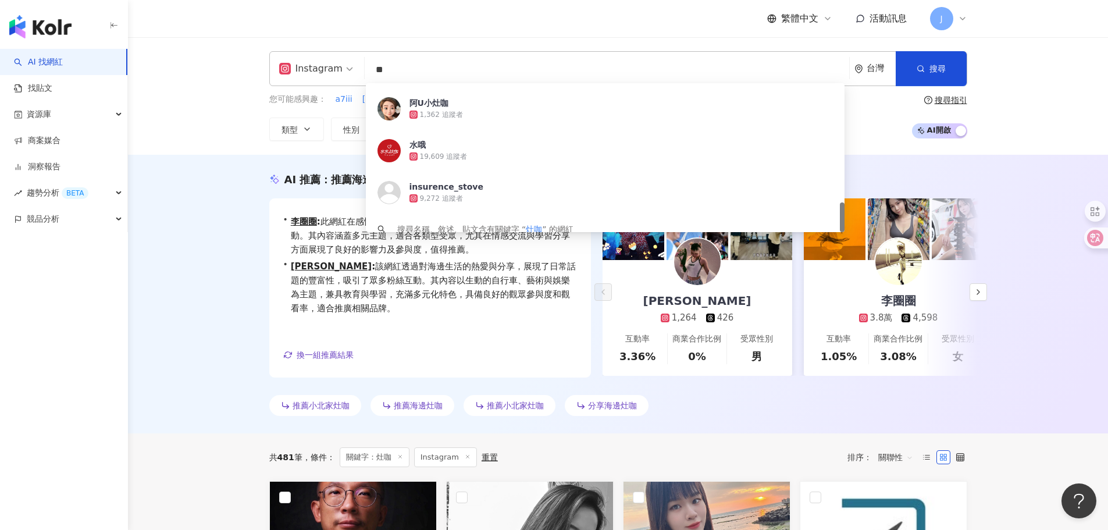
scroll to position [595, 0]
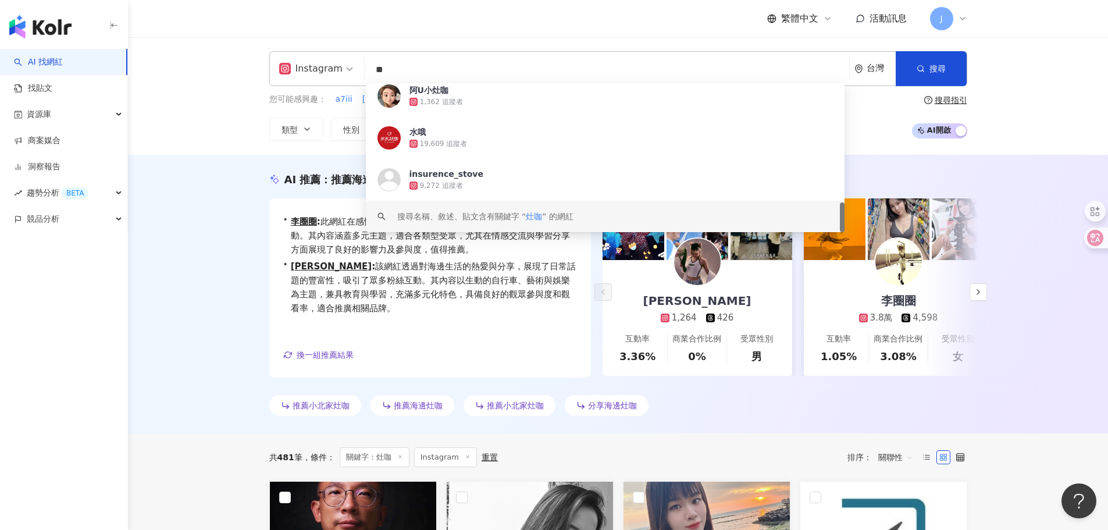
click at [169, 270] on div "AI 推薦 ： 推薦海邊灶咖的網紅 • 謝維妮 : 此網紅專注於教育與旅行內容，提供真實且深入的命理占卜與旅遊體驗，其中命理占卜的互動率相對較高，顯示出其在該…" at bounding box center [618, 294] width 980 height 279
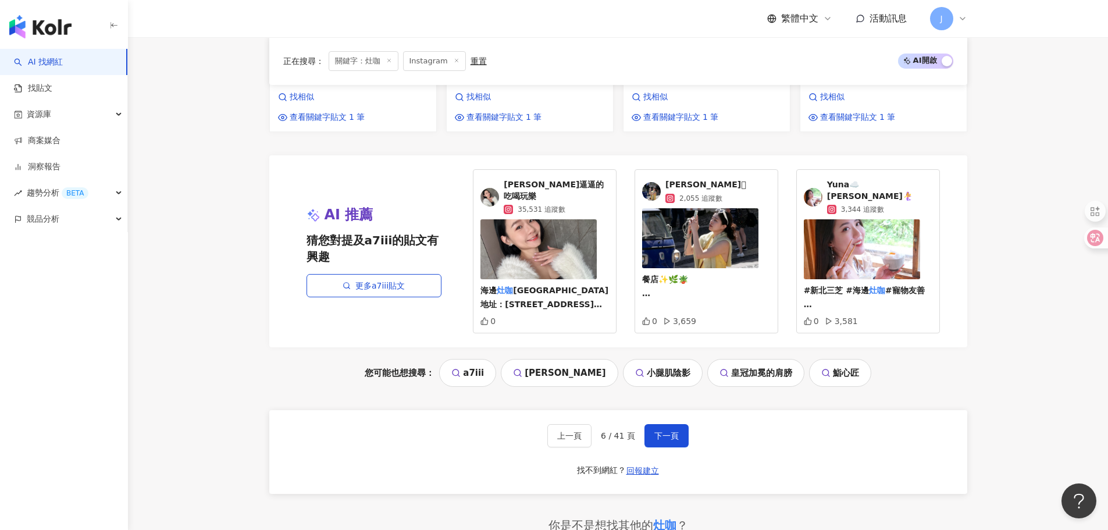
scroll to position [1222, 0]
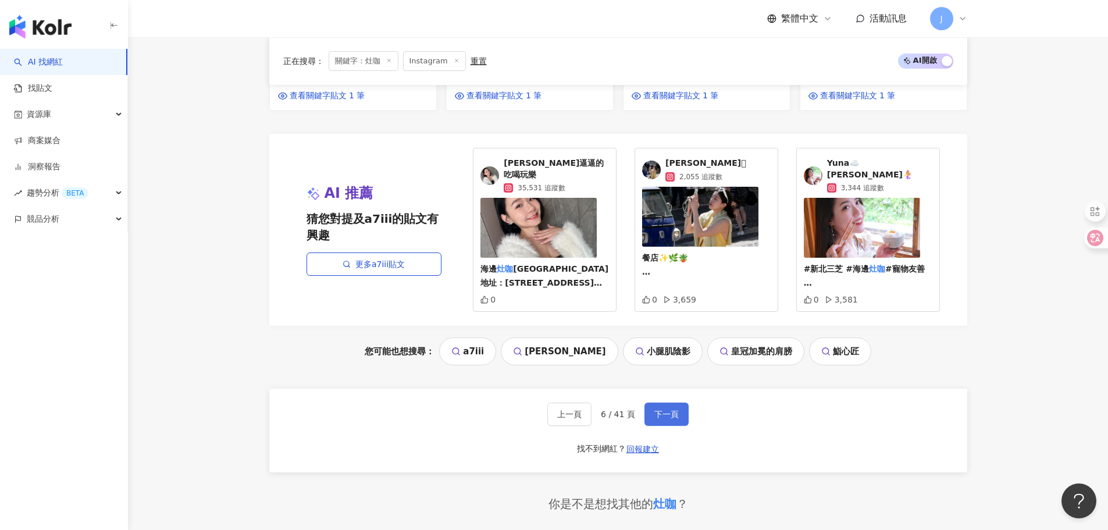
click at [666, 410] on span "下一頁" at bounding box center [667, 414] width 24 height 9
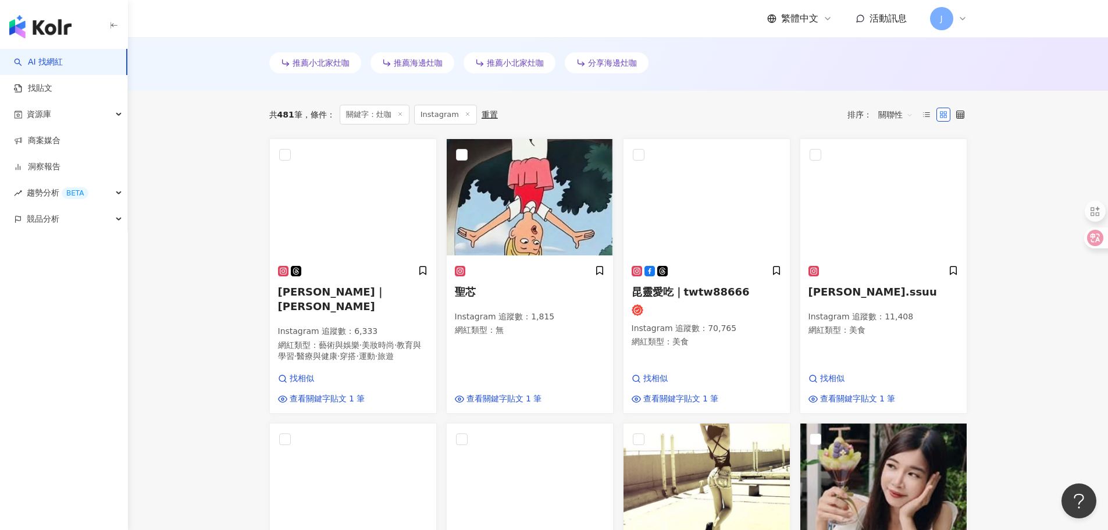
scroll to position [0, 0]
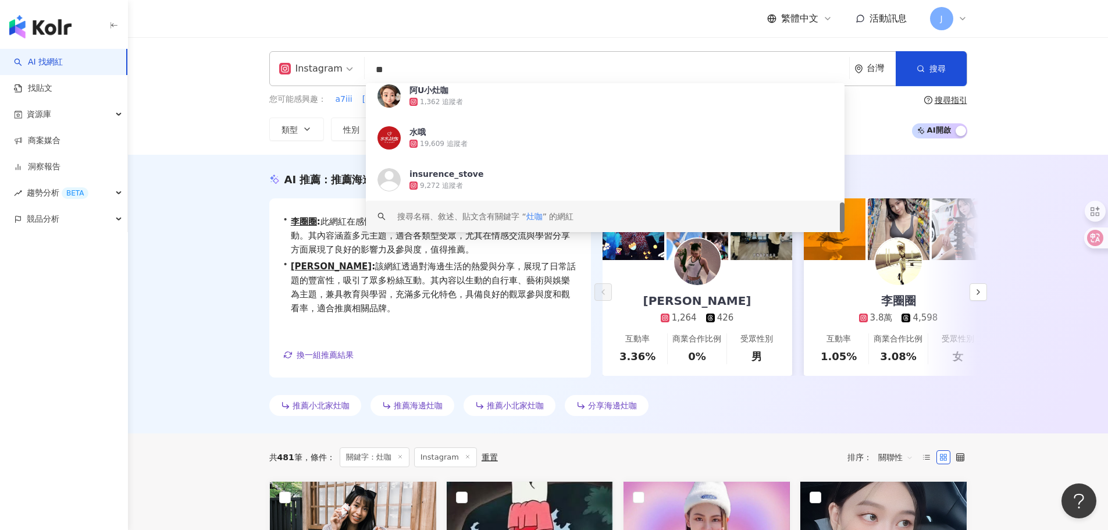
drag, startPoint x: 397, startPoint y: 74, endPoint x: 302, endPoint y: 68, distance: 95.0
click at [304, 68] on div "Instagram ** 台灣 搜尋 https://www.instagram.com/insurence_stove keyword 阿U小灶咖 1,36…" at bounding box center [618, 68] width 698 height 35
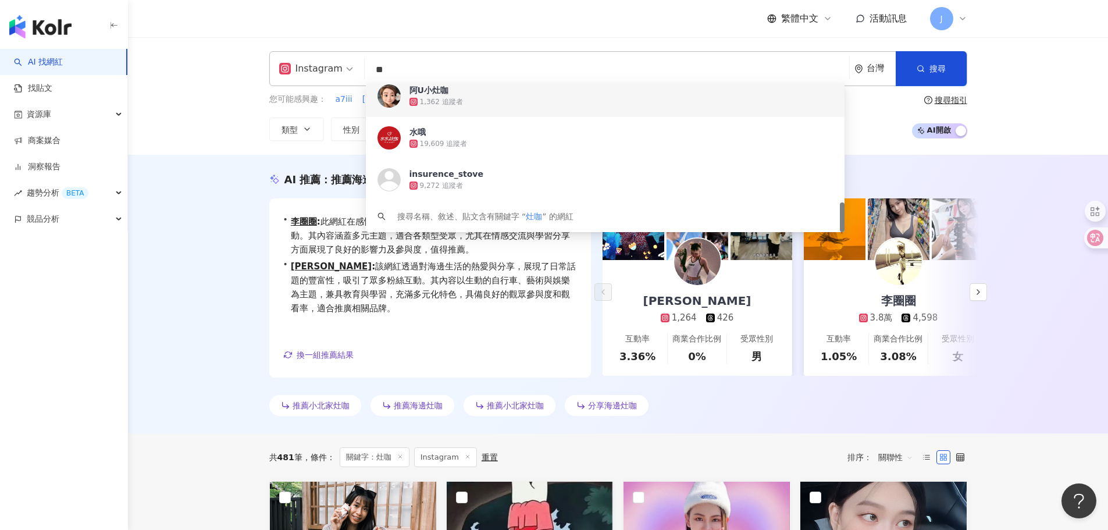
click at [446, 65] on input "**" at bounding box center [606, 70] width 475 height 22
drag, startPoint x: 521, startPoint y: 62, endPoint x: 339, endPoint y: 66, distance: 182.2
click at [339, 66] on div "Instagram ** 台灣 搜尋 e342e388-4d96-4472-b0dd-f5880dea0e96 af1893fe-5645-42dc-913d…" at bounding box center [618, 68] width 698 height 35
click at [508, 67] on input "**" at bounding box center [606, 70] width 475 height 22
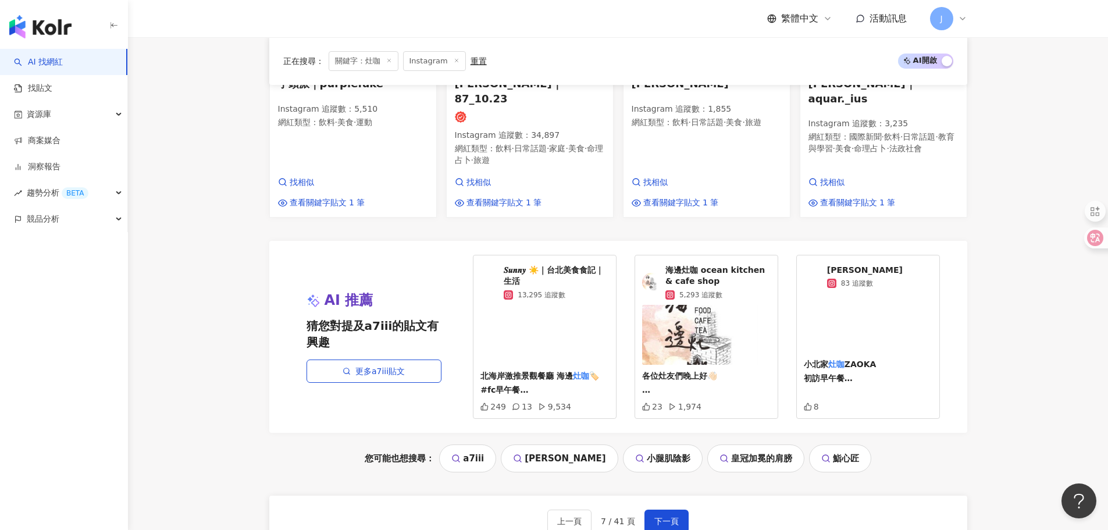
scroll to position [1164, 0]
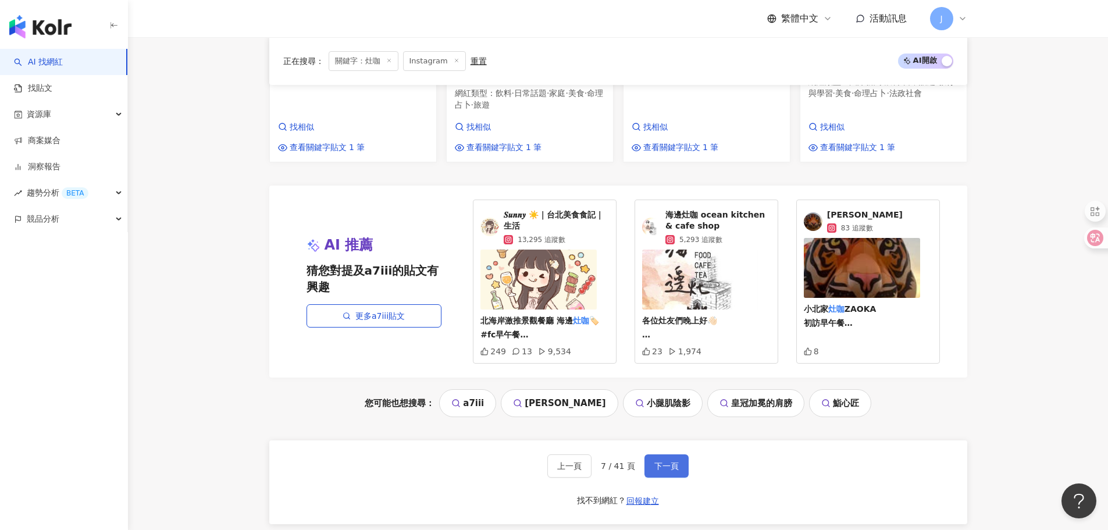
click at [666, 461] on span "下一頁" at bounding box center [667, 465] width 24 height 9
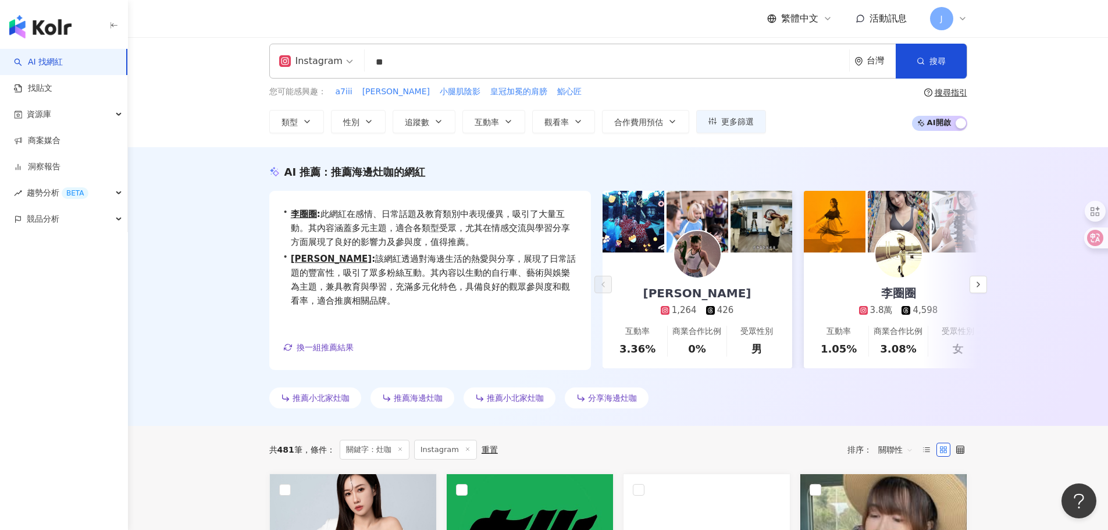
scroll to position [0, 0]
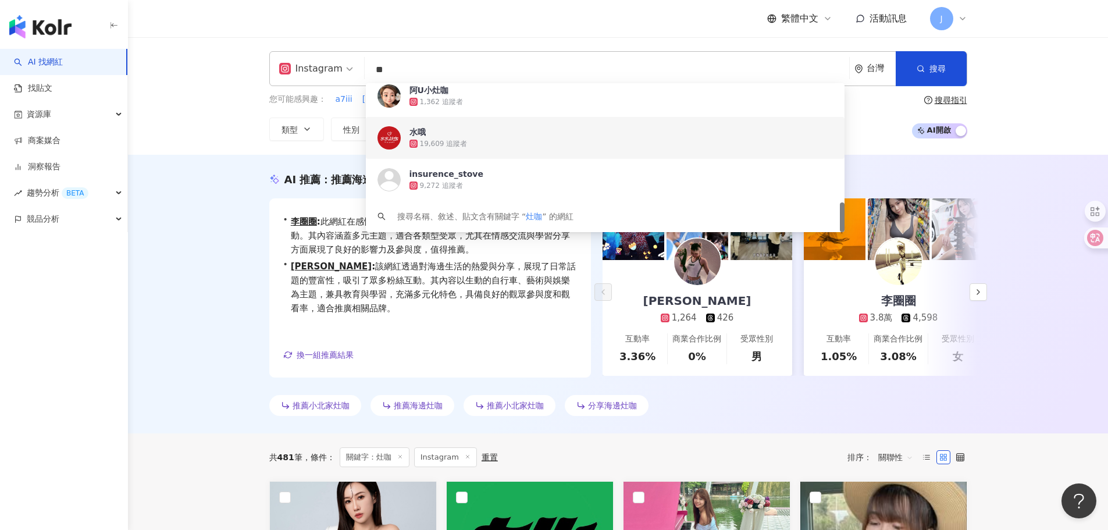
drag, startPoint x: 373, startPoint y: 73, endPoint x: 392, endPoint y: 73, distance: 18.6
click at [392, 73] on input "**" at bounding box center [606, 70] width 475 height 22
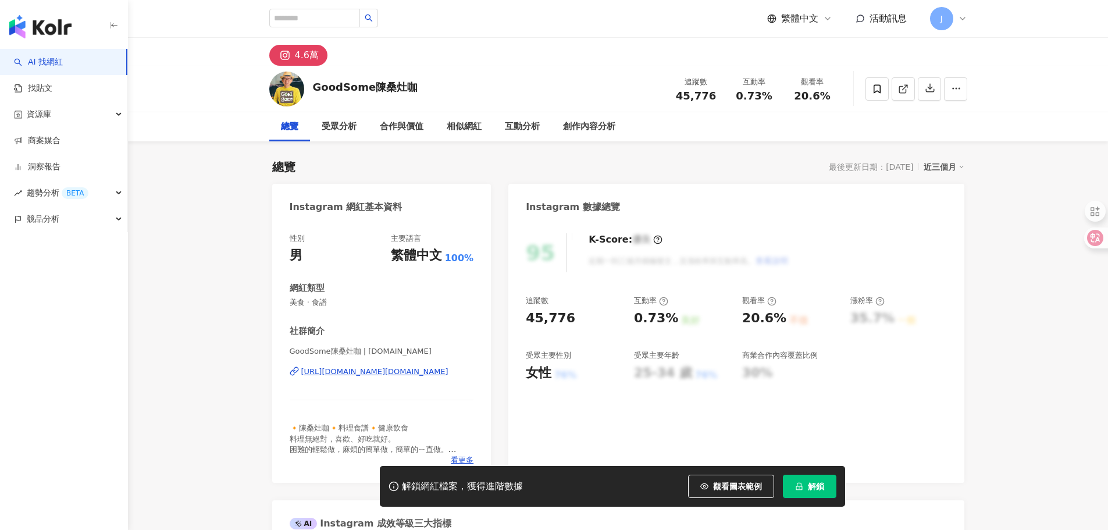
click at [429, 372] on div "[URL][DOMAIN_NAME][DOMAIN_NAME]" at bounding box center [374, 372] width 147 height 10
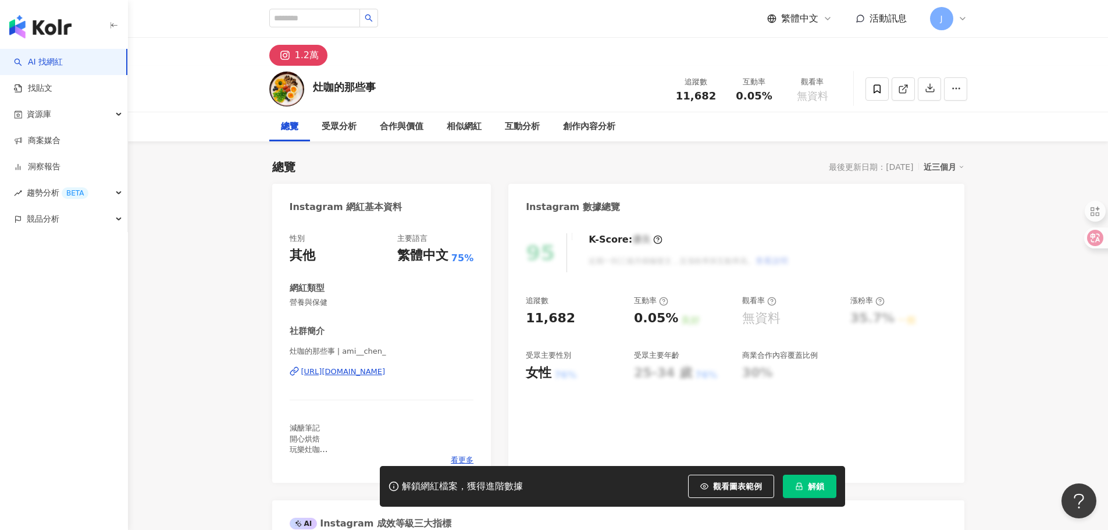
drag, startPoint x: 376, startPoint y: 374, endPoint x: 416, endPoint y: 394, distance: 45.0
click at [376, 374] on div "https://www.instagram.com/ami__chen_/" at bounding box center [343, 372] width 84 height 10
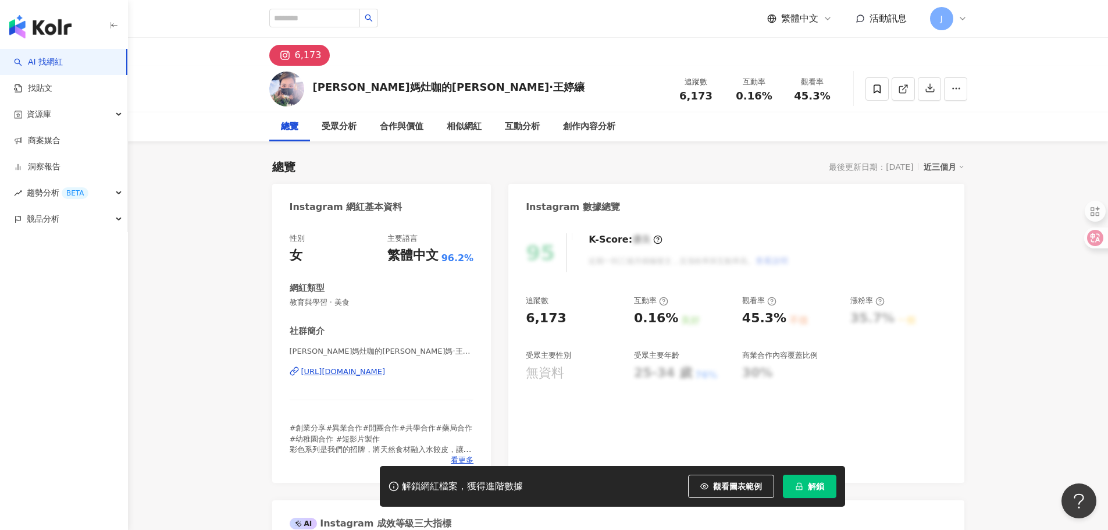
click at [386, 371] on div "https://www.instagram.com/joemomting/" at bounding box center [343, 372] width 84 height 10
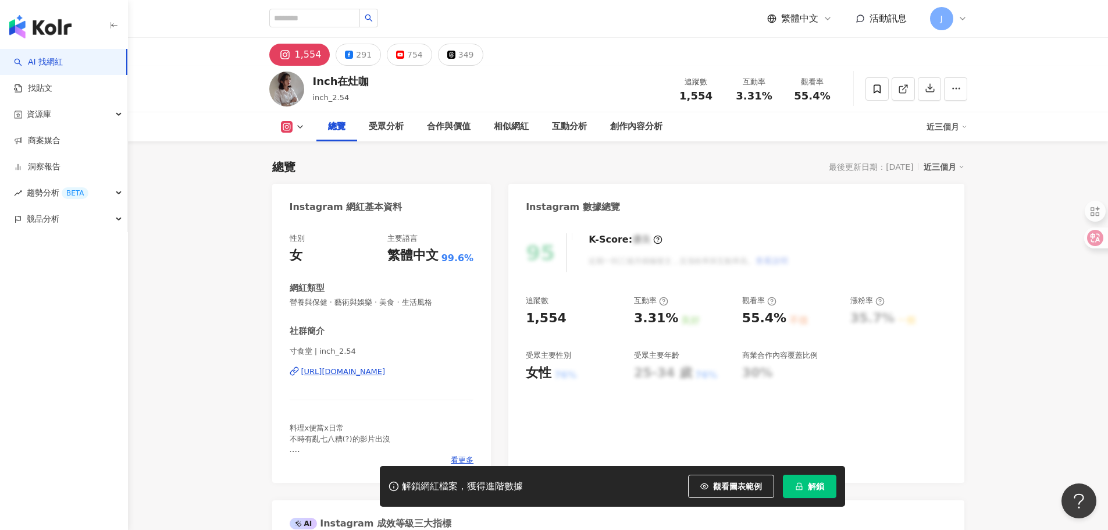
click at [368, 371] on div "https://www.instagram.com/inch_2.54/" at bounding box center [343, 372] width 84 height 10
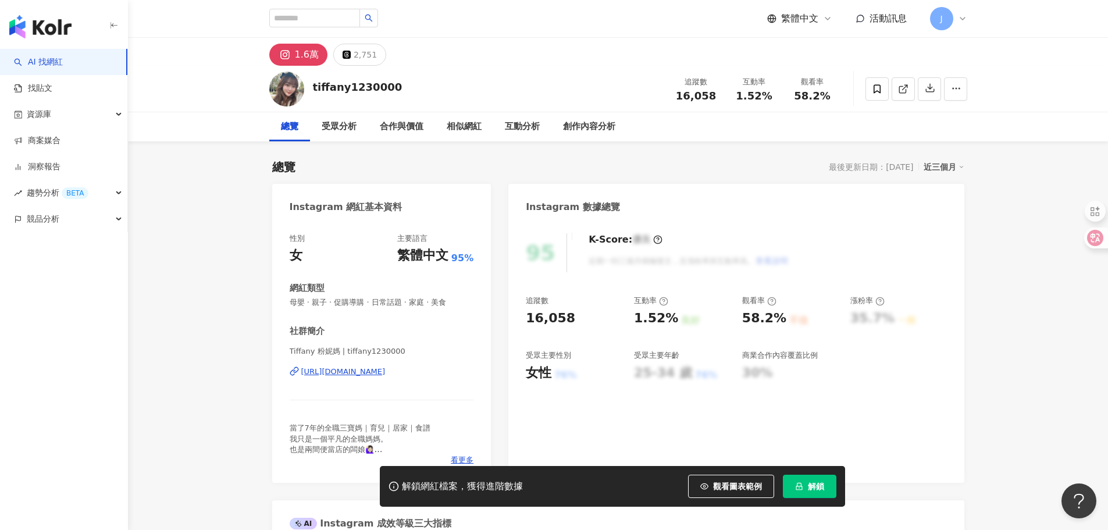
drag, startPoint x: 429, startPoint y: 368, endPoint x: 443, endPoint y: 397, distance: 32.3
click at [386, 368] on div "[URL][DOMAIN_NAME]" at bounding box center [343, 372] width 84 height 10
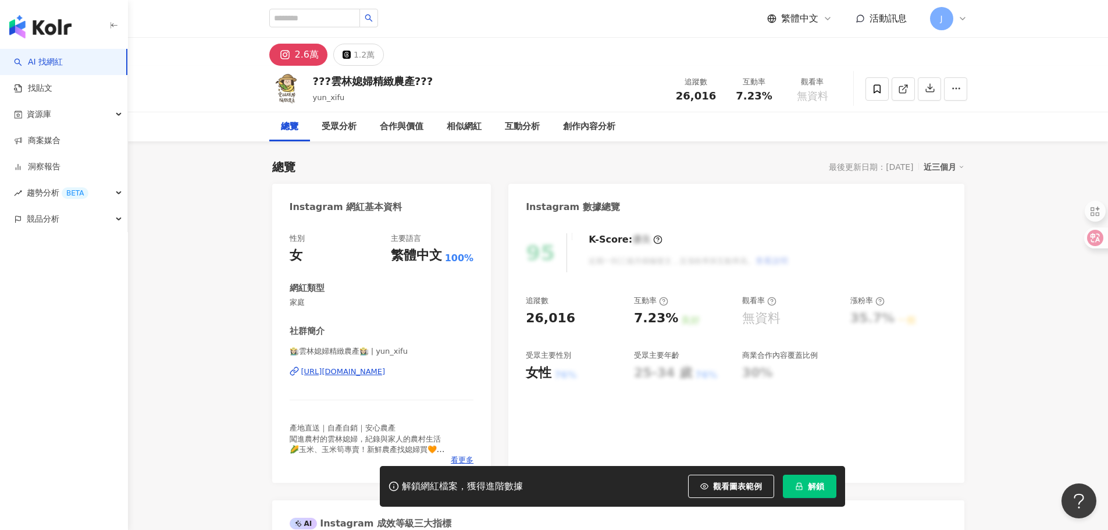
click at [374, 372] on div "https://www.instagram.com/yun_xifu/" at bounding box center [343, 372] width 84 height 10
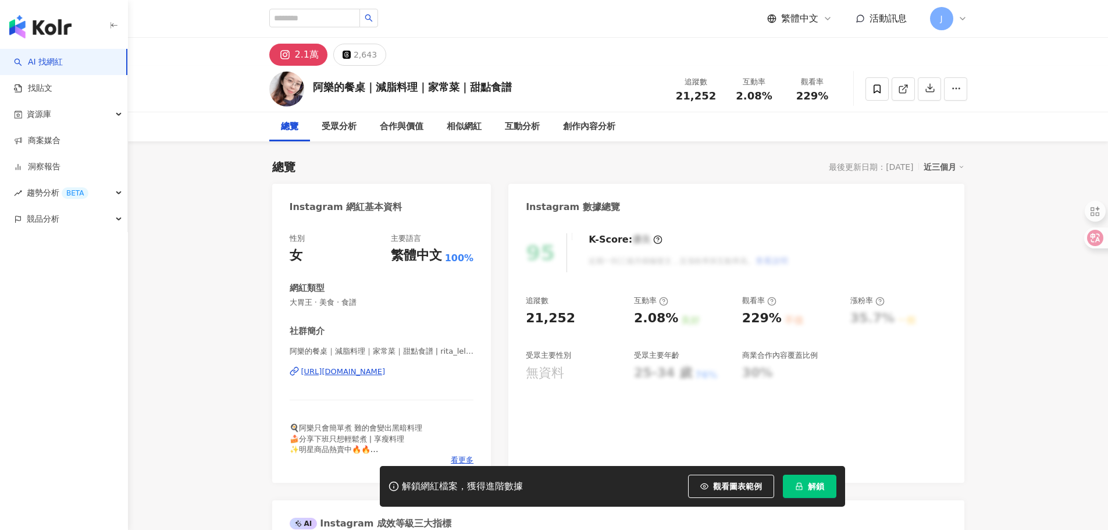
click at [386, 370] on div "[URL][DOMAIN_NAME]" at bounding box center [343, 372] width 84 height 10
